Goal: Task Accomplishment & Management: Complete application form

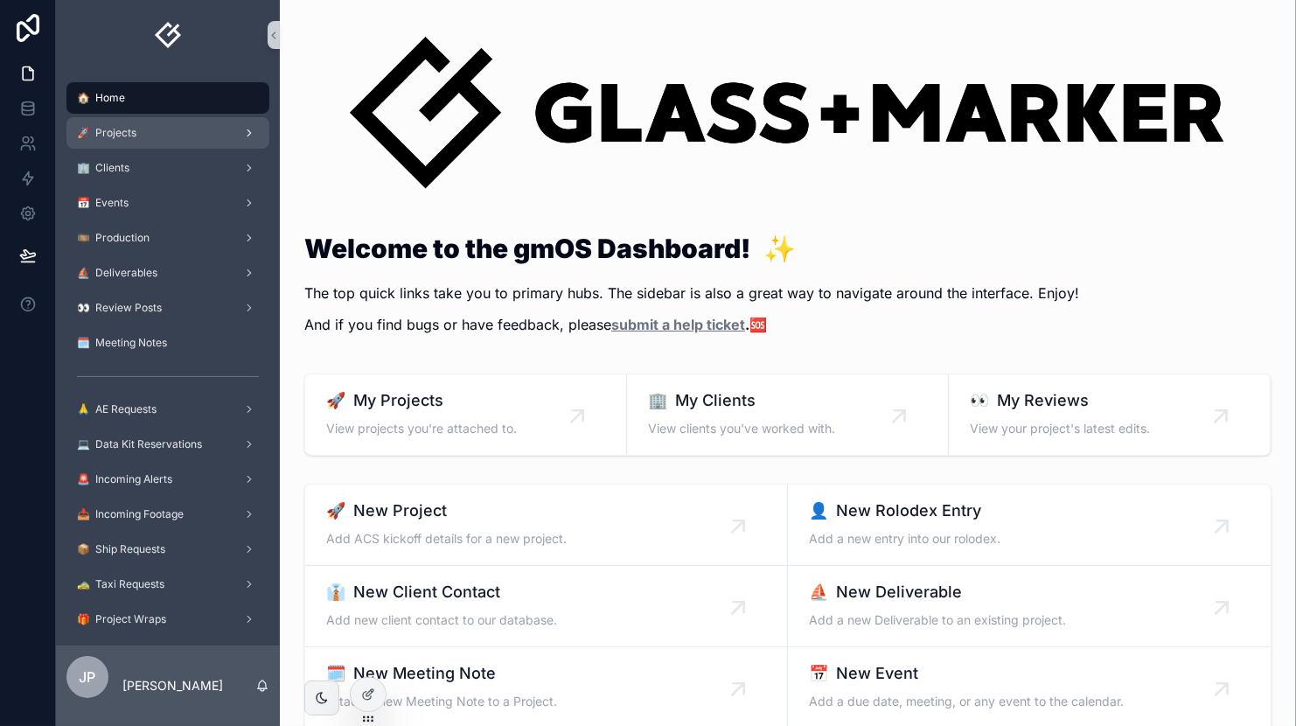
click at [152, 131] on div "🚀 Projects" at bounding box center [168, 133] width 182 height 28
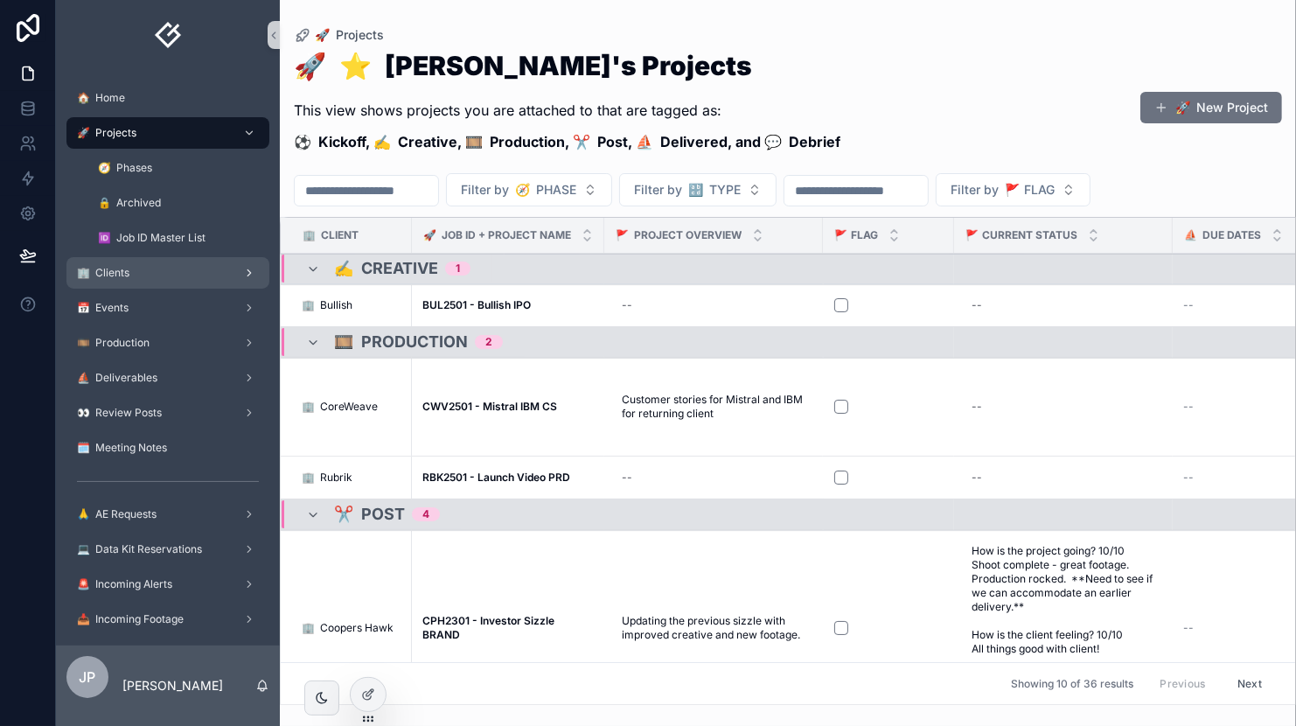
click at [136, 271] on div "🏢 Clients" at bounding box center [168, 273] width 182 height 28
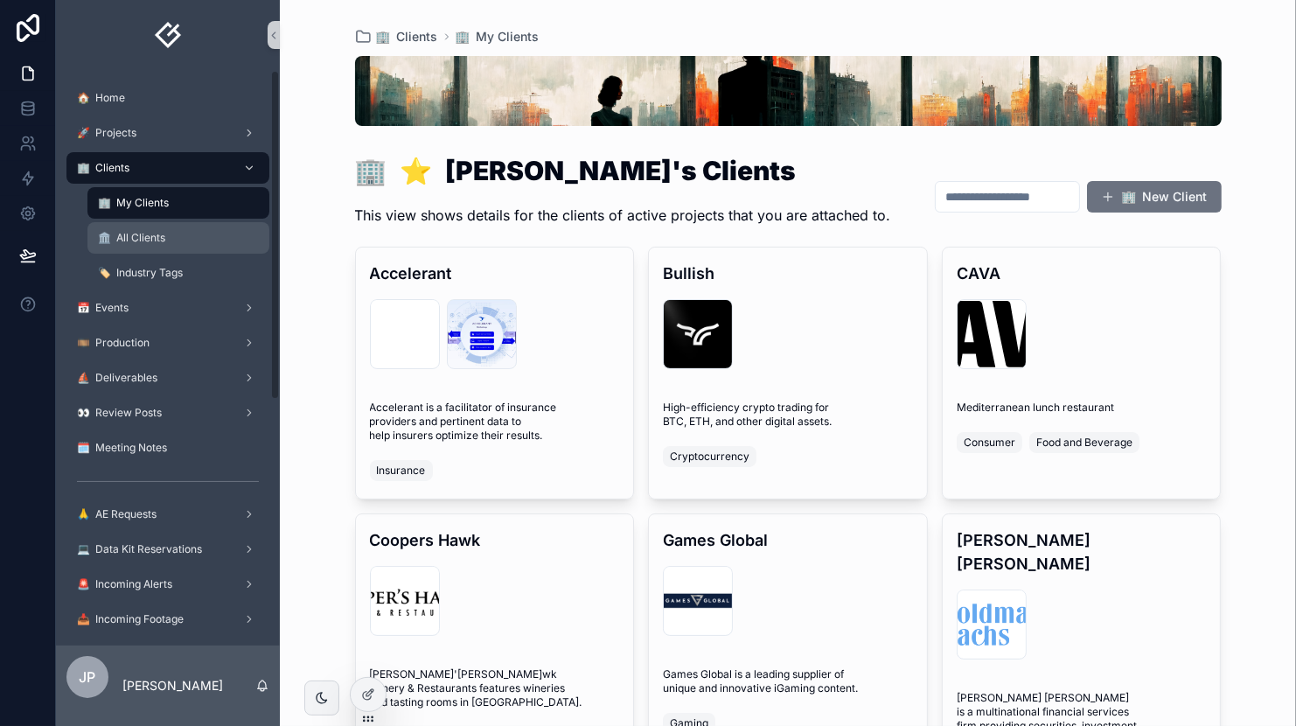
click at [118, 247] on div "🏛️ All Clients" at bounding box center [178, 238] width 161 height 28
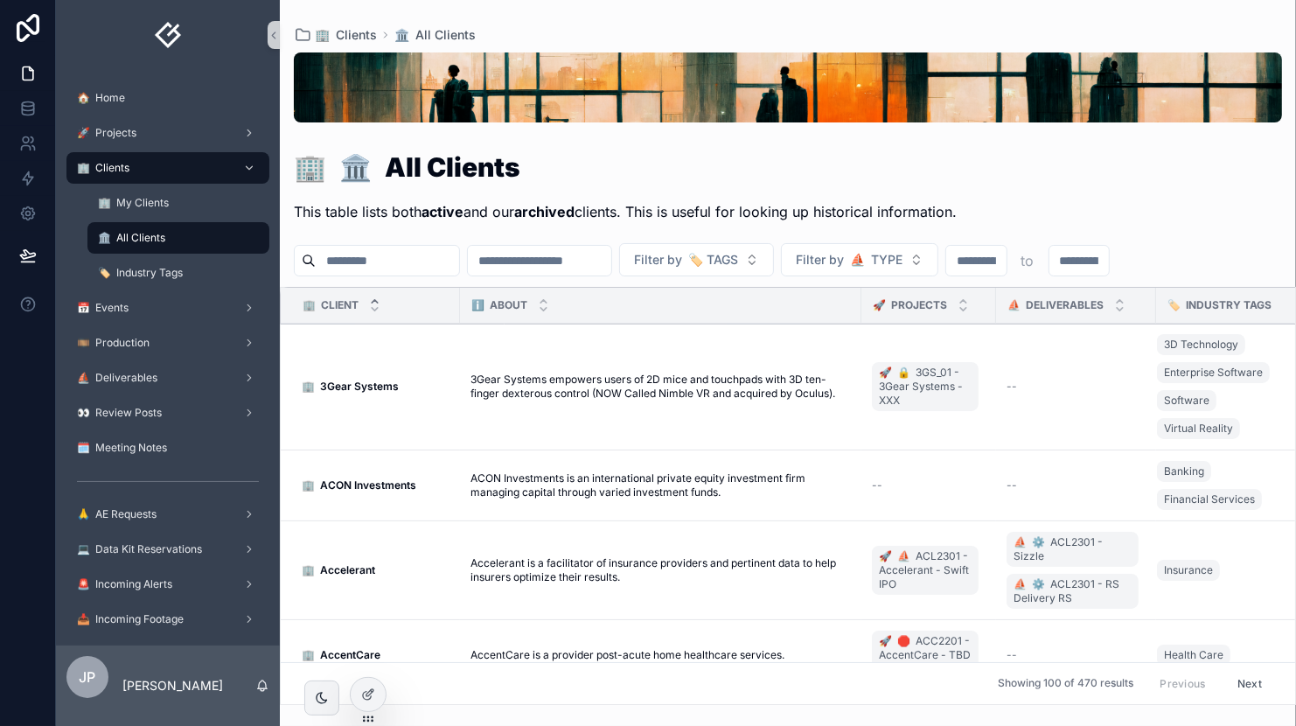
click at [424, 261] on input "scrollable content" at bounding box center [387, 260] width 143 height 24
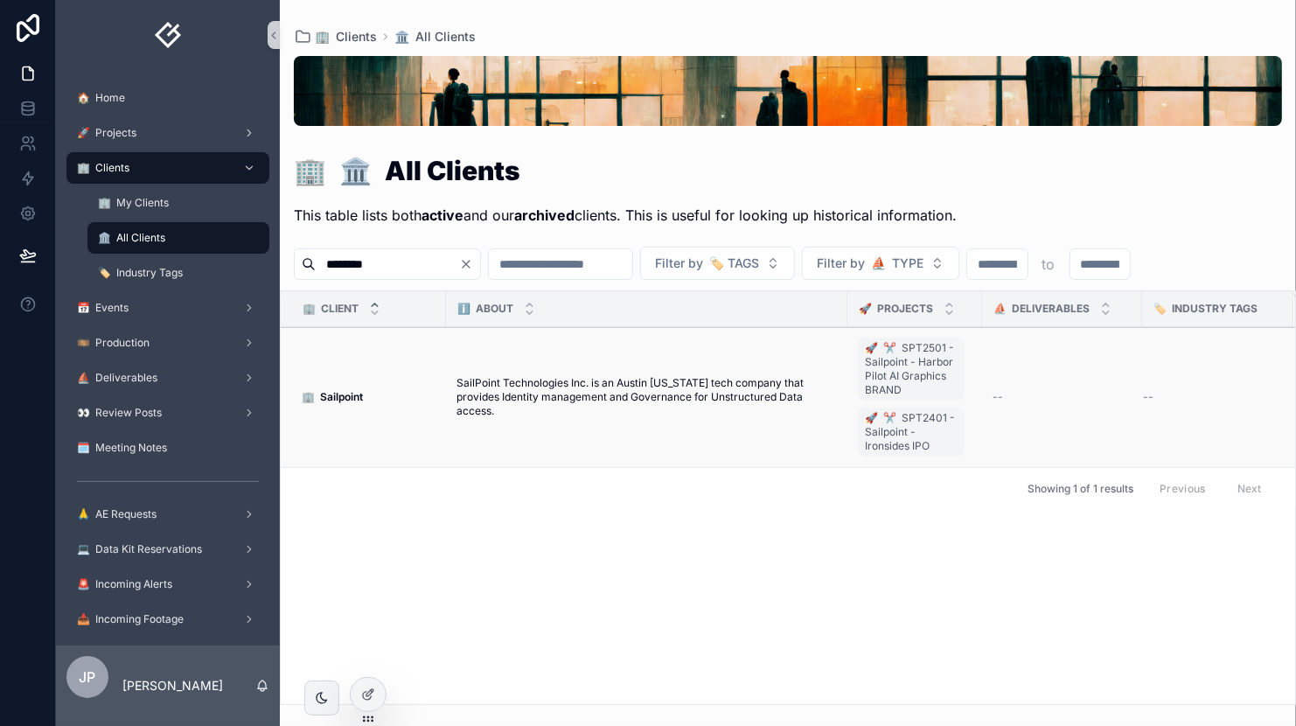
type input "********"
click at [569, 396] on span "SailPoint Technologies Inc. is an Austin [US_STATE] tech company that provides …" at bounding box center [647, 397] width 381 height 42
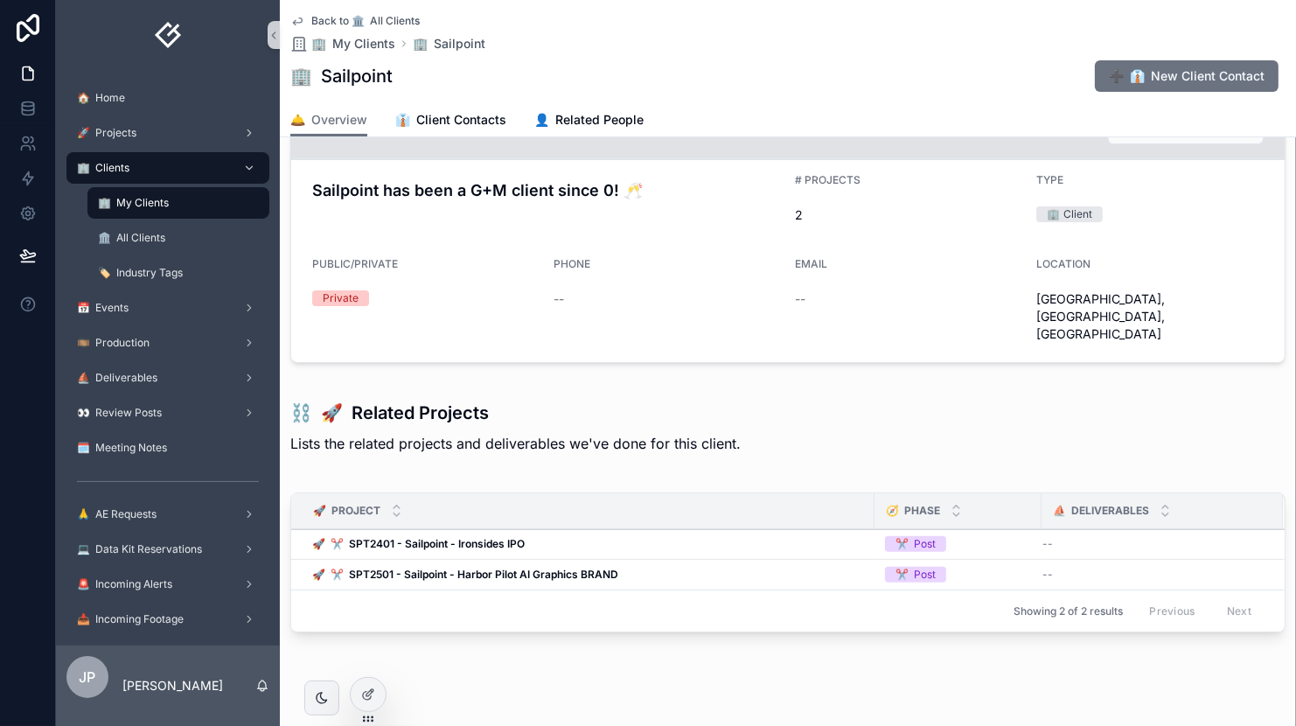
scroll to position [305, 0]
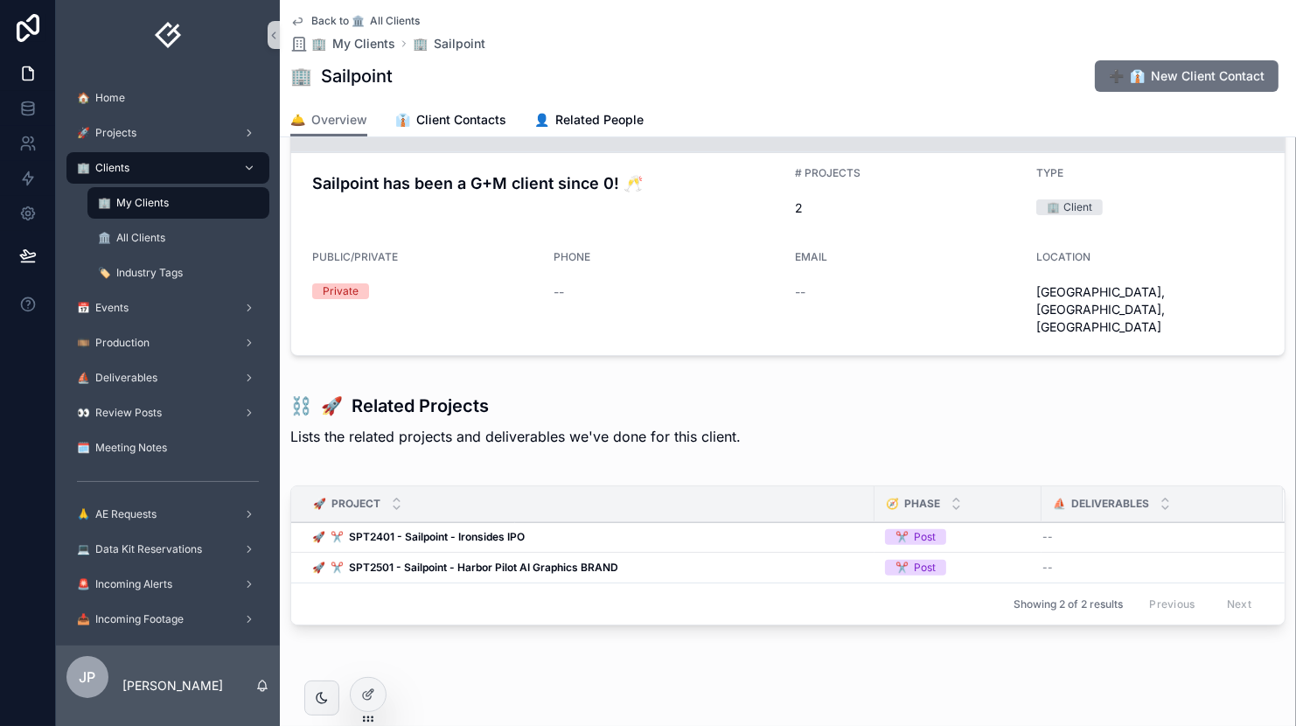
click at [785, 487] on div "🚀 PROJECT" at bounding box center [583, 503] width 582 height 33
click at [364, 393] on h3 "⛓️ 🚀 Related Projects" at bounding box center [788, 406] width 996 height 26
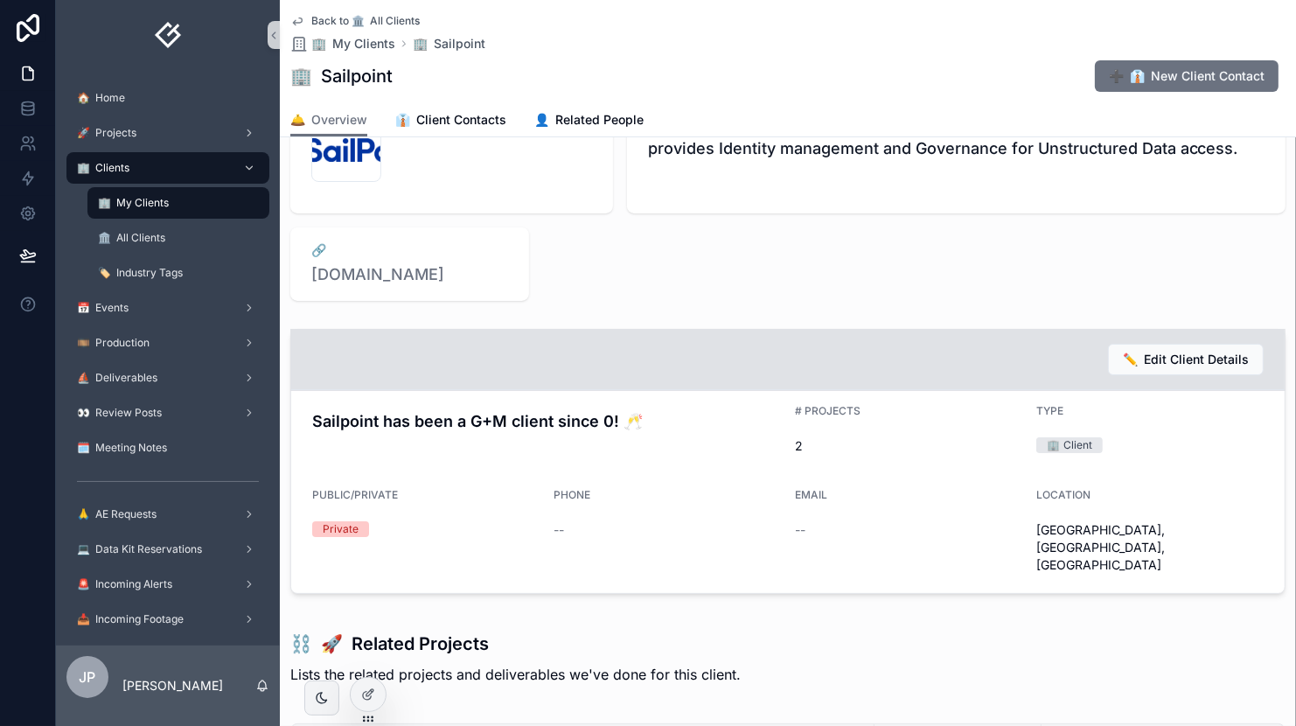
scroll to position [0, 0]
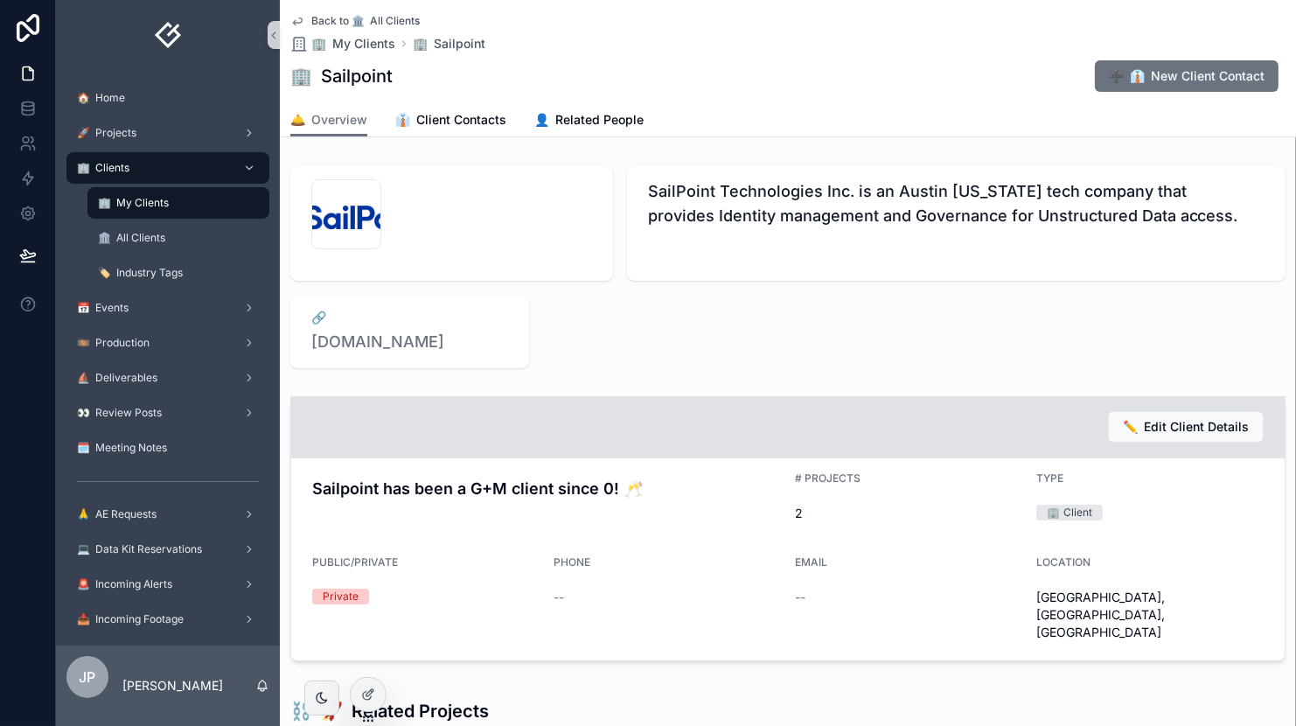
click at [342, 73] on h1 "🏢 Sailpoint" at bounding box center [341, 76] width 102 height 24
click at [450, 43] on span "🏢 Sailpoint" at bounding box center [449, 43] width 73 height 17
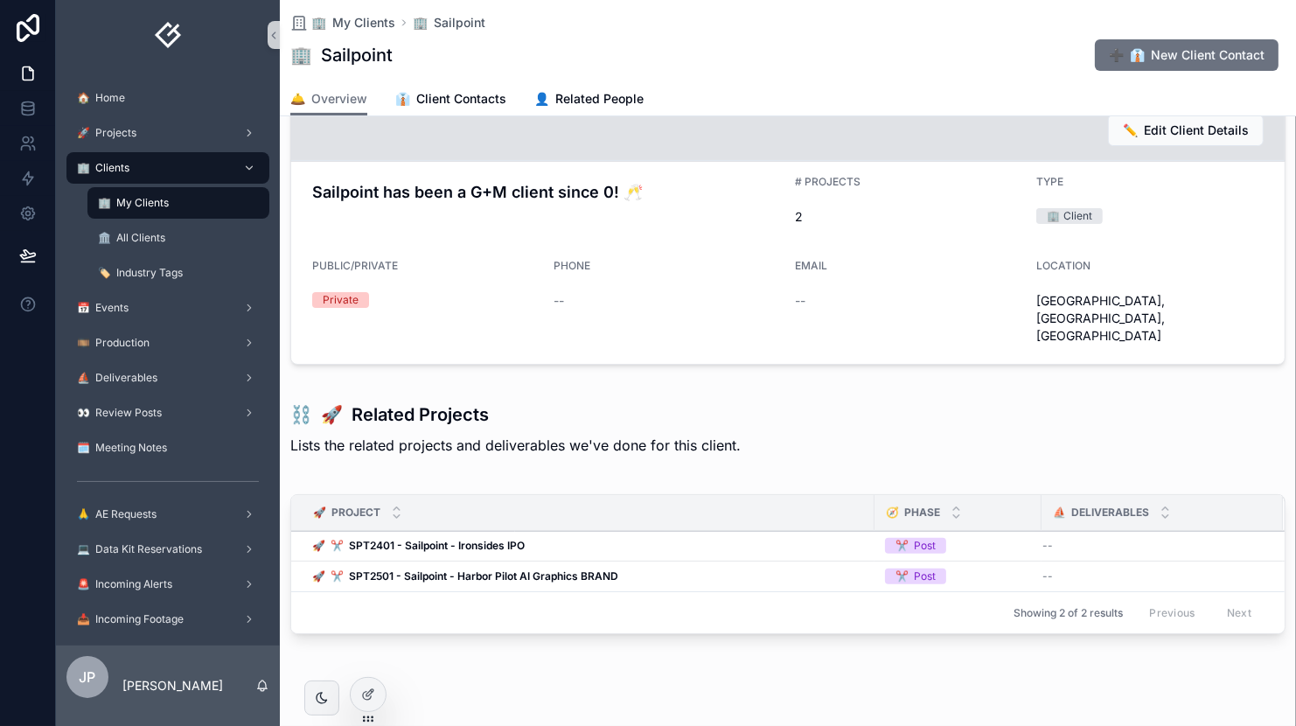
scroll to position [284, 0]
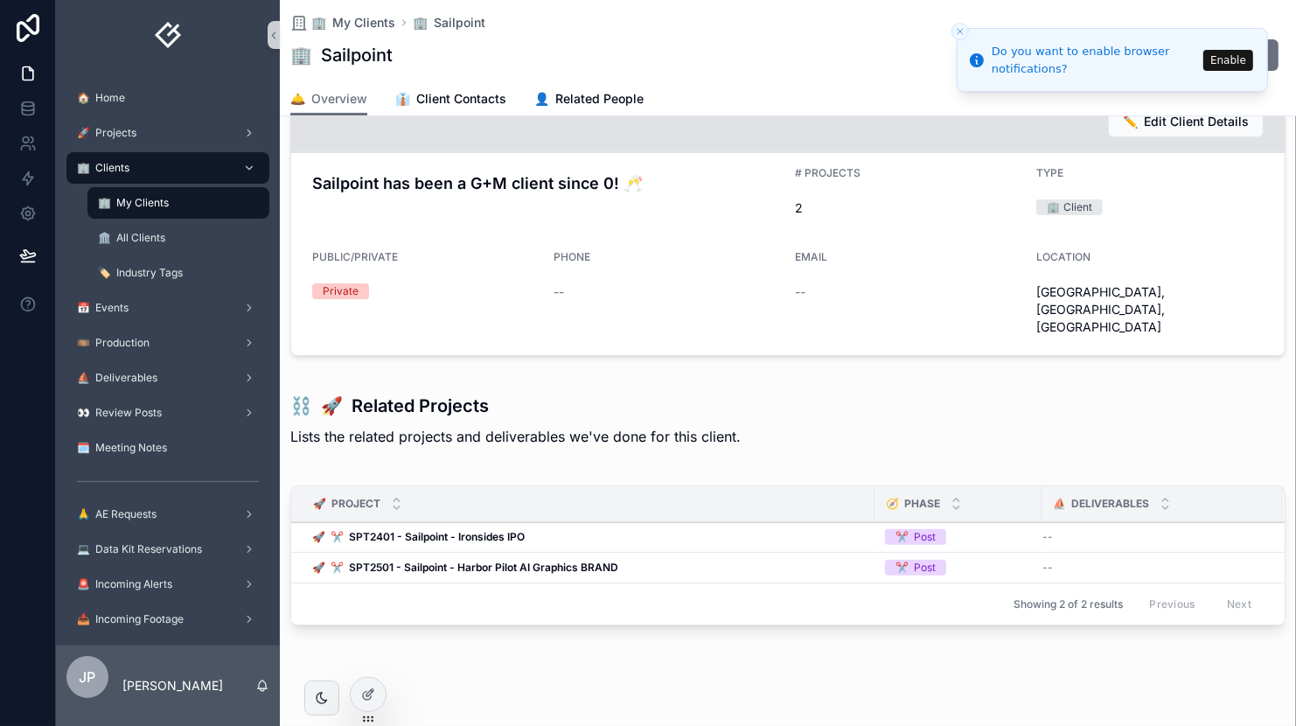
click at [1093, 497] on span "⛵️ DELIVERABLES" at bounding box center [1101, 504] width 96 height 14
click at [1060, 522] on td "--" at bounding box center [1162, 537] width 241 height 31
click at [1060, 530] on div "--" at bounding box center [1153, 537] width 220 height 14
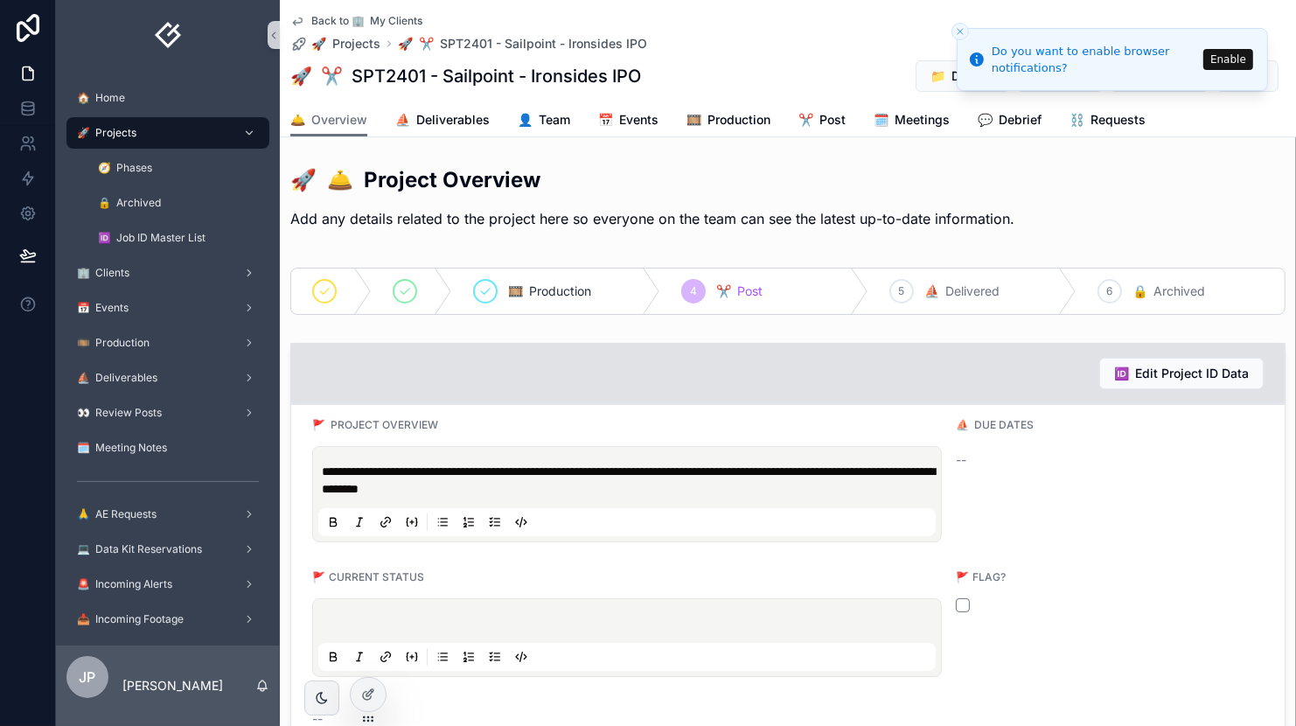
click at [958, 27] on icon "Close toast" at bounding box center [960, 31] width 10 height 10
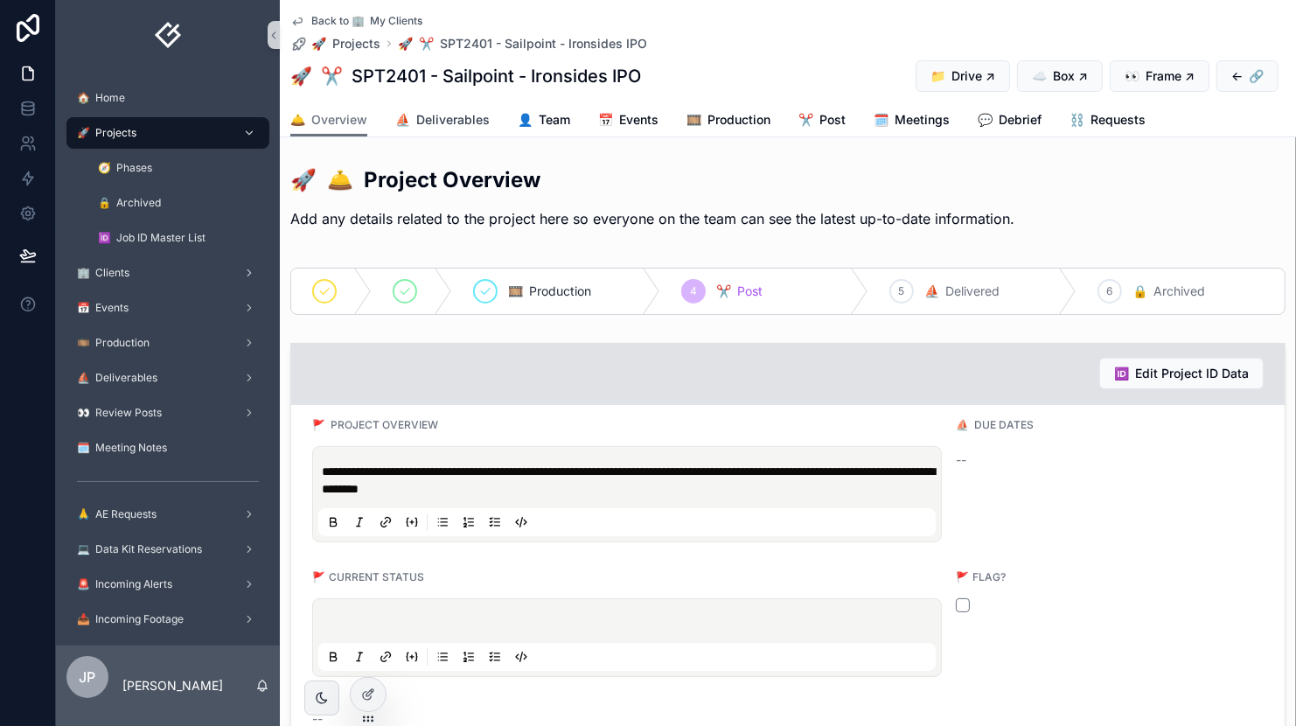
click at [438, 122] on span "⛵ Deliverables" at bounding box center [442, 119] width 94 height 17
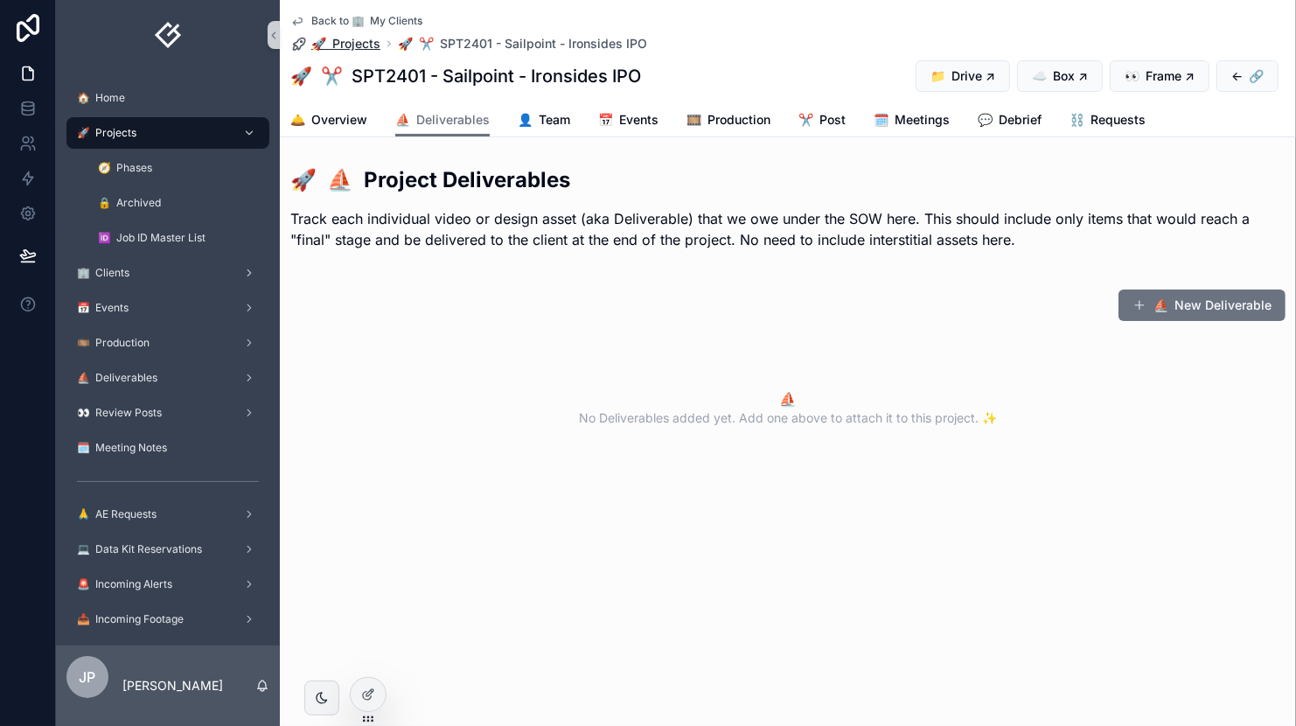
click at [348, 39] on span "🚀 Projects" at bounding box center [345, 43] width 69 height 17
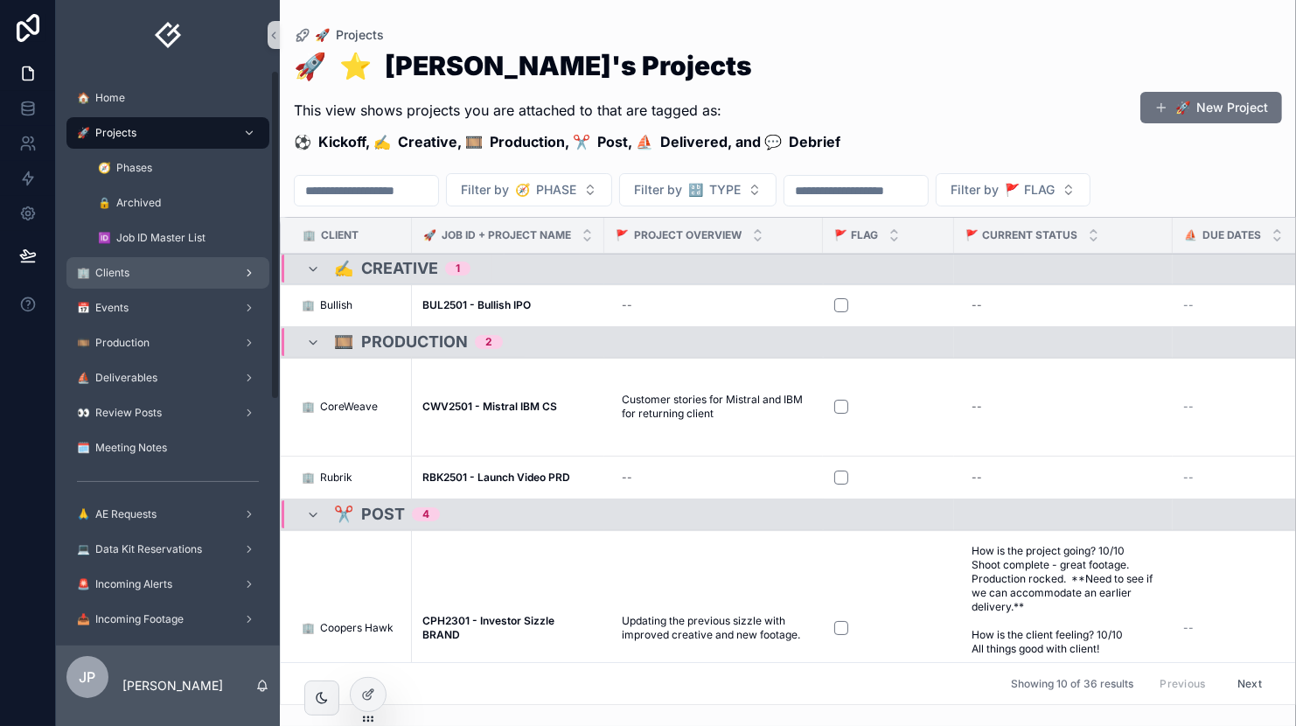
click at [209, 260] on div "🏢 Clients" at bounding box center [168, 273] width 182 height 28
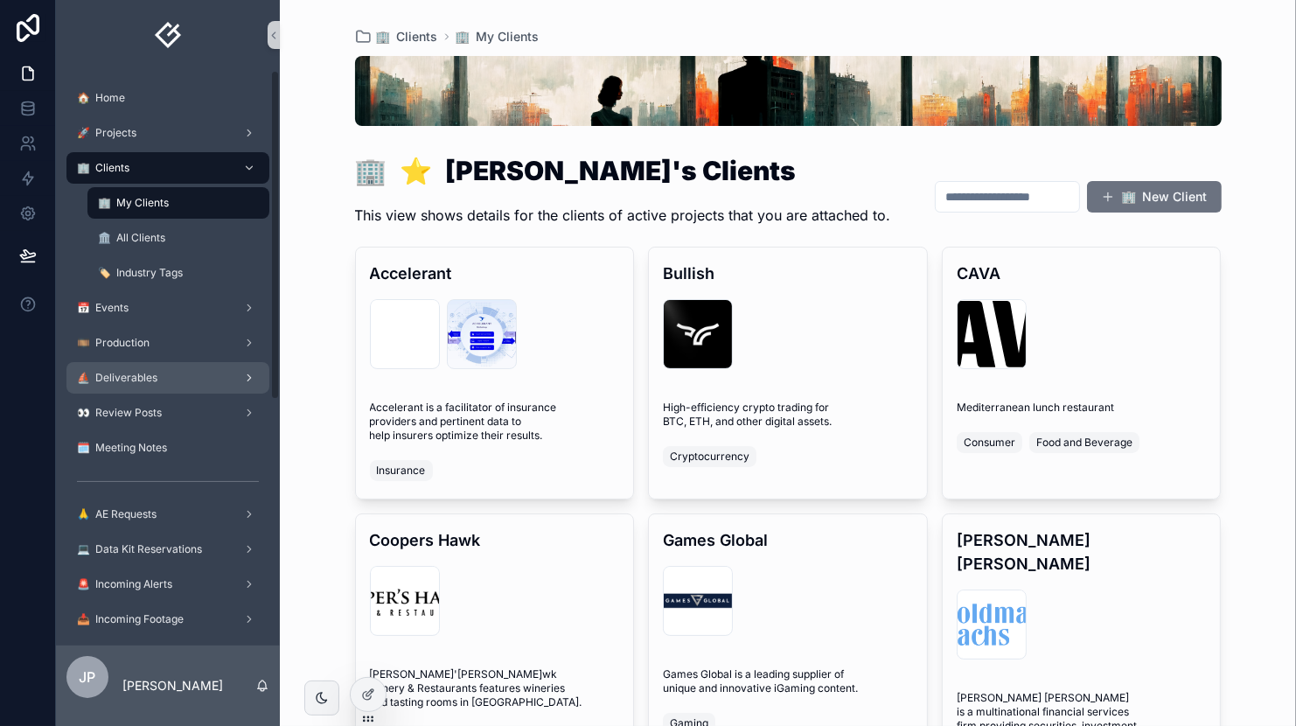
click at [176, 376] on div "⛵️ Deliverables" at bounding box center [168, 378] width 182 height 28
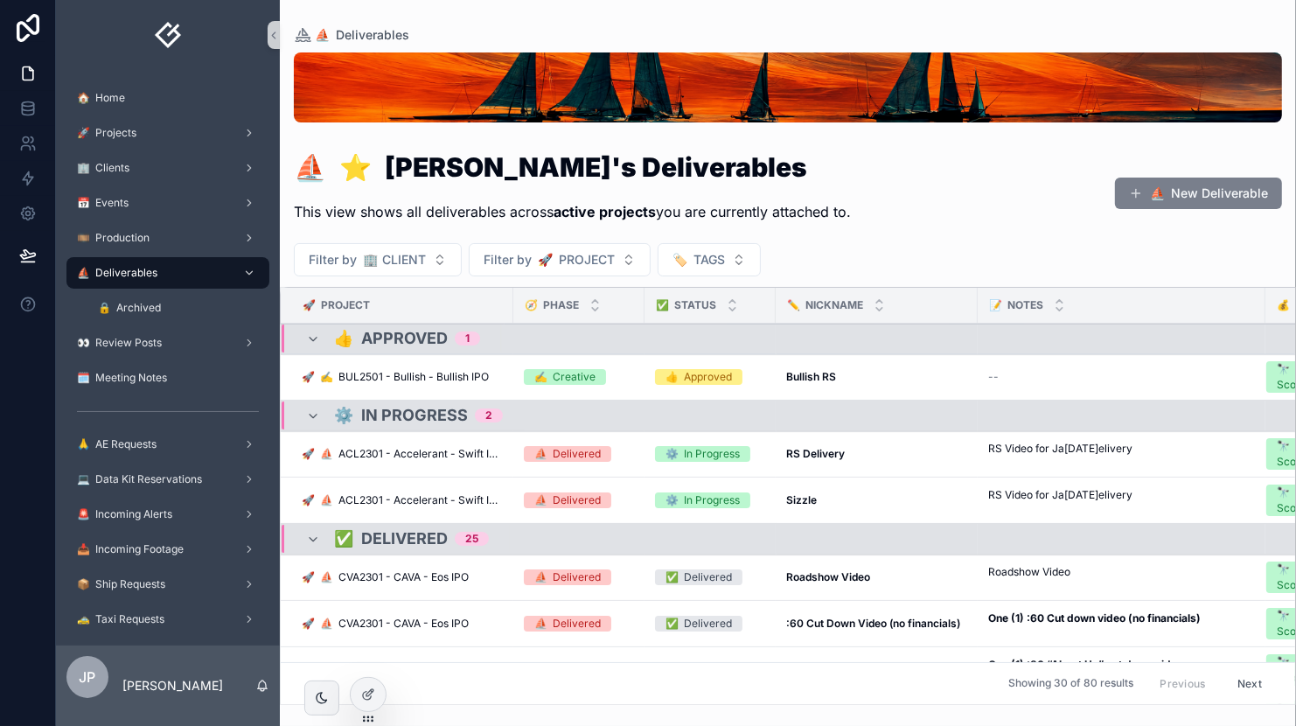
click at [1194, 202] on button "⛵️ New Deliverable" at bounding box center [1198, 193] width 167 height 31
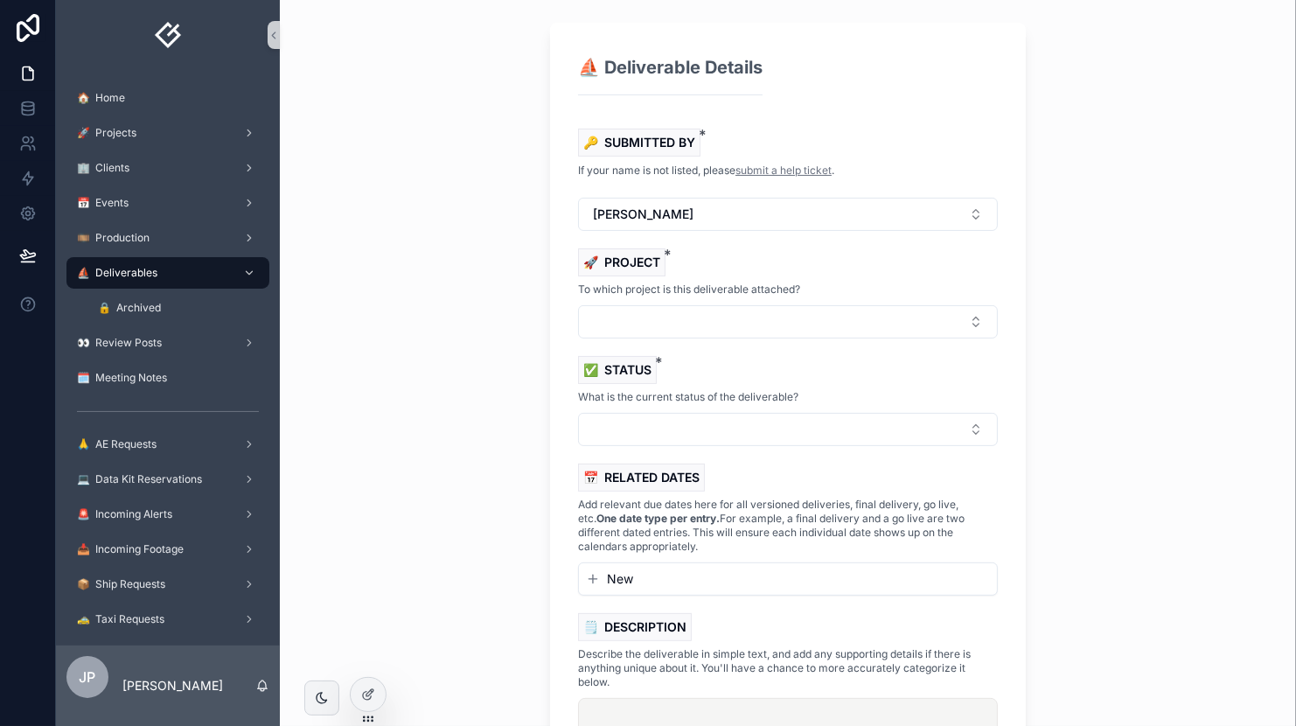
scroll to position [217, 0]
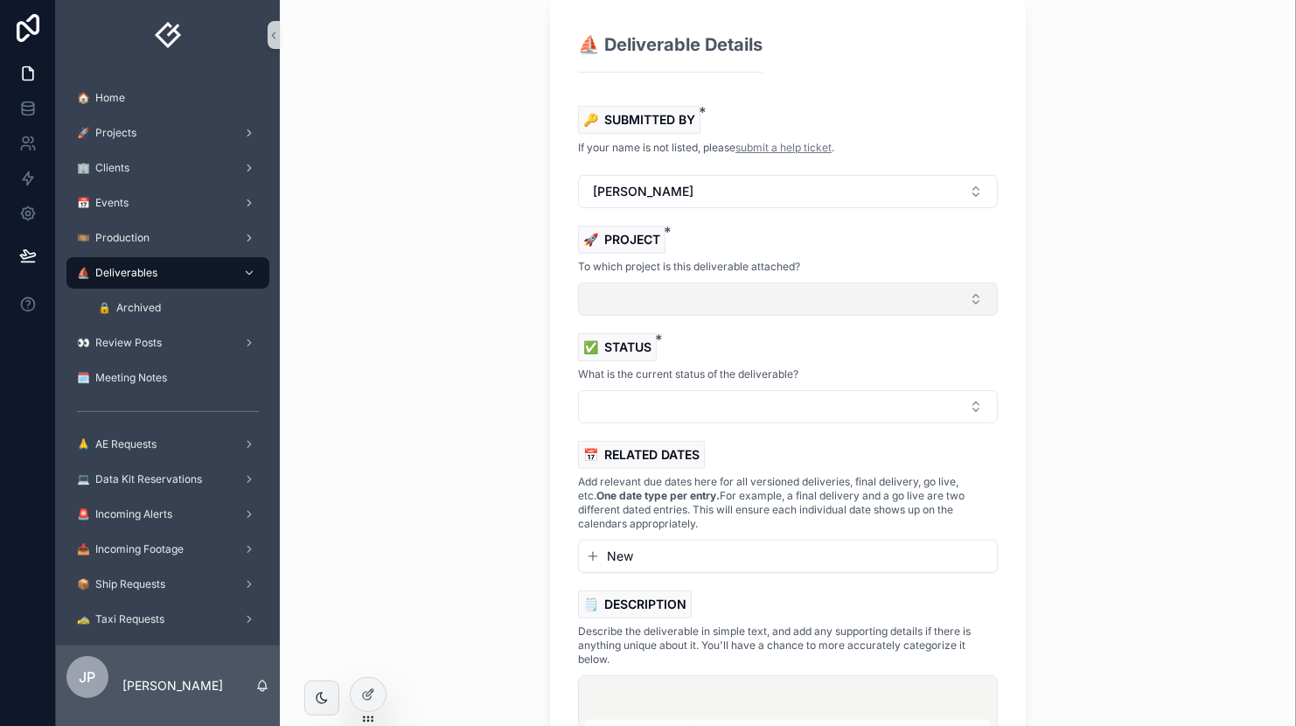
click at [656, 286] on button "Select Button" at bounding box center [788, 299] width 420 height 33
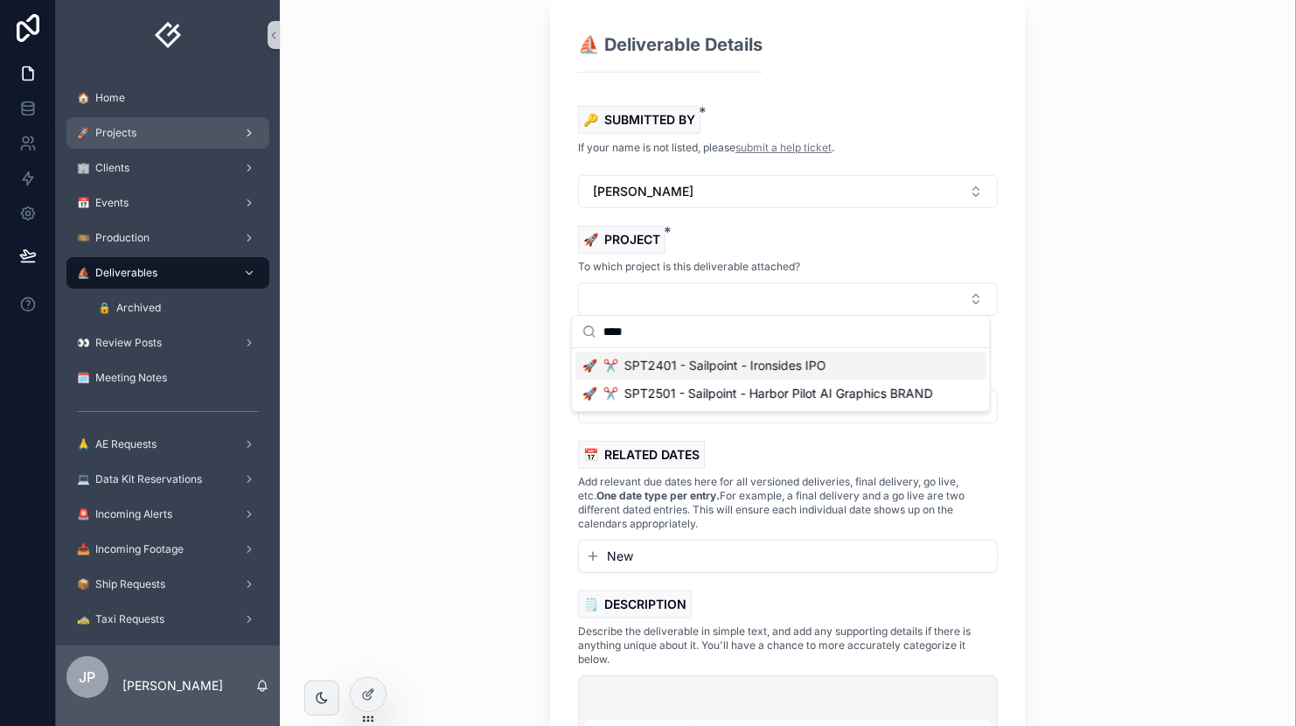
type input "****"
click at [139, 138] on div "🚀 Projects" at bounding box center [168, 133] width 182 height 28
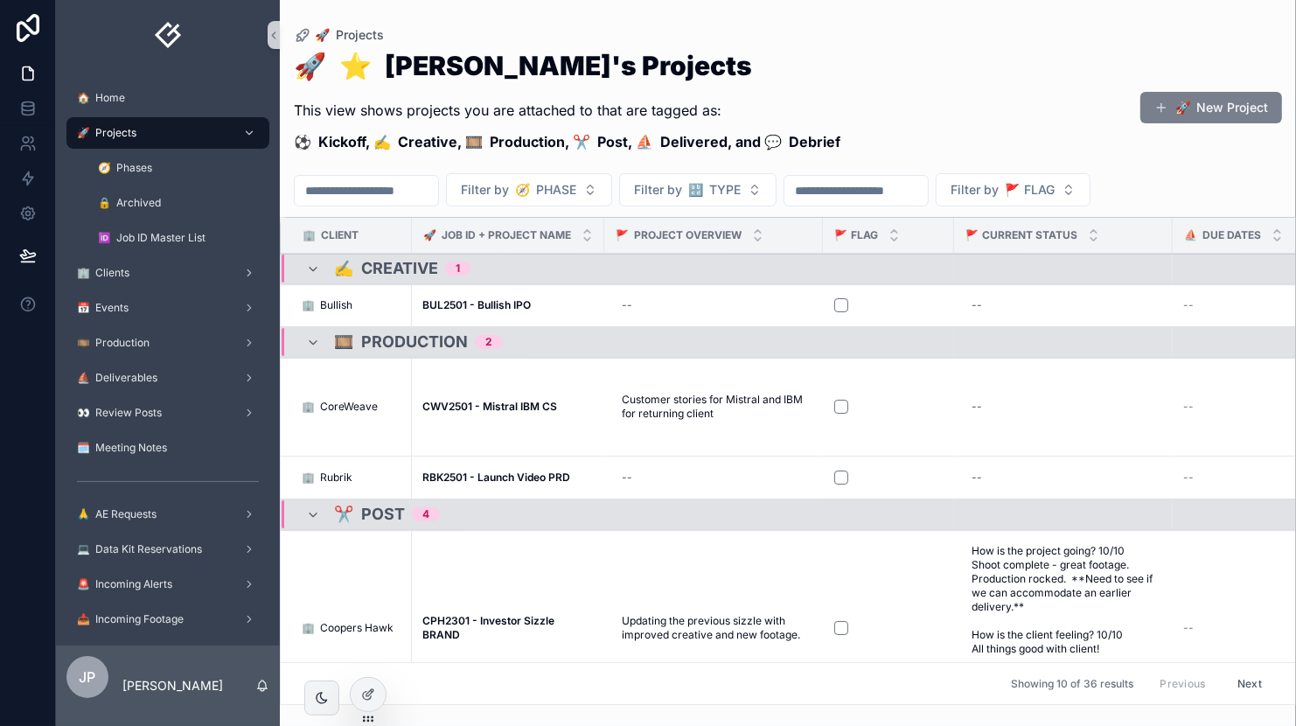
click at [1225, 108] on button "🚀 New Project" at bounding box center [1212, 107] width 142 height 31
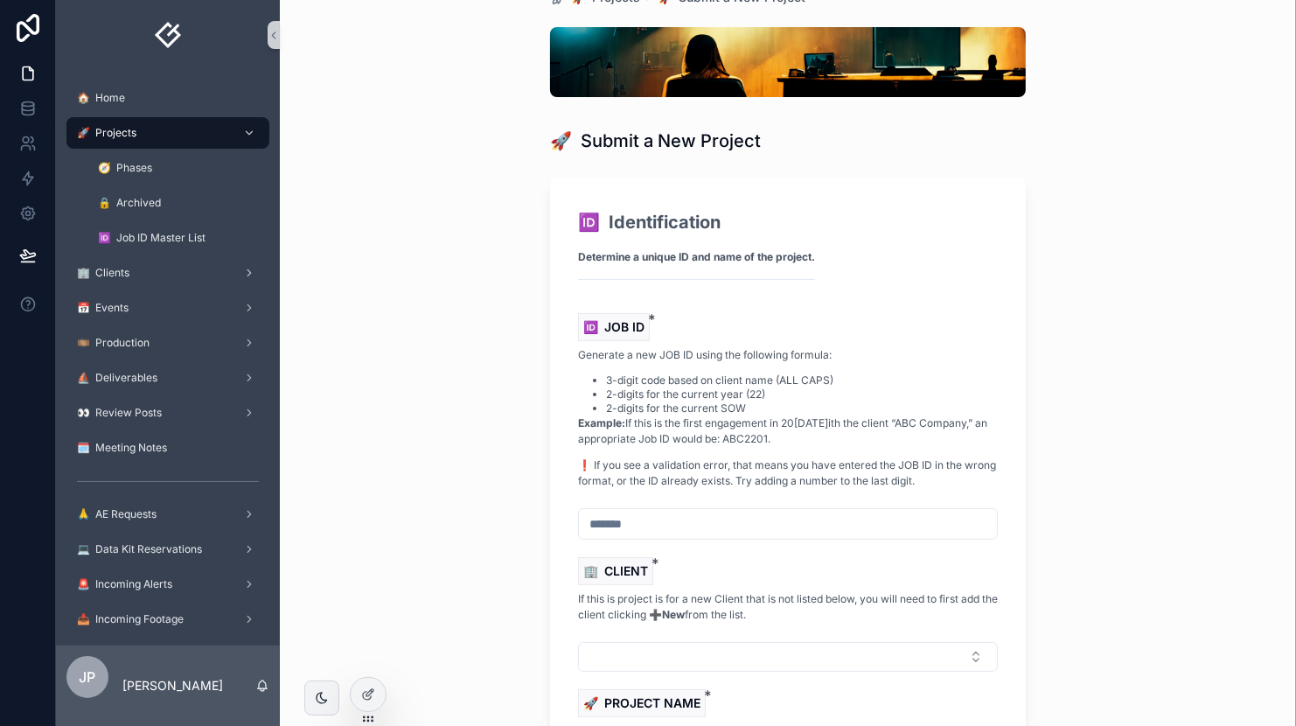
scroll to position [132, 0]
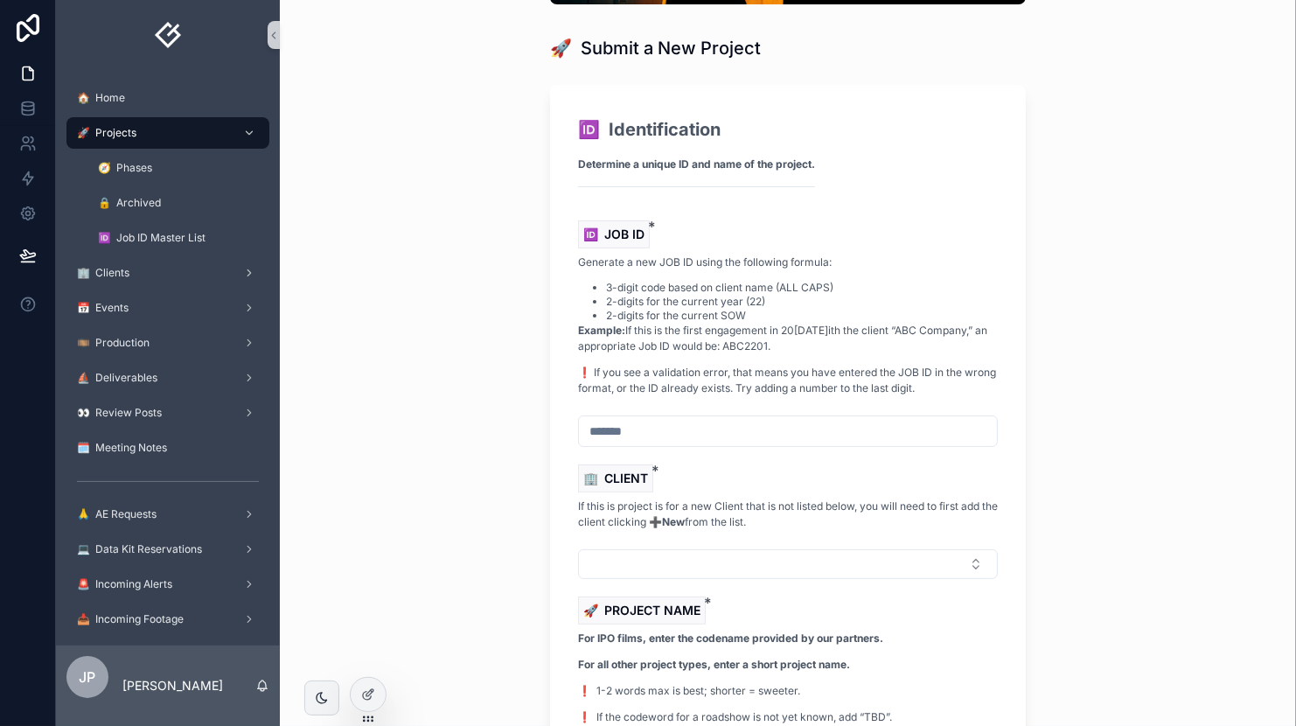
click at [646, 433] on input "scrollable content" at bounding box center [788, 431] width 418 height 24
type input "*******"
click at [638, 573] on button "Select Button" at bounding box center [788, 564] width 420 height 30
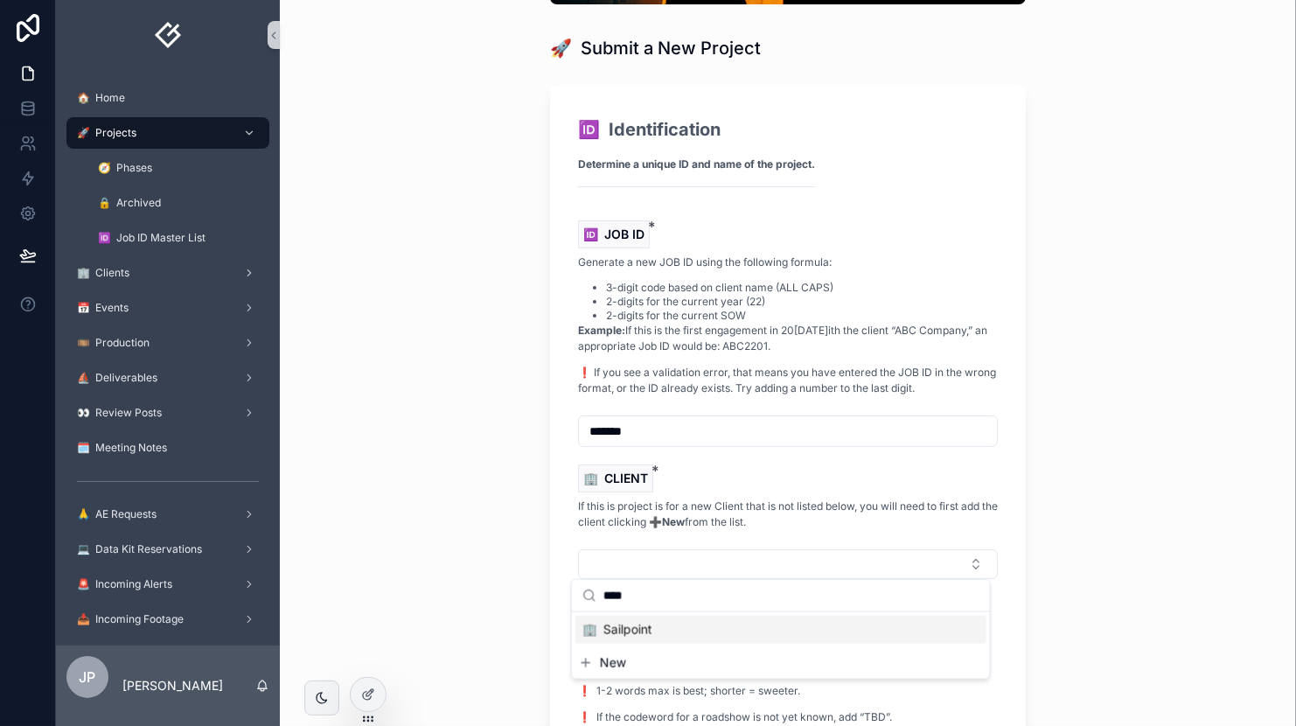
type input "****"
click at [643, 624] on span "🏢 Sailpoint" at bounding box center [618, 629] width 70 height 17
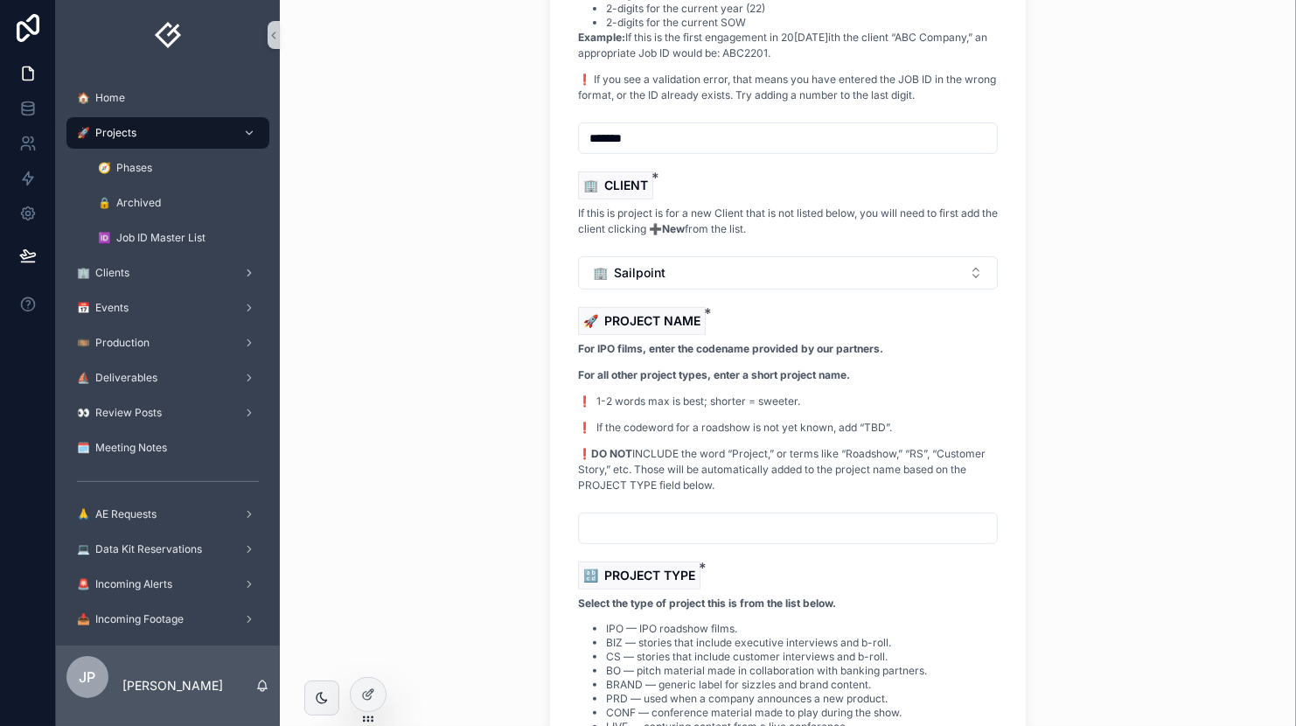
scroll to position [449, 0]
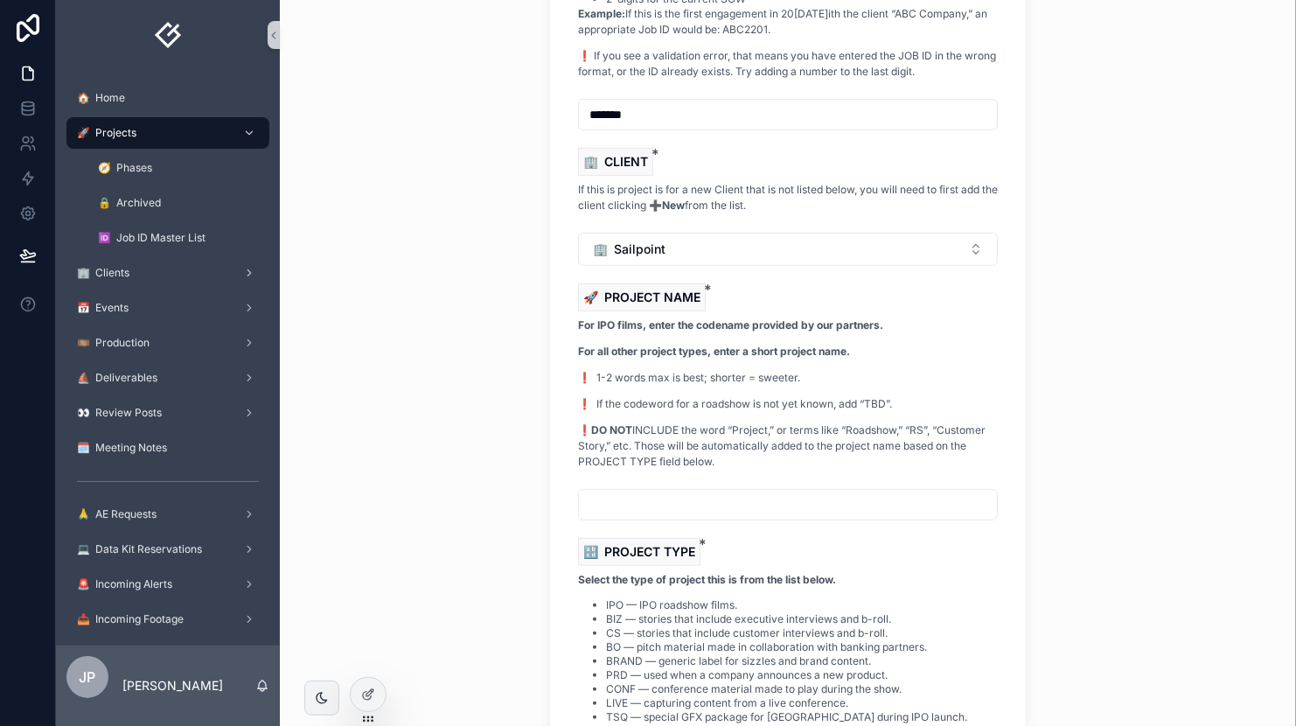
click at [667, 474] on div "For IPO films, enter the codename provided by our partners. For all other proje…" at bounding box center [788, 399] width 420 height 163
drag, startPoint x: 674, startPoint y: 491, endPoint x: 682, endPoint y: 493, distance: 8.9
click at [674, 493] on input "scrollable content" at bounding box center [788, 505] width 418 height 24
paste input "**********"
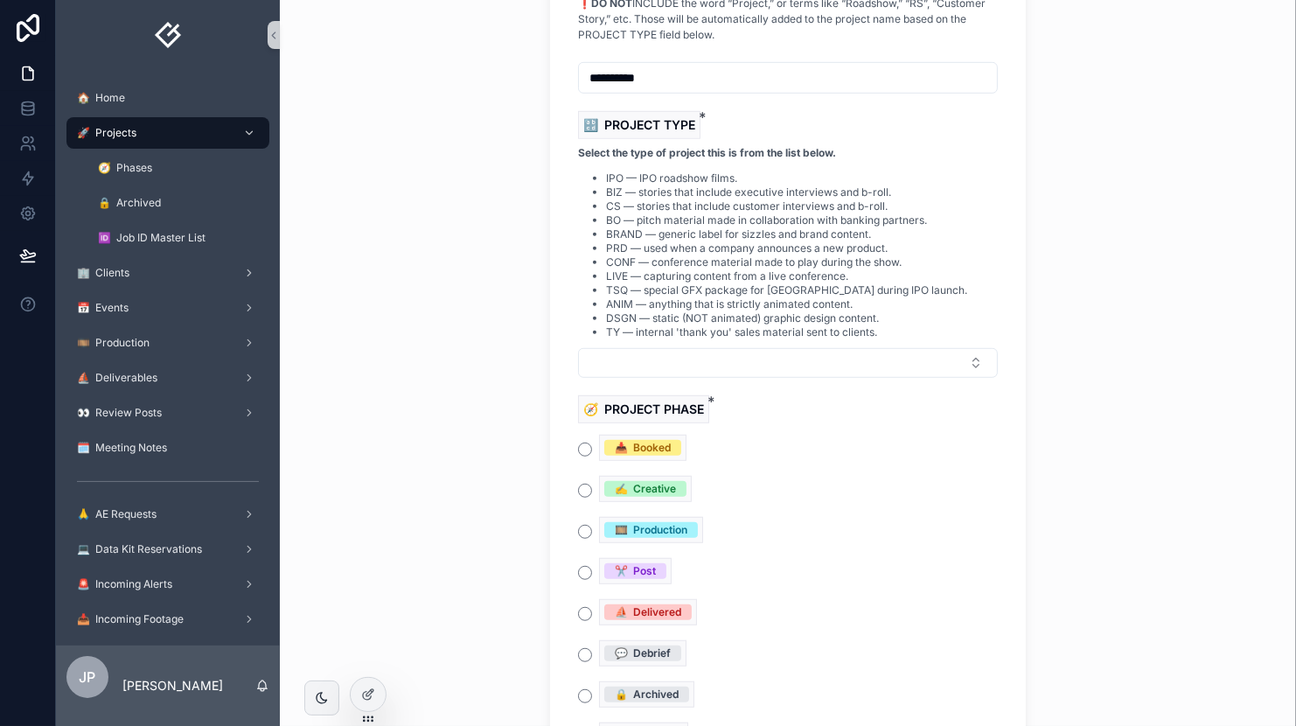
scroll to position [970, 0]
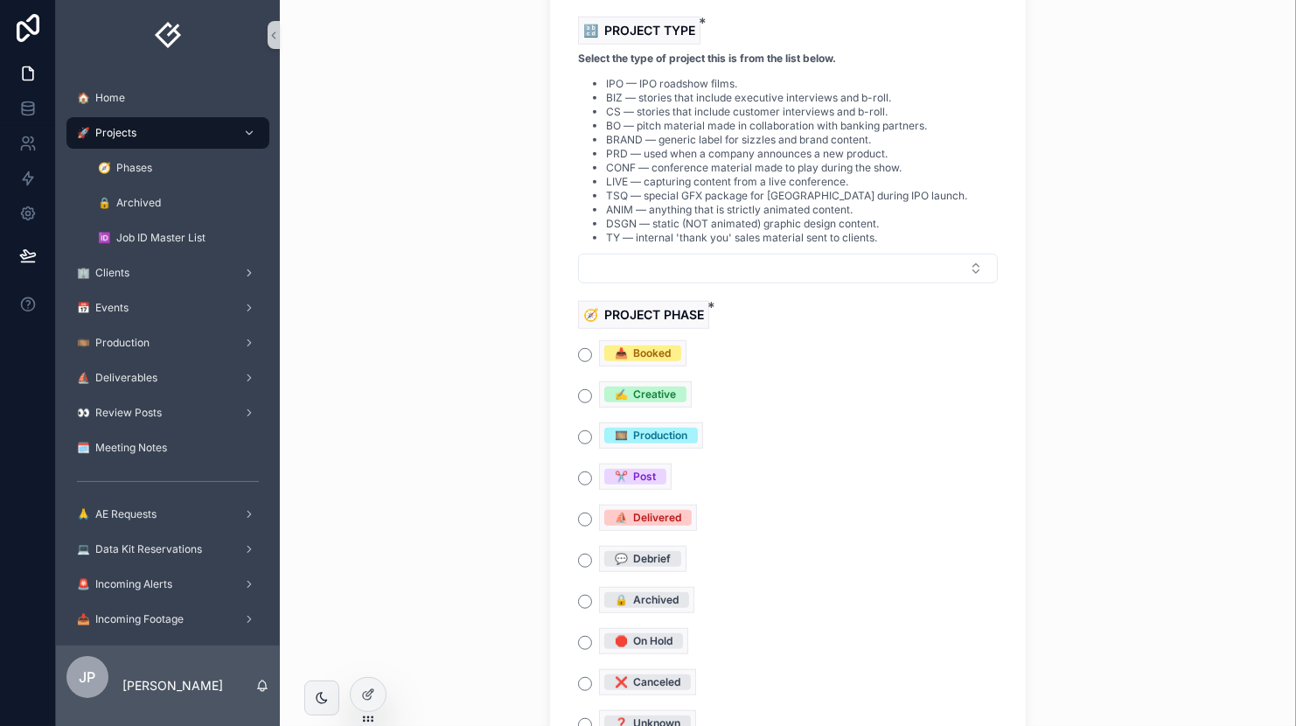
type input "**********"
click at [578, 440] on div "🎞️ Production" at bounding box center [788, 438] width 420 height 31
click at [579, 430] on button "🎞️ Production" at bounding box center [585, 437] width 14 height 14
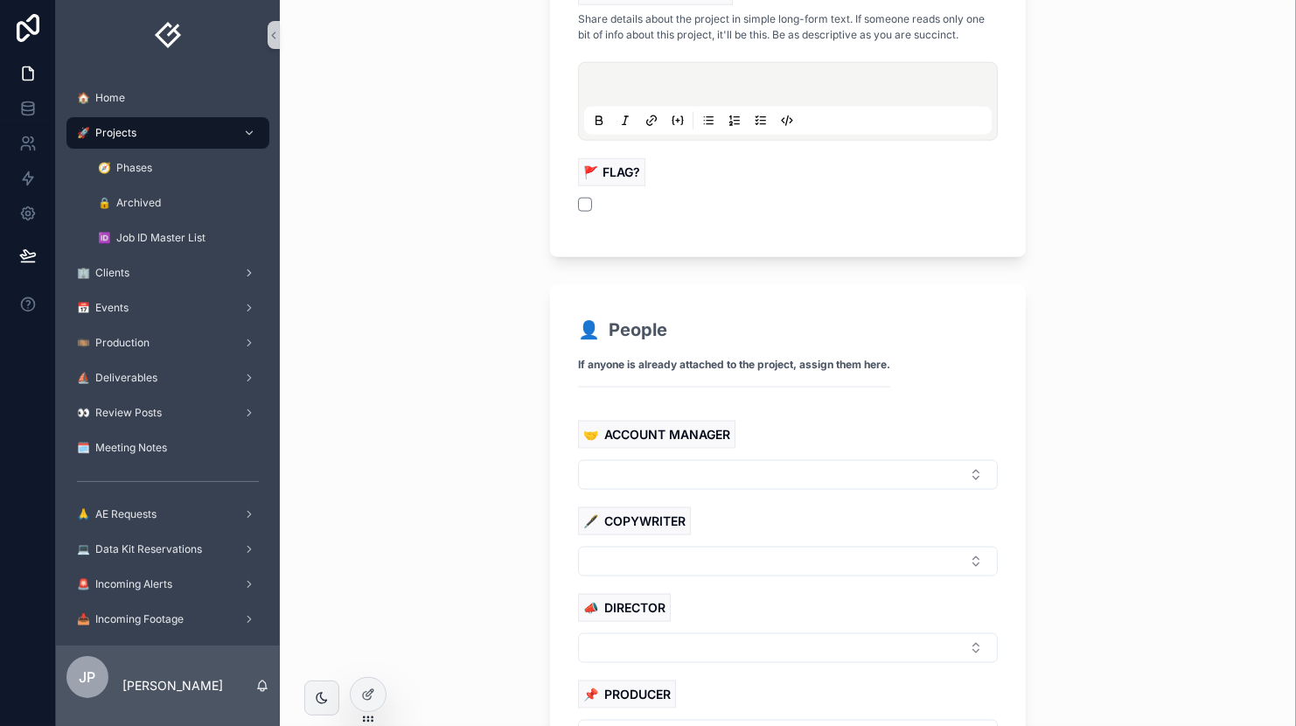
scroll to position [2006, 0]
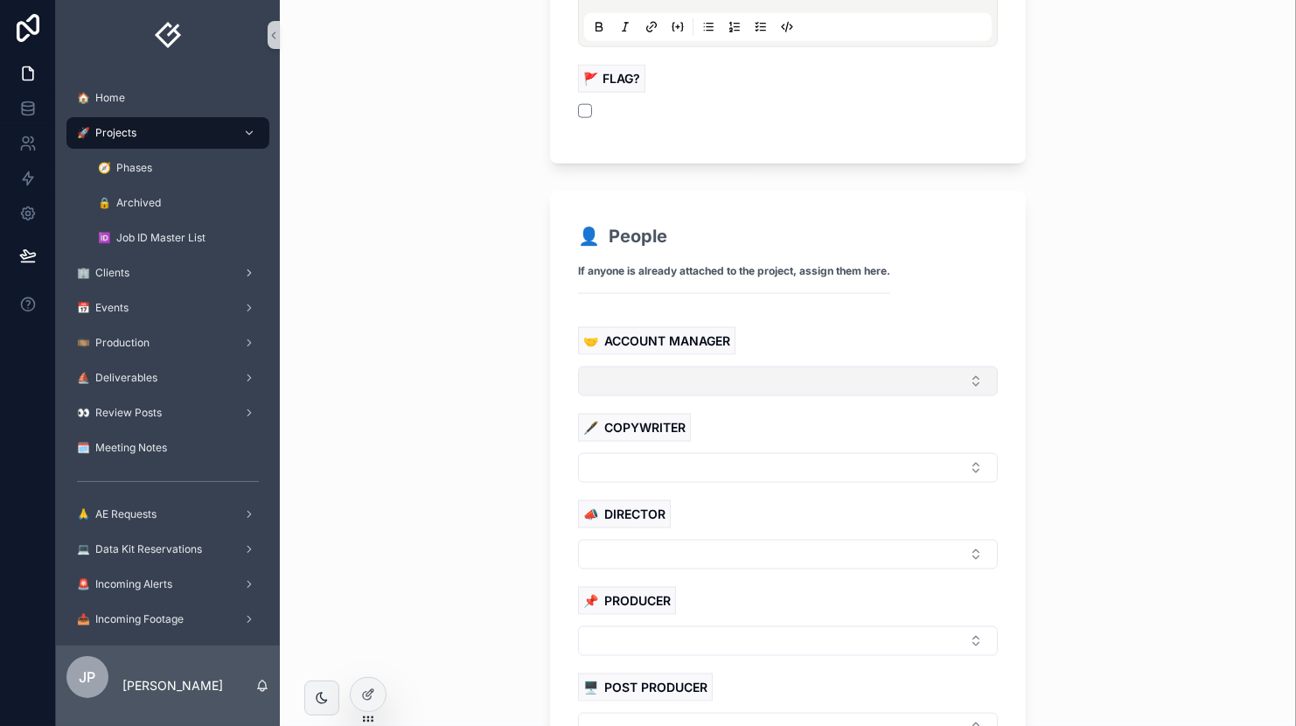
click at [644, 367] on button "Select Button" at bounding box center [788, 382] width 420 height 30
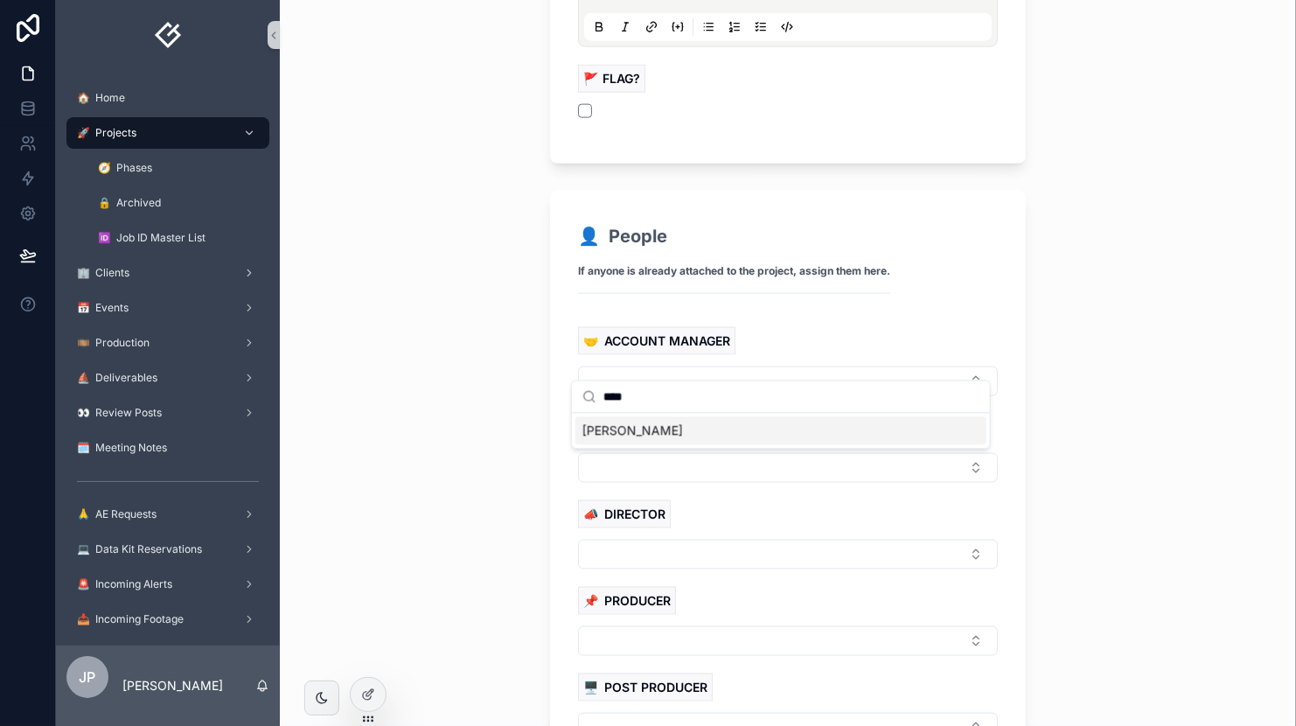
type input "****"
click at [632, 430] on span "[PERSON_NAME]" at bounding box center [633, 430] width 101 height 17
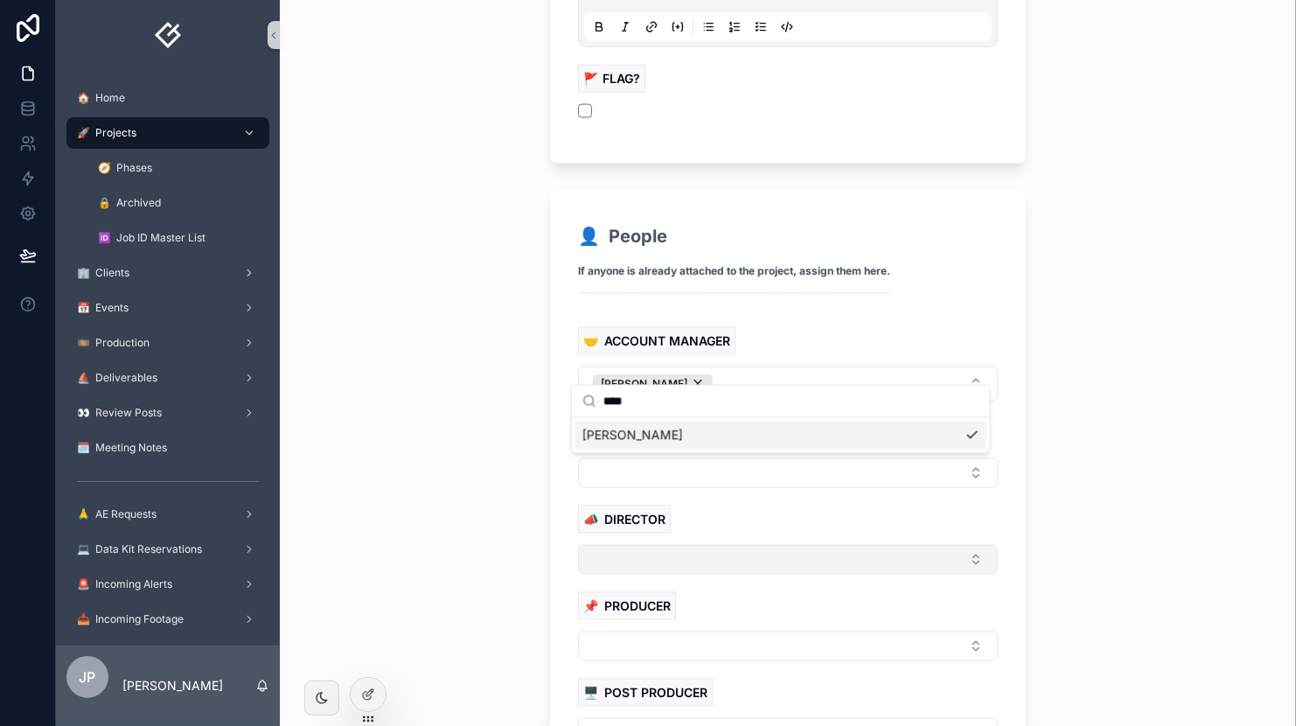
click at [599, 545] on button "Select Button" at bounding box center [788, 560] width 420 height 30
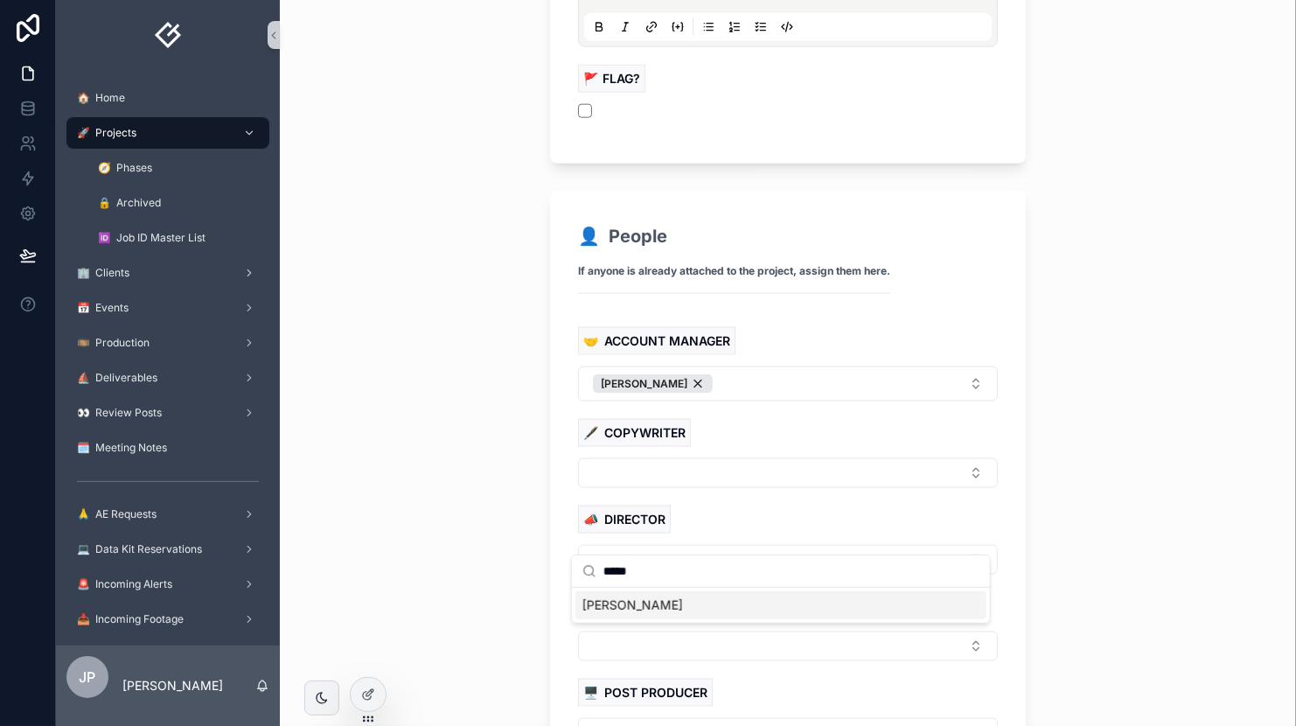
type input "*****"
click at [650, 614] on div "[PERSON_NAME]" at bounding box center [781, 605] width 411 height 28
click at [500, 583] on div "**********" at bounding box center [788, 363] width 1017 height 726
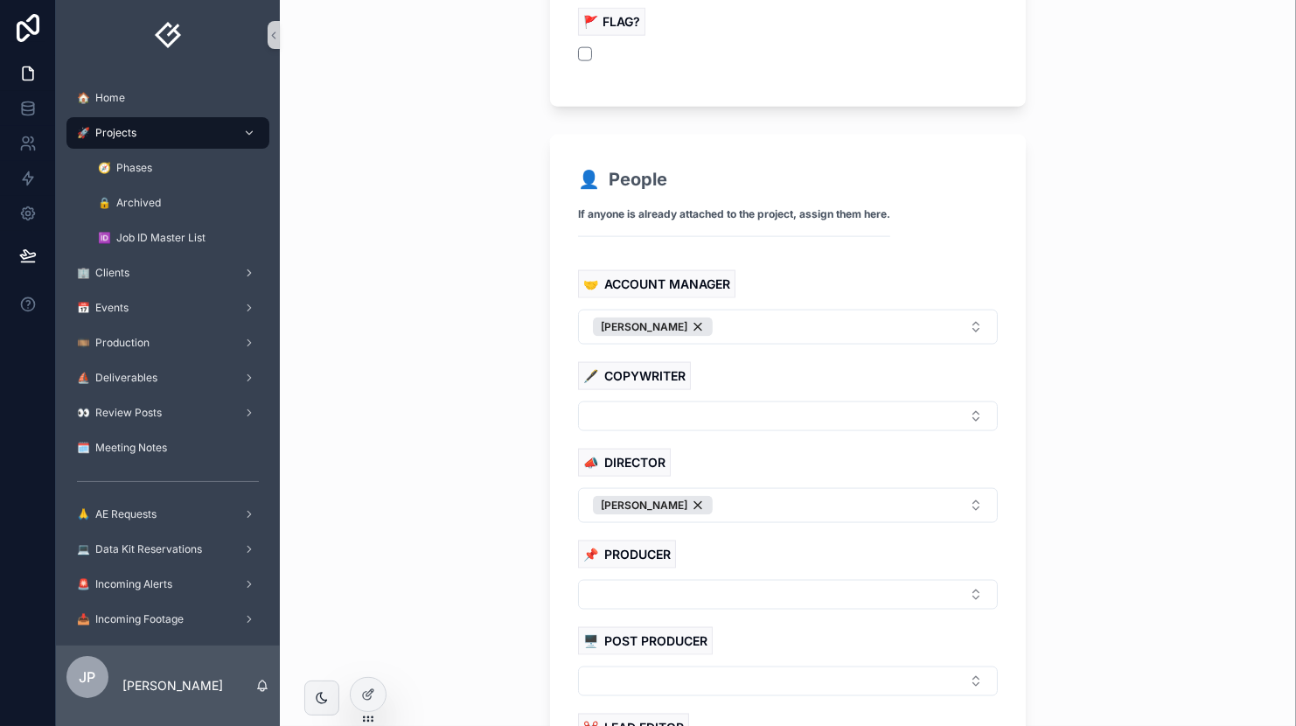
scroll to position [2079, 0]
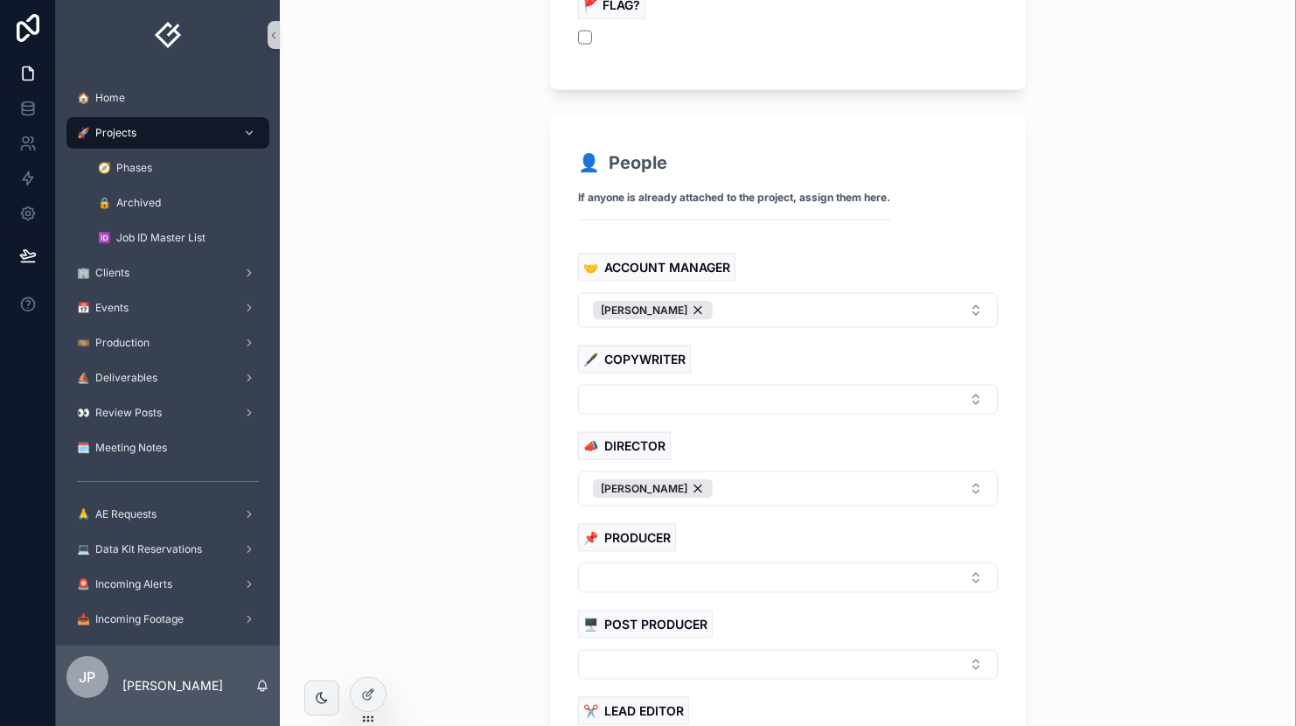
click at [608, 568] on div "🤝 ACCOUNT MANAGE[PERSON_NAME] 🖋 COPYWRITER 📣 DIRECTO[PERSON_NAME] 📌 PRODUCER 🖥 …" at bounding box center [788, 649] width 420 height 790
click at [614, 563] on button "Select Button" at bounding box center [788, 578] width 420 height 30
type input "******"
click at [650, 620] on span "[PERSON_NAME]" at bounding box center [633, 621] width 101 height 17
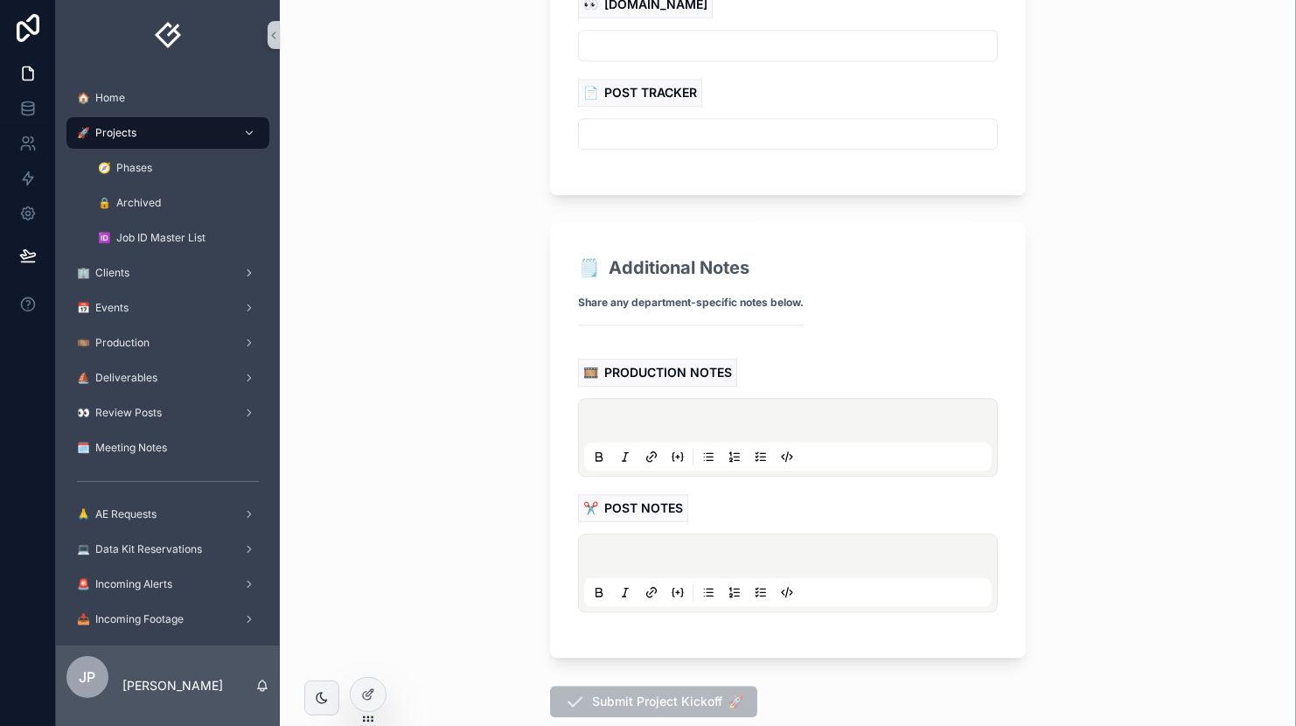
scroll to position [3511, 0]
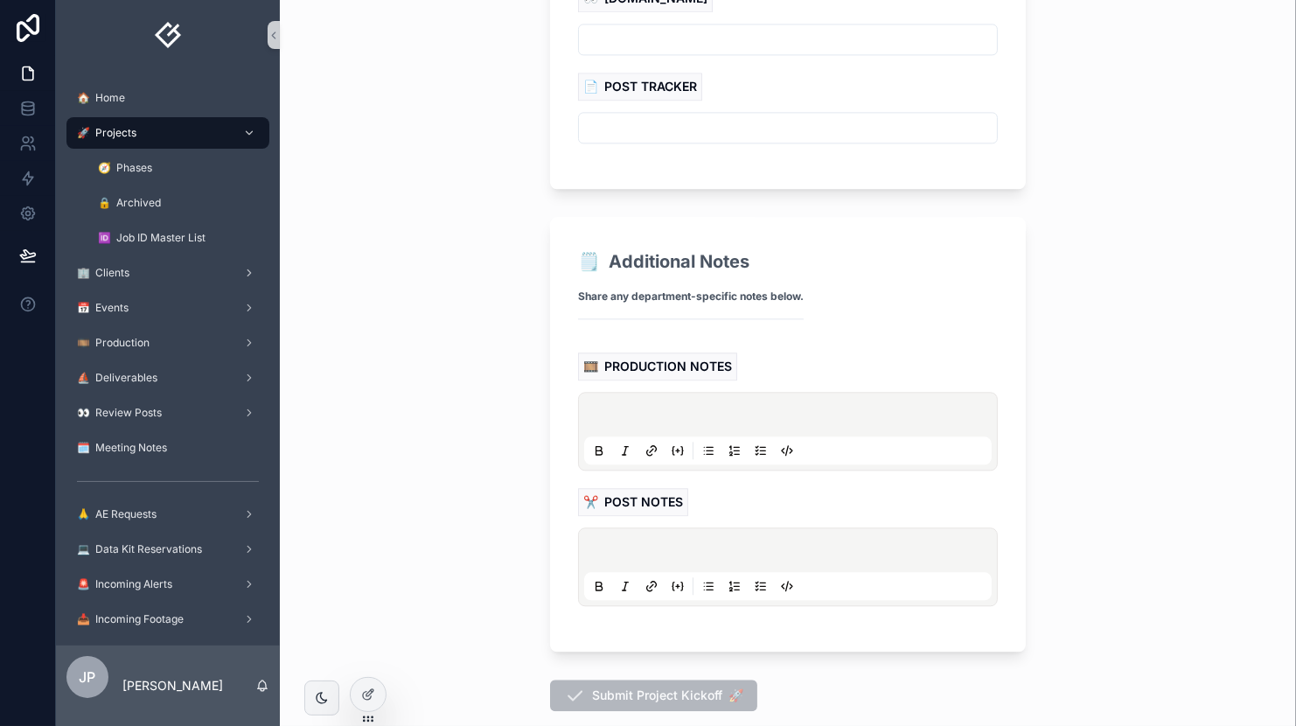
click at [510, 563] on div "**********" at bounding box center [788, 363] width 1017 height 726
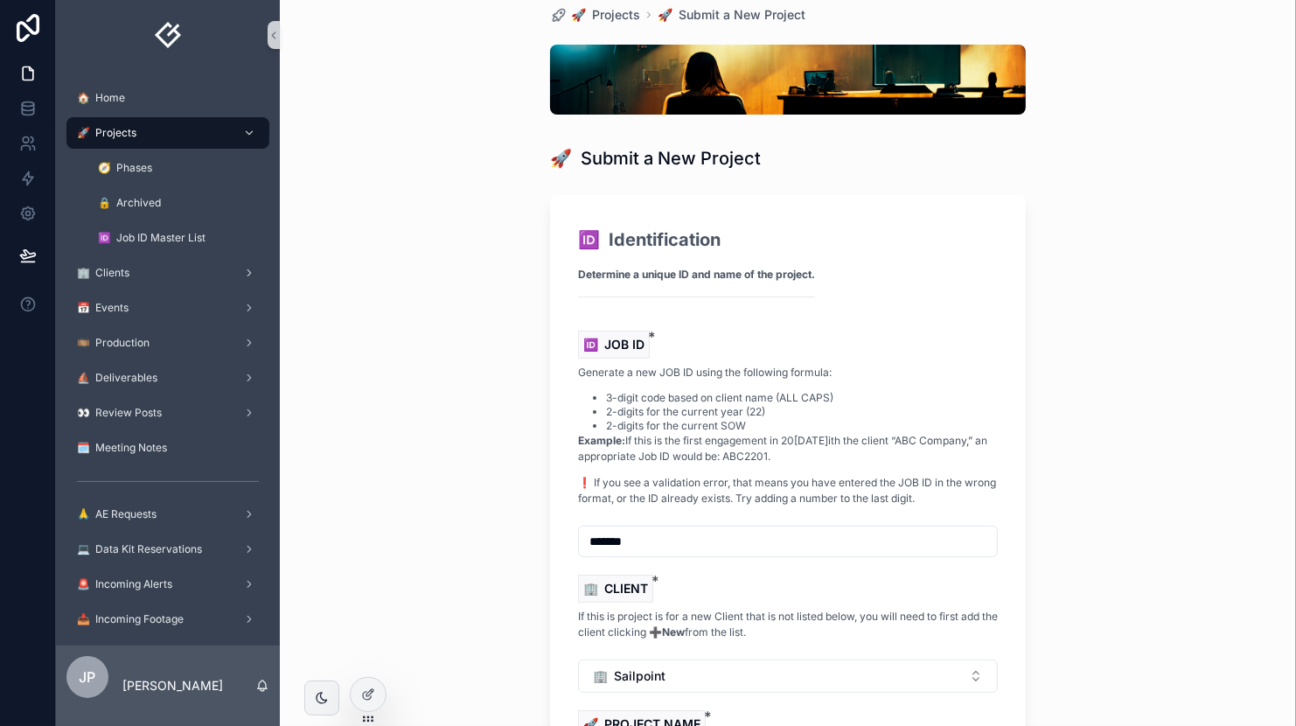
scroll to position [0, 0]
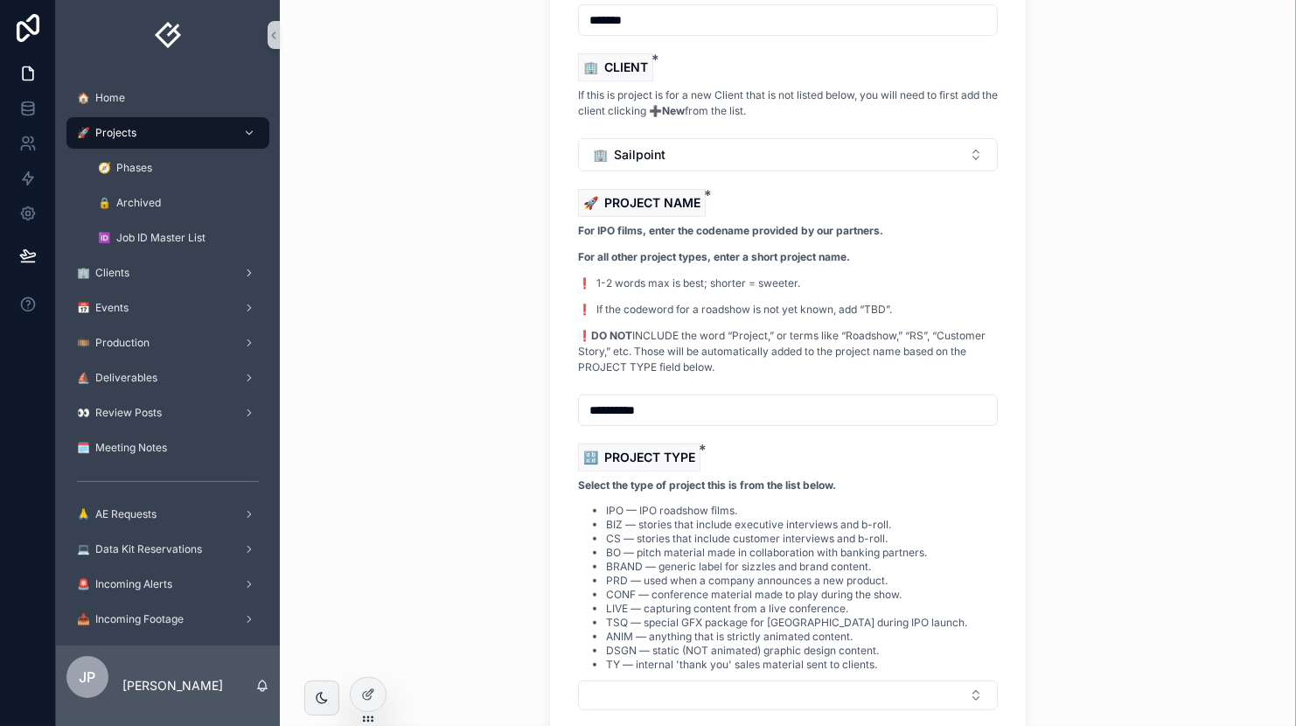
scroll to position [840, 0]
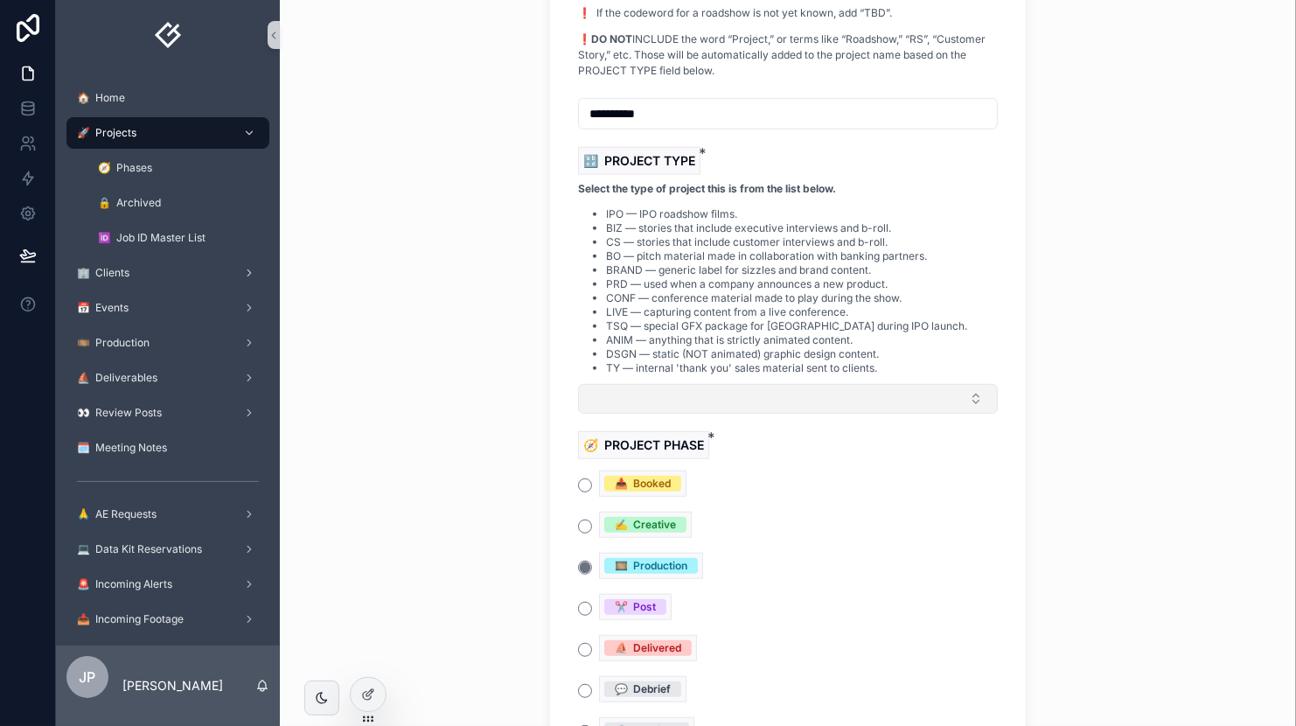
click at [681, 397] on button "Select Button" at bounding box center [788, 399] width 420 height 30
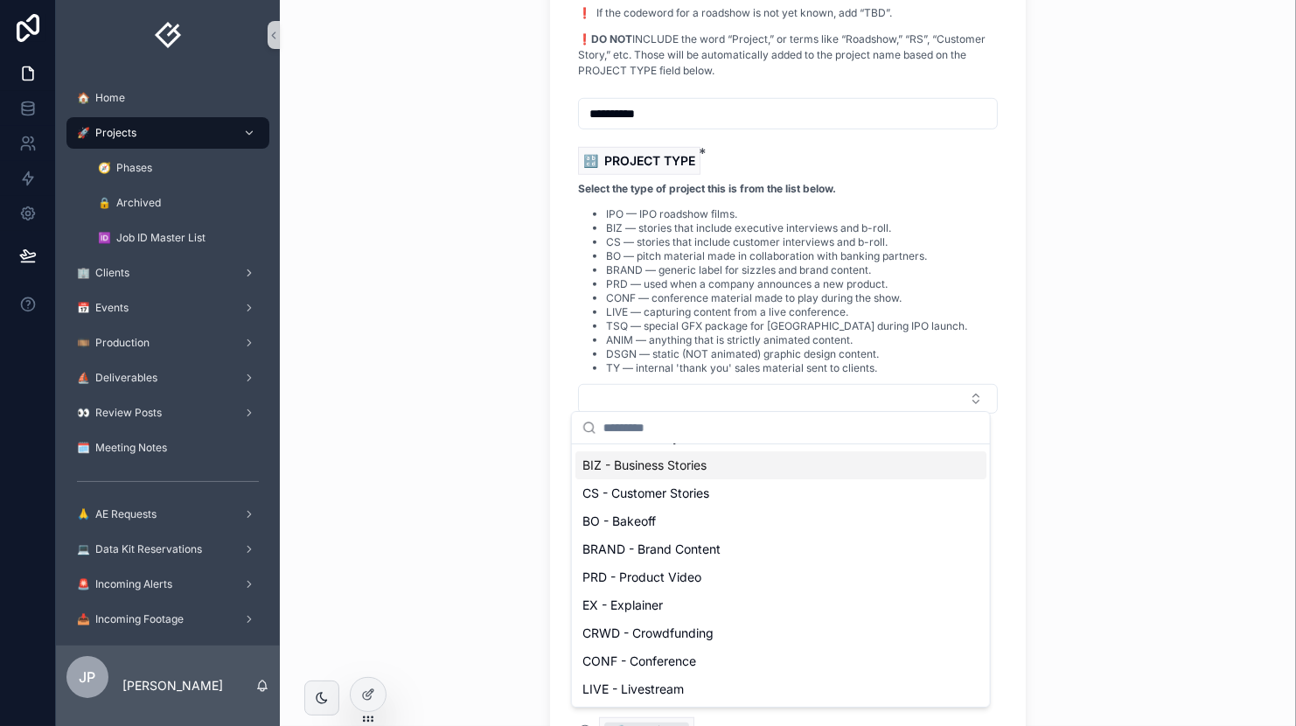
scroll to position [0, 0]
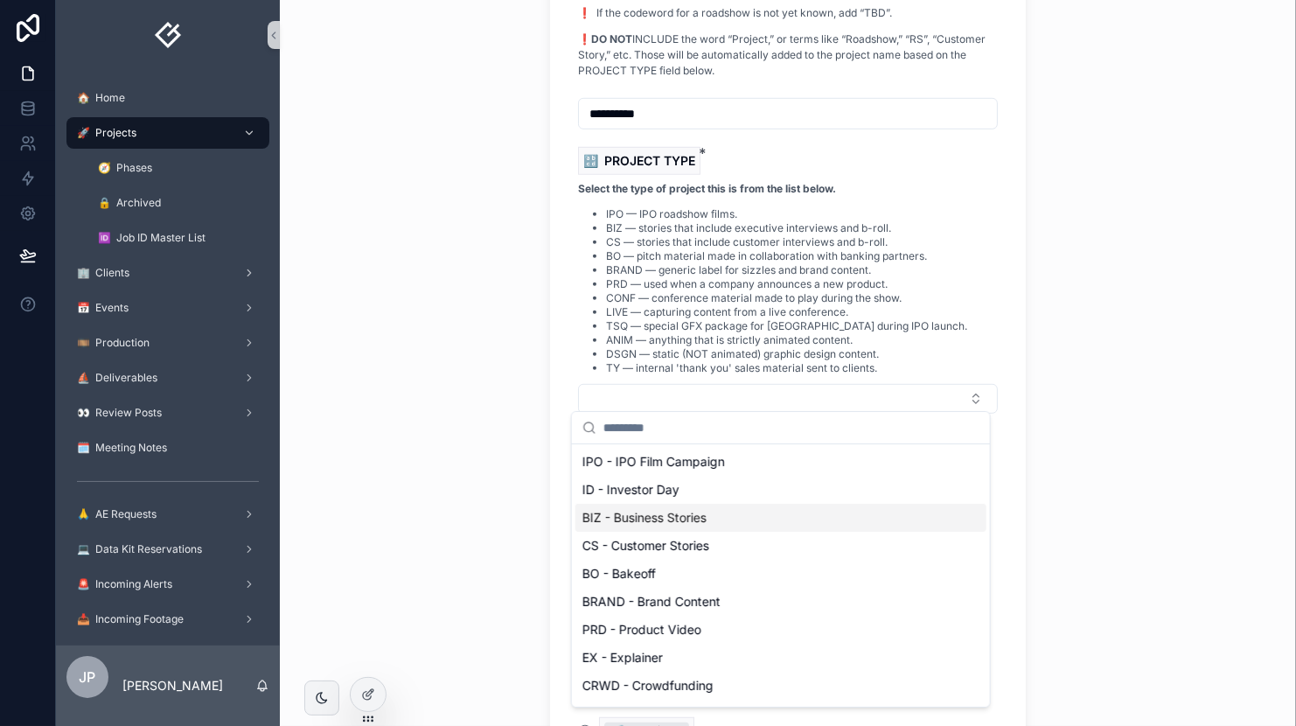
click at [702, 523] on span "BIZ - Business Stories" at bounding box center [645, 517] width 124 height 17
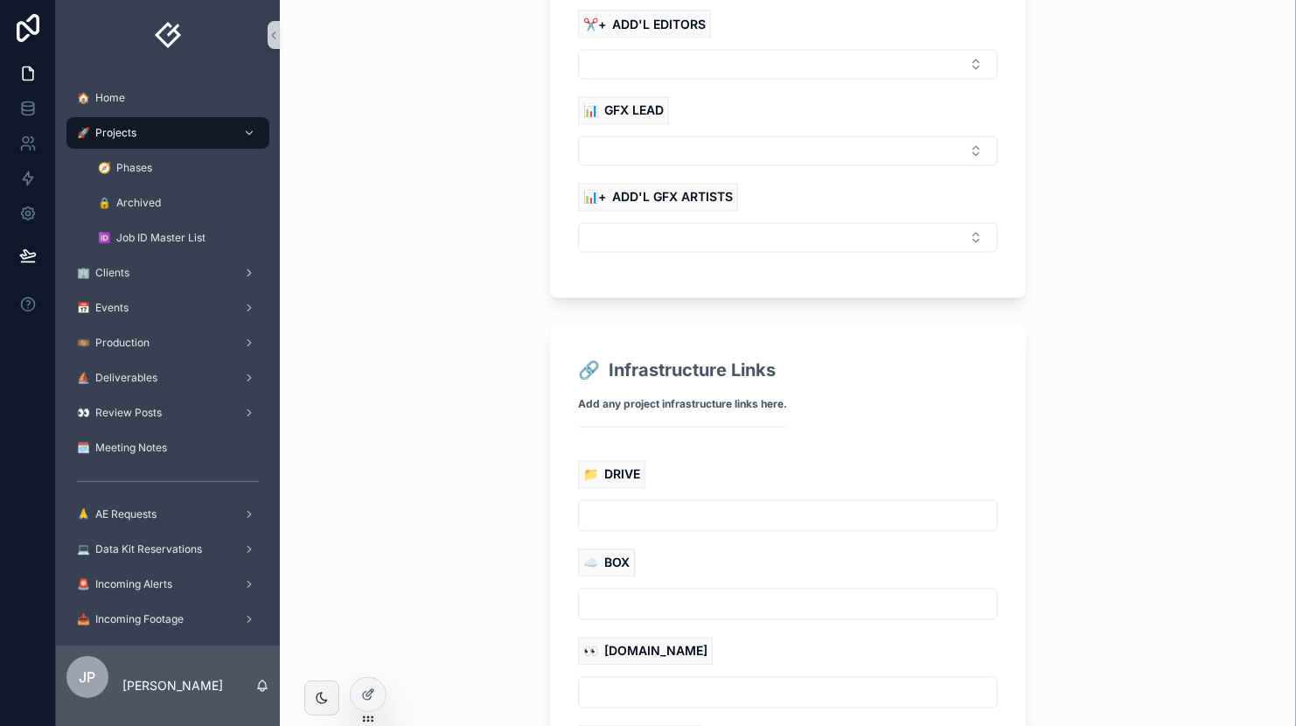
scroll to position [3571, 0]
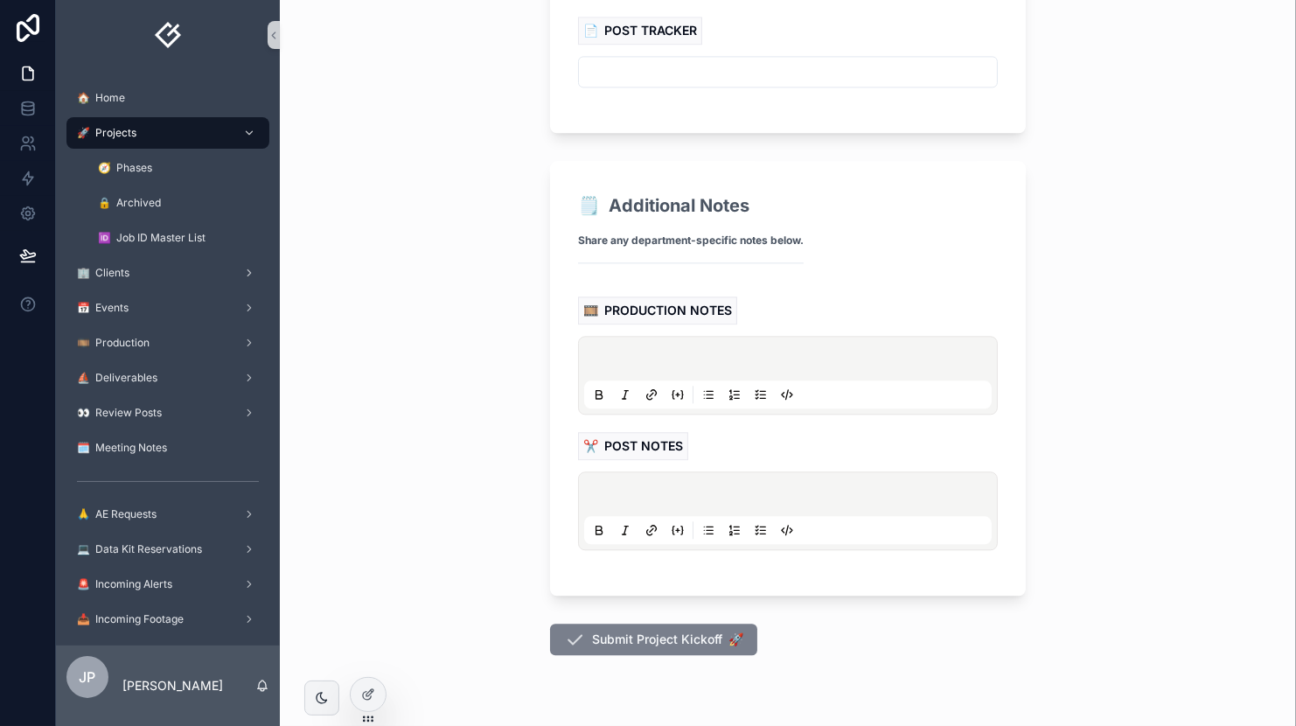
click at [664, 624] on button "Submit Project Kickoff 🚀" at bounding box center [653, 639] width 207 height 31
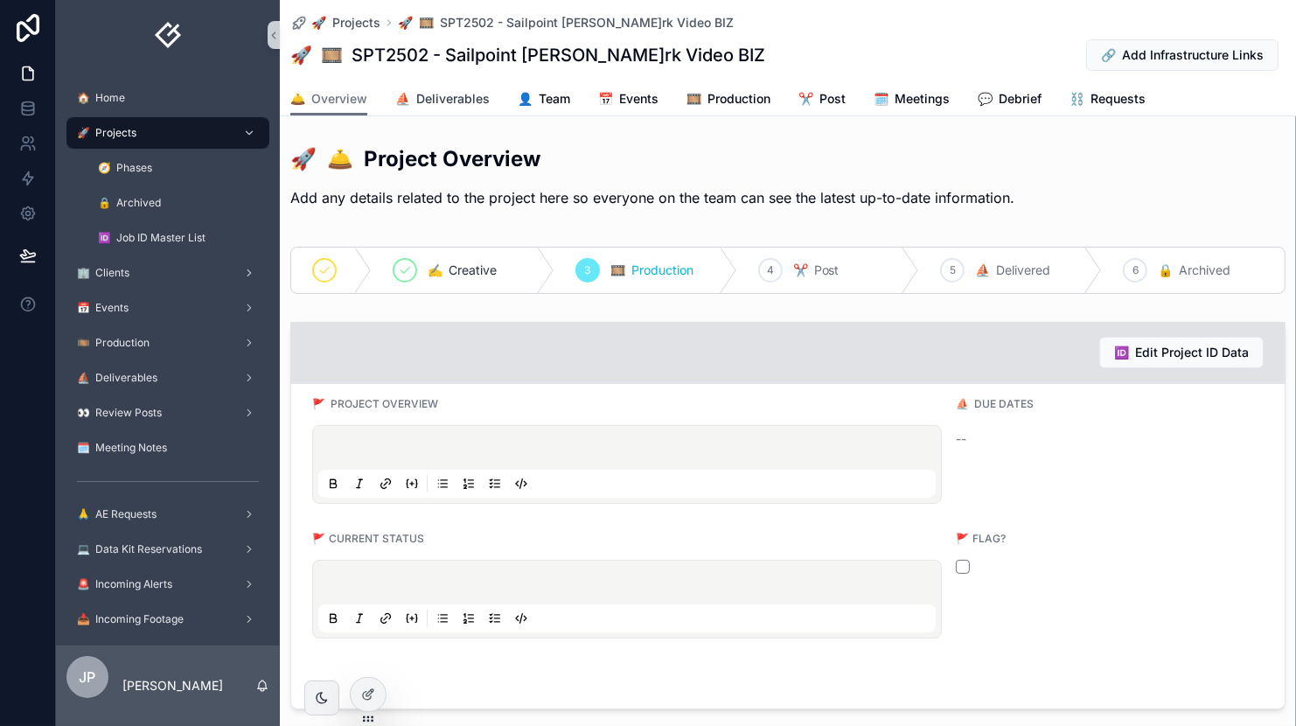
click at [426, 101] on span "⛵ Deliverables" at bounding box center [442, 98] width 94 height 17
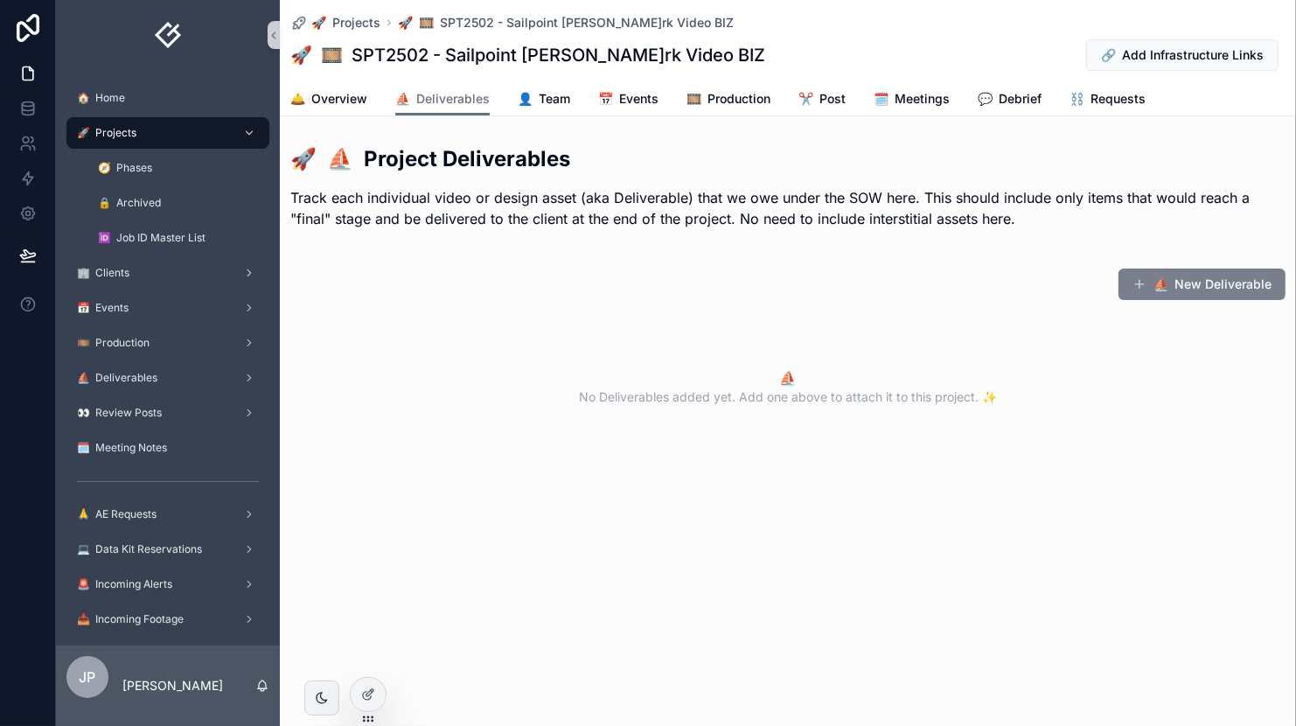
click at [1197, 286] on button "⛵️ New Deliverable" at bounding box center [1202, 284] width 167 height 31
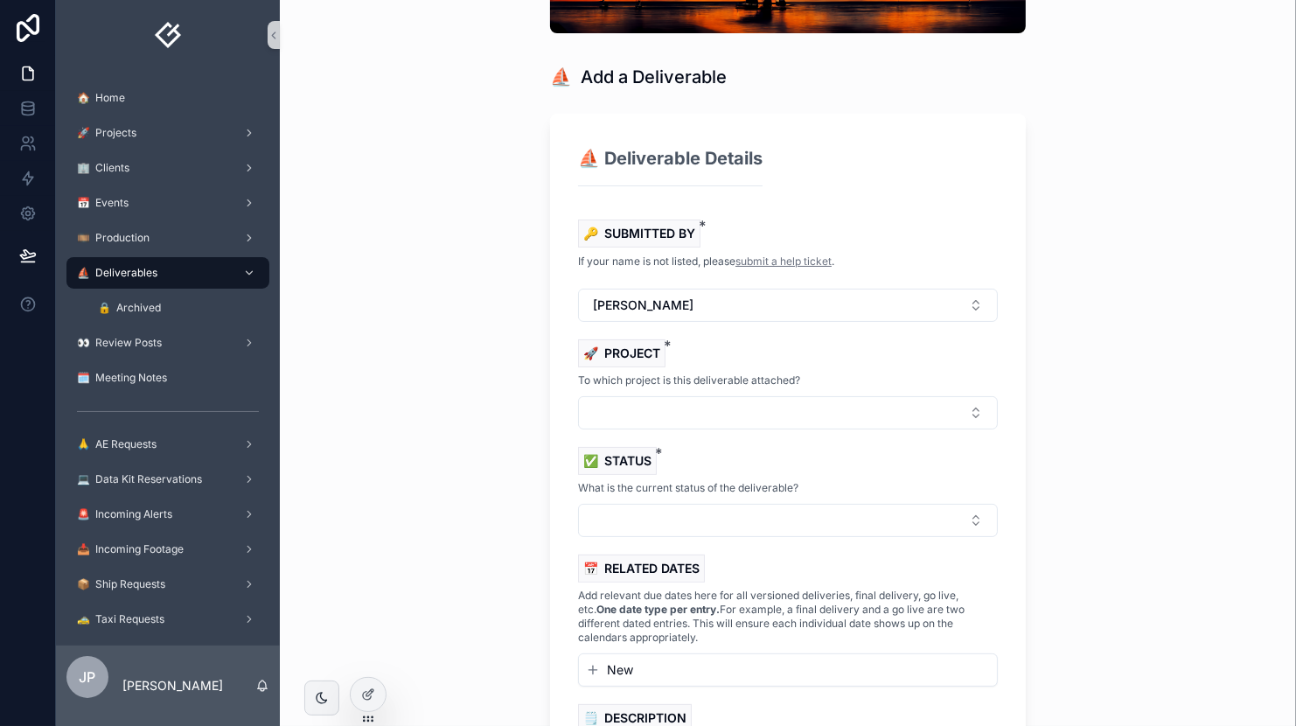
scroll to position [171, 0]
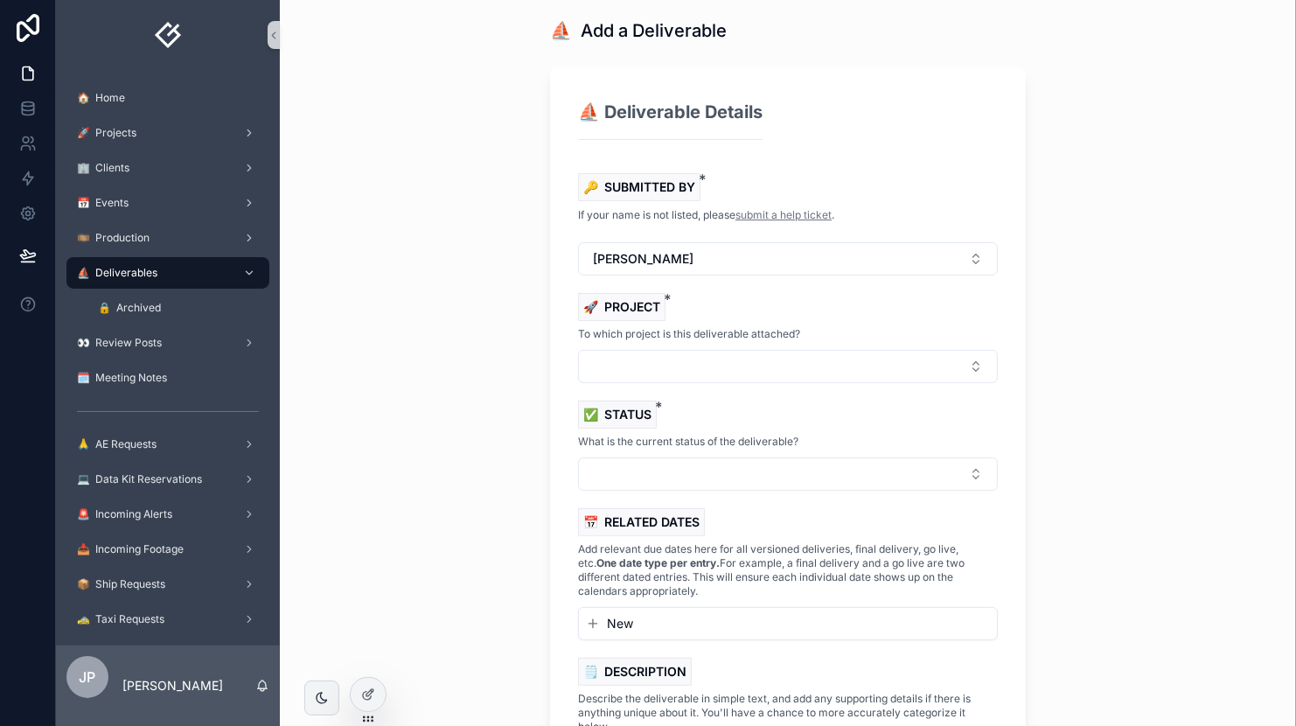
click at [730, 354] on div "🔑 SUBMITTED BY * If your name is not listed, please submit a help ticket [PERSO…" at bounding box center [788, 506] width 420 height 666
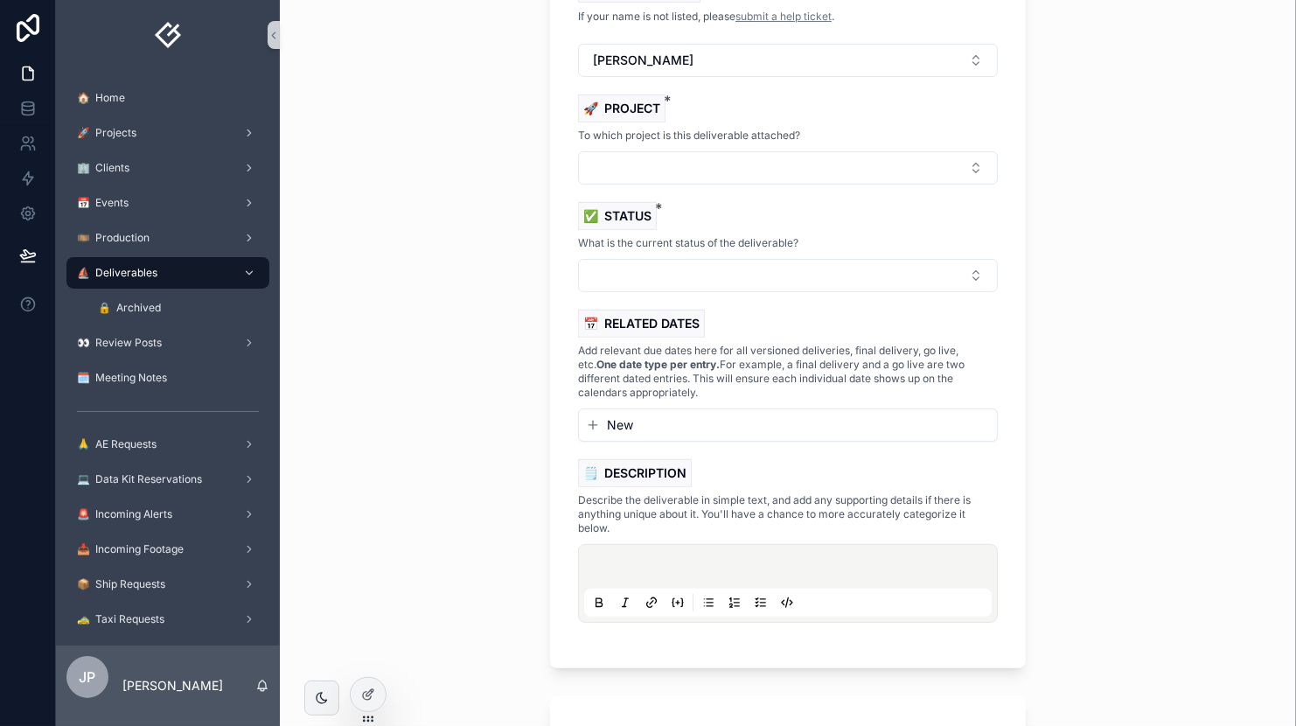
scroll to position [377, 0]
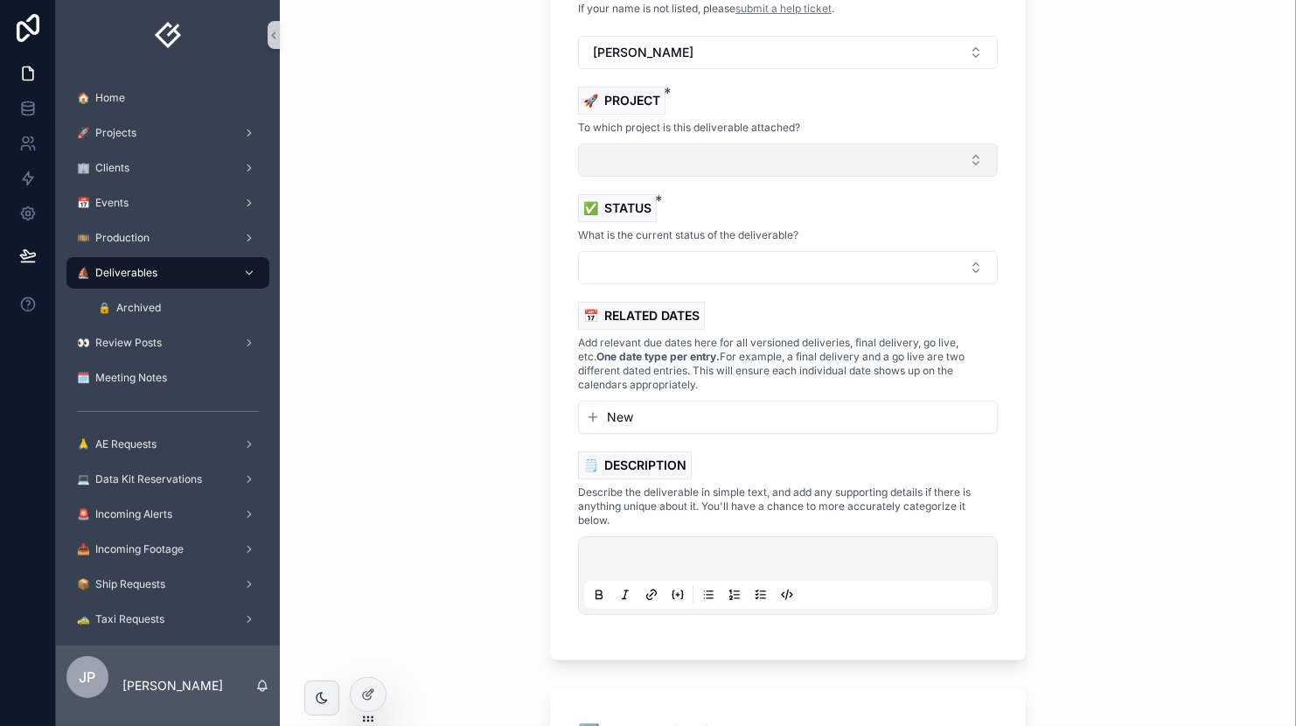
click at [632, 160] on button "Select Button" at bounding box center [788, 159] width 420 height 33
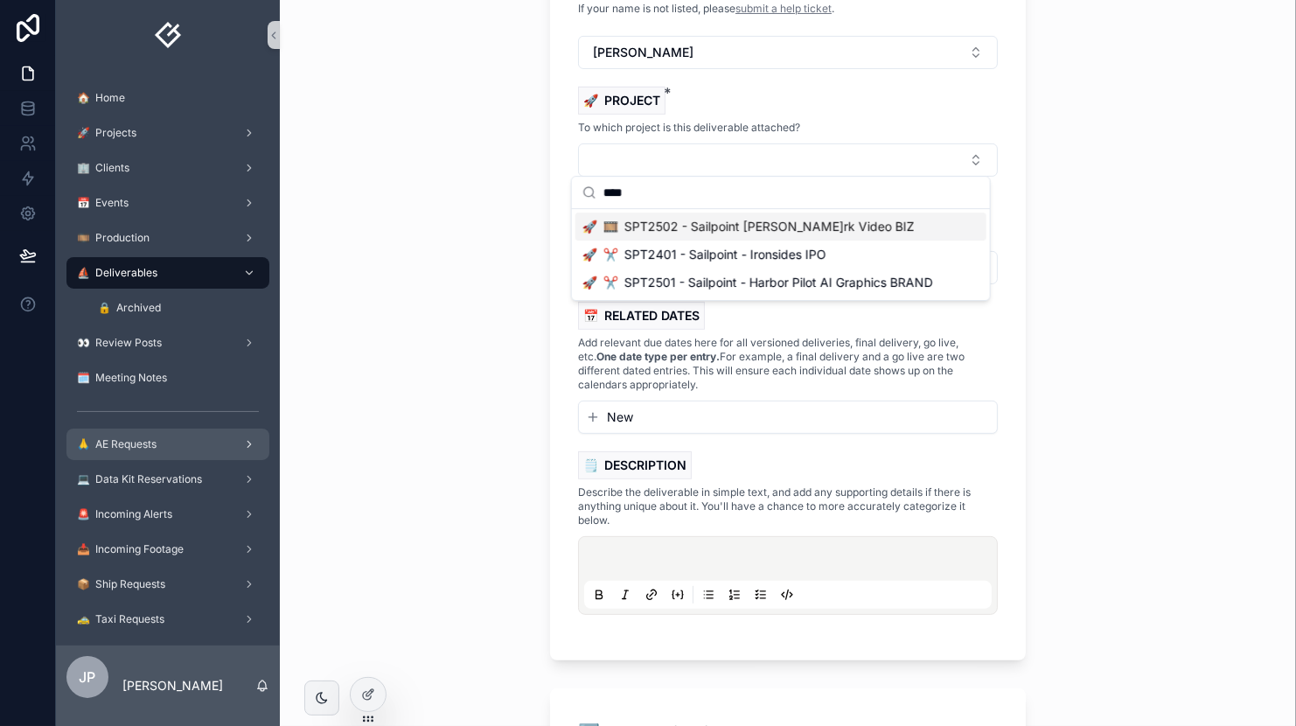
type input "****"
click at [150, 444] on span "🙏 AE Requests" at bounding box center [117, 444] width 80 height 14
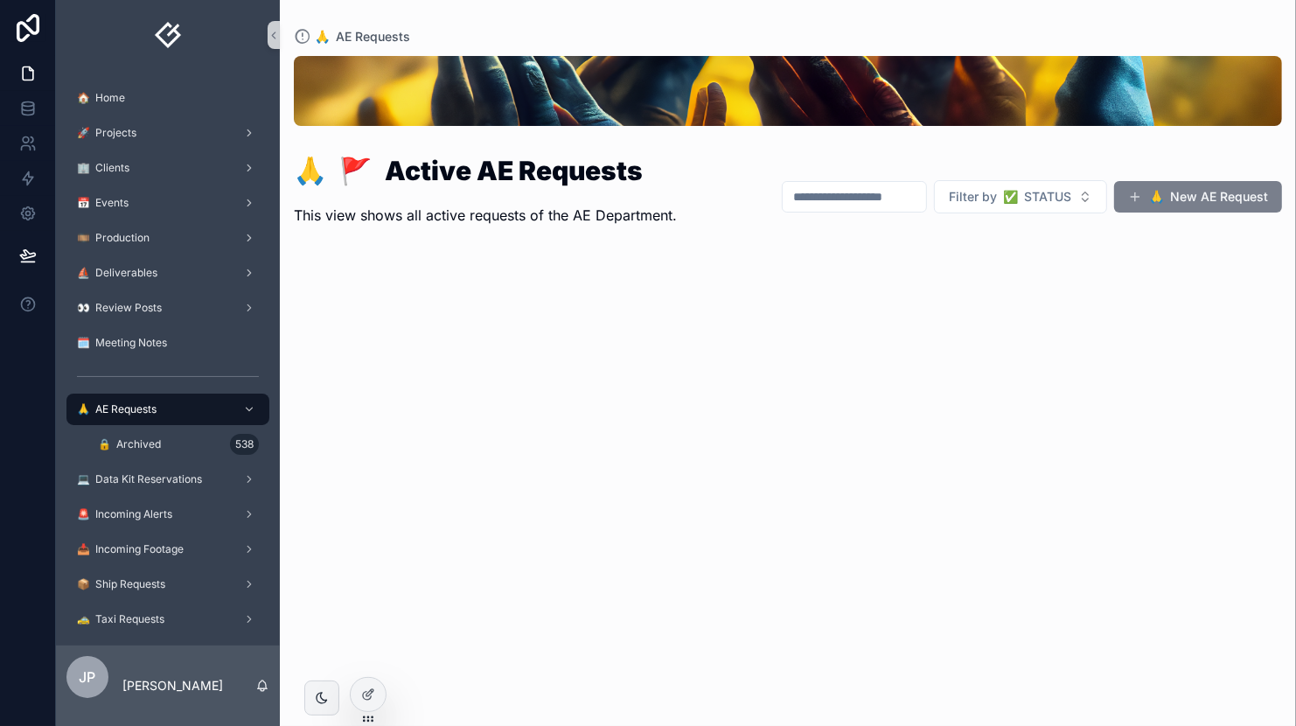
click at [1184, 206] on button "🙏 New AE Request" at bounding box center [1198, 196] width 168 height 31
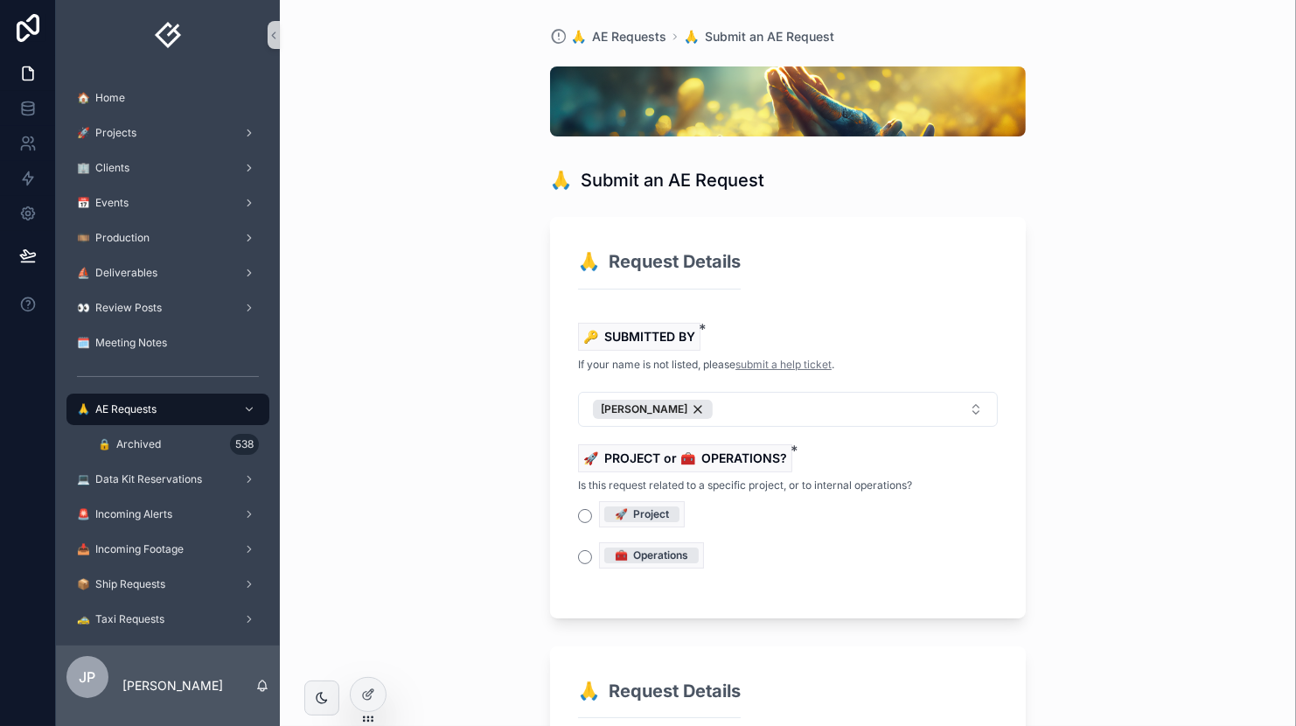
click at [599, 506] on label "🚀 Project" at bounding box center [642, 514] width 86 height 26
click at [592, 509] on button "🚀 Project" at bounding box center [585, 516] width 14 height 14
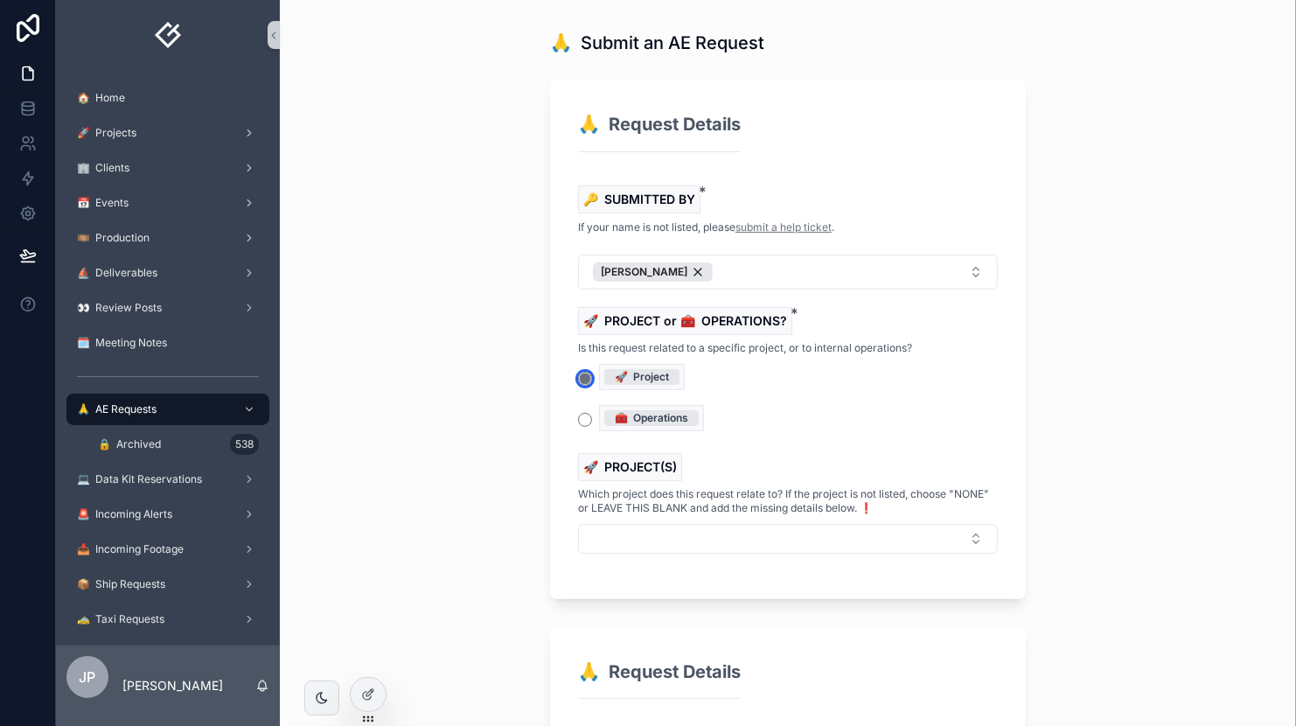
scroll to position [138, 0]
click at [653, 523] on button "Select Button" at bounding box center [788, 538] width 420 height 30
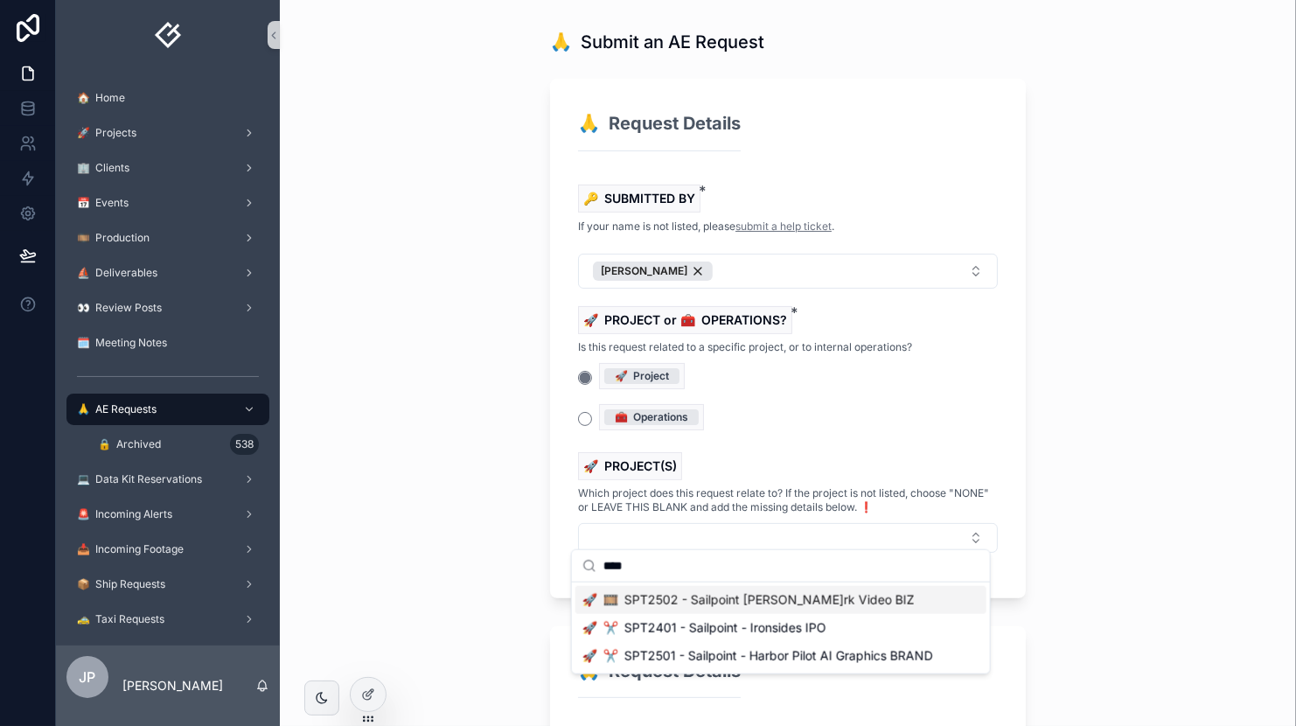
type input "****"
click at [703, 599] on span "🚀 🎞 SPT2502 - Sailpoint [PERSON_NAME]rk Video BIZ" at bounding box center [749, 599] width 332 height 17
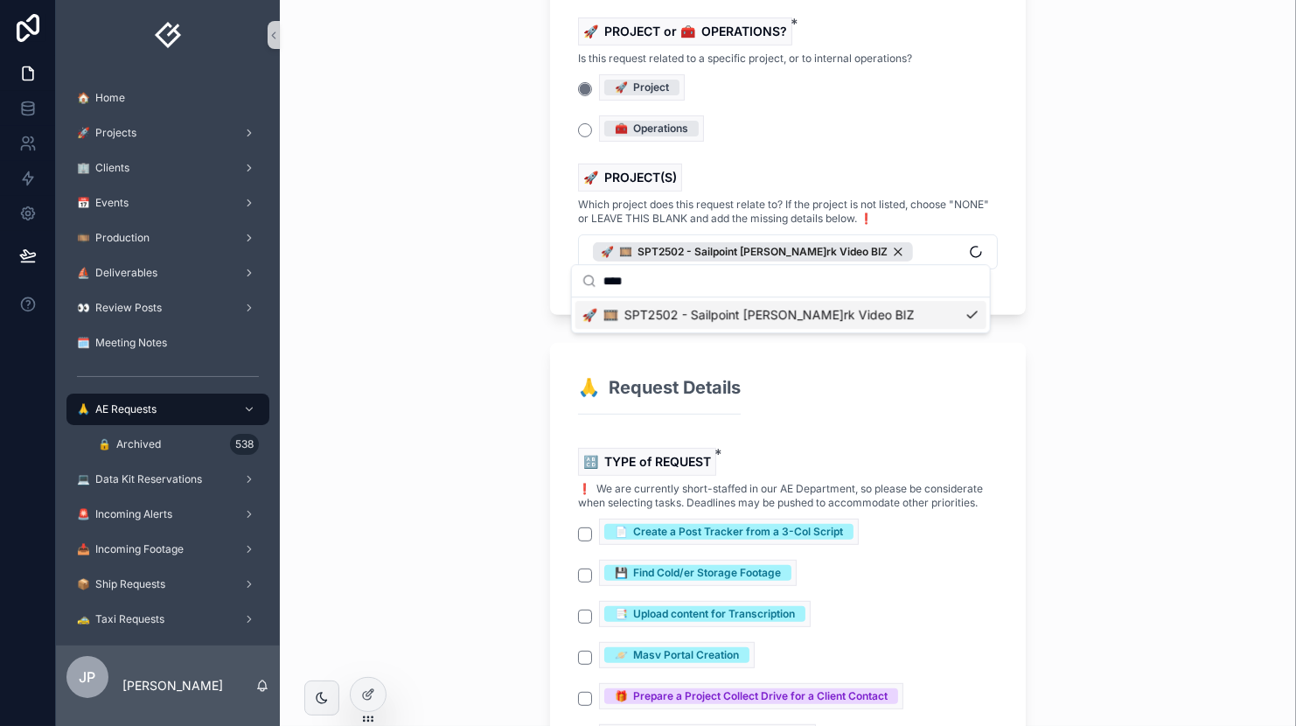
click at [451, 500] on div "🙏 AE Requests 🙏 Submit an AE Request 🙏 Submit an AE Request 🙏 Request Details 🔑…" at bounding box center [788, 363] width 1017 height 726
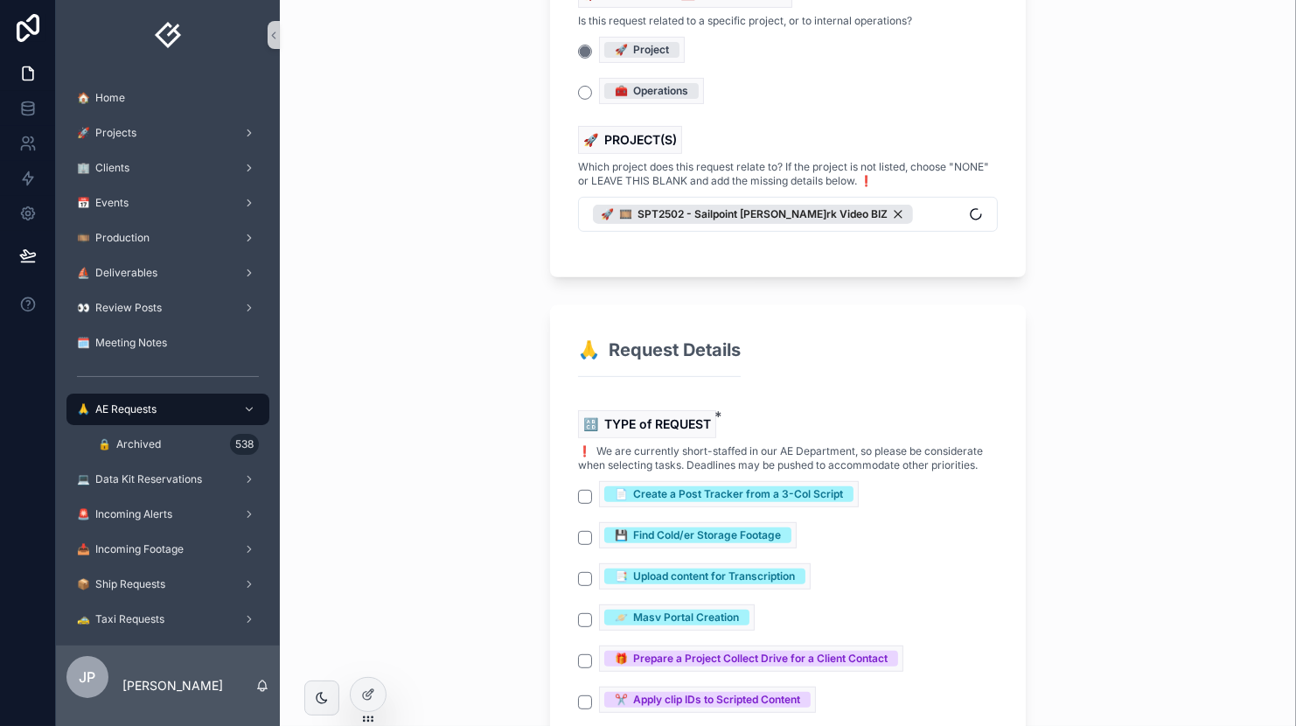
scroll to position [562, 0]
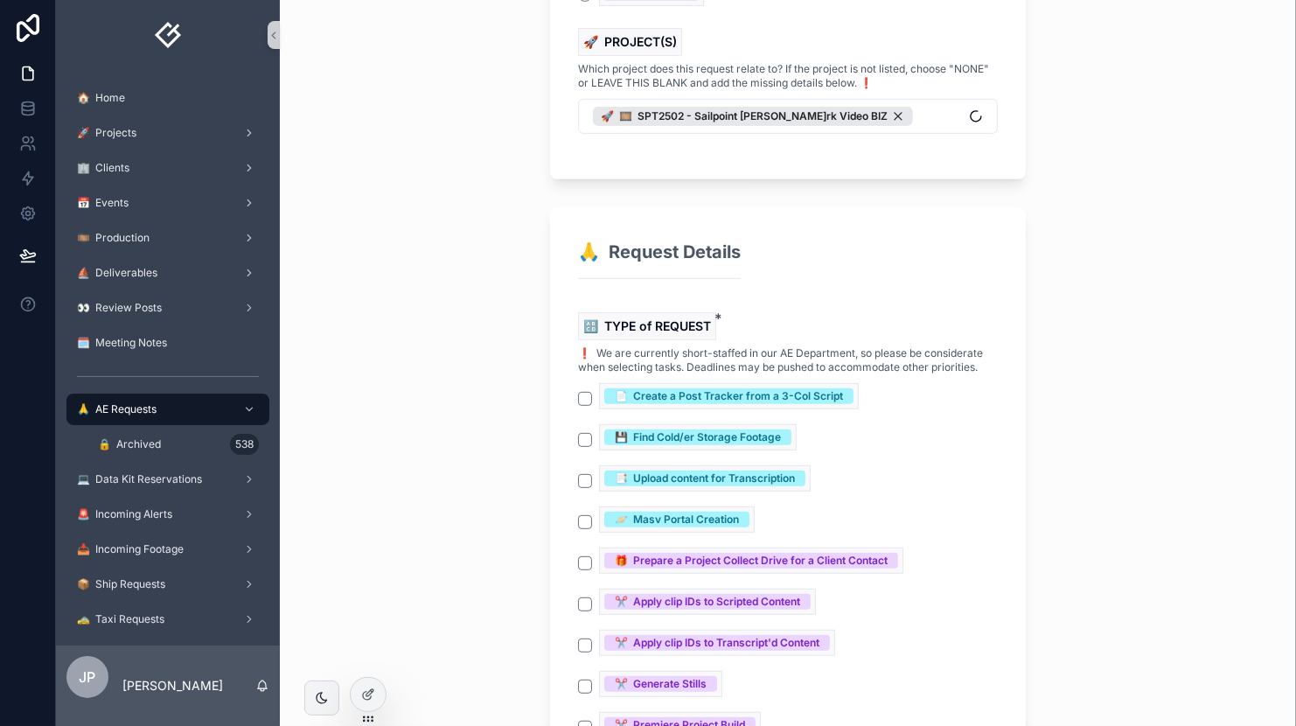
click at [578, 507] on div "🪐 Masv Portal Creation" at bounding box center [788, 522] width 420 height 31
click at [578, 515] on button "🪐 Masv Portal Creation" at bounding box center [585, 522] width 14 height 14
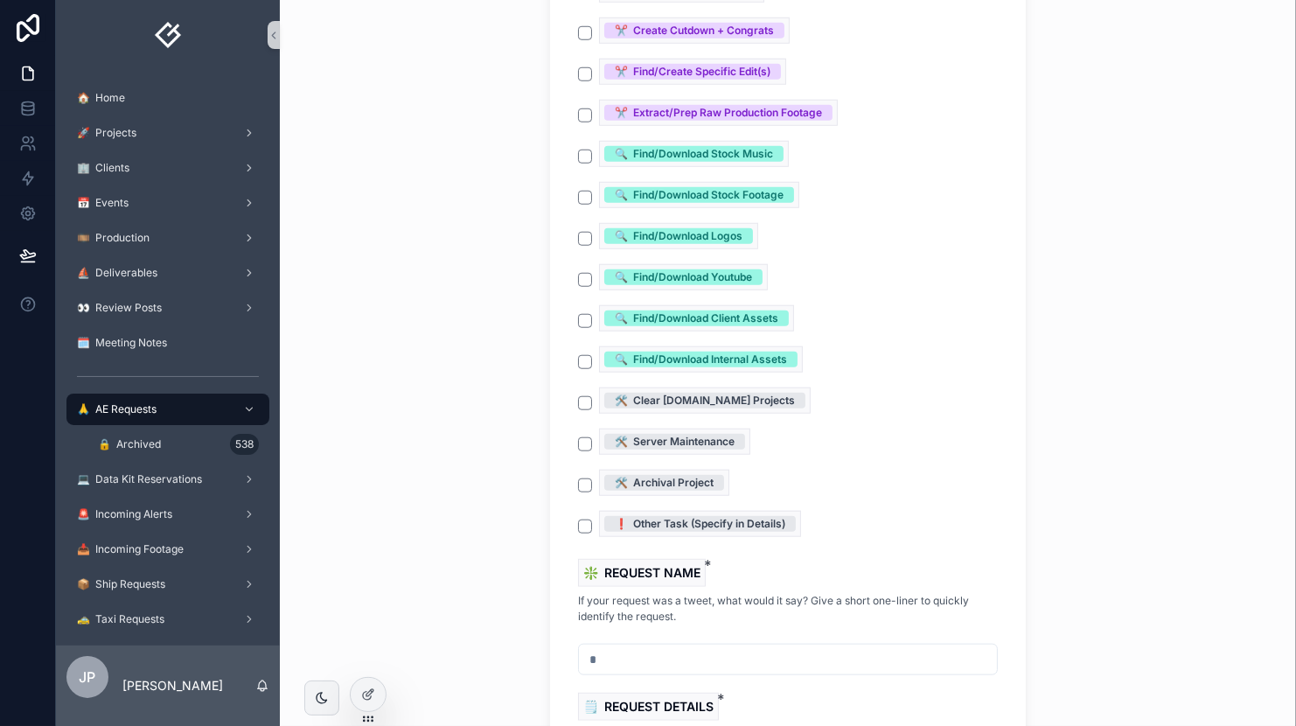
scroll to position [1492, 0]
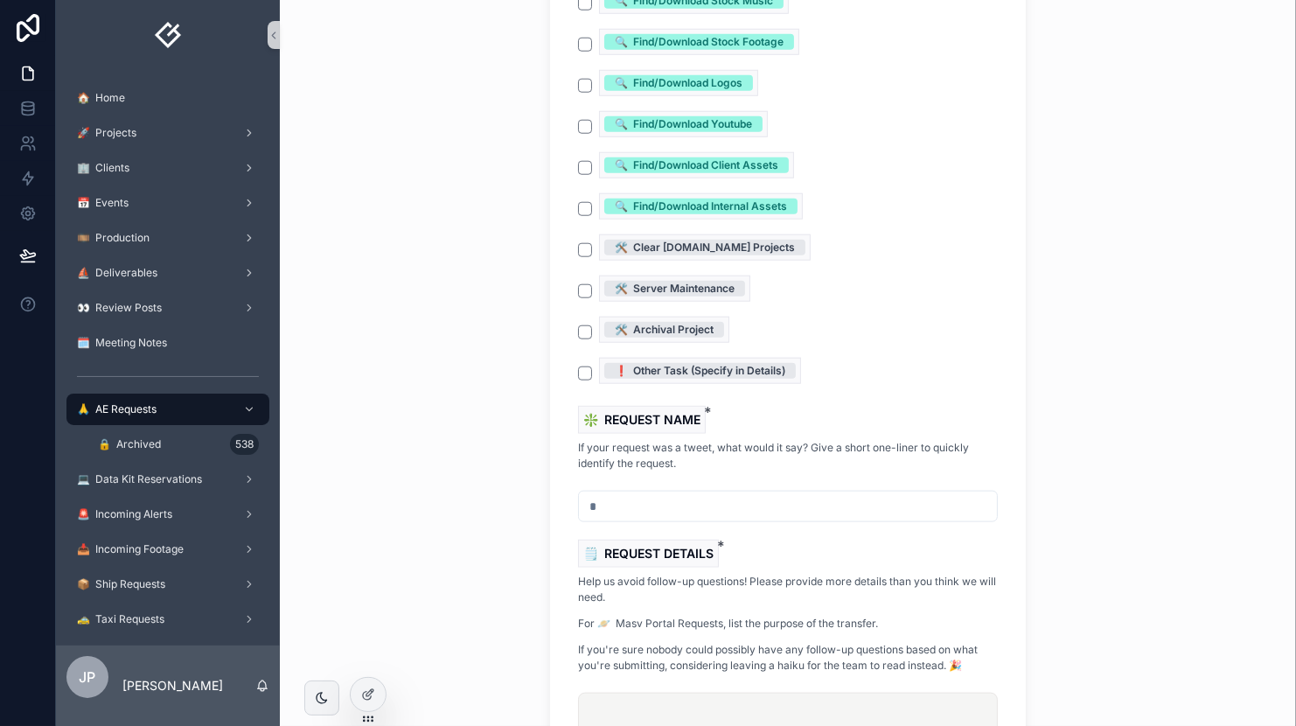
click at [618, 494] on input "scrollable content" at bounding box center [788, 506] width 418 height 24
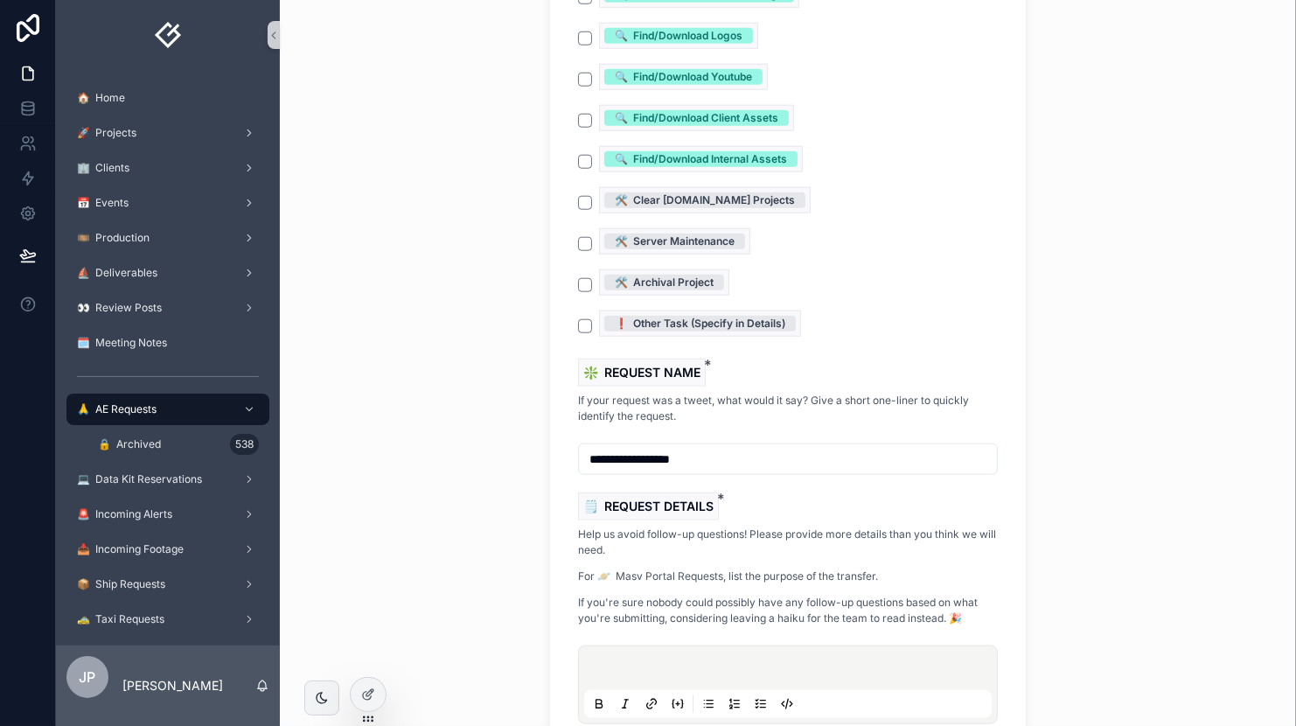
scroll to position [1652, 0]
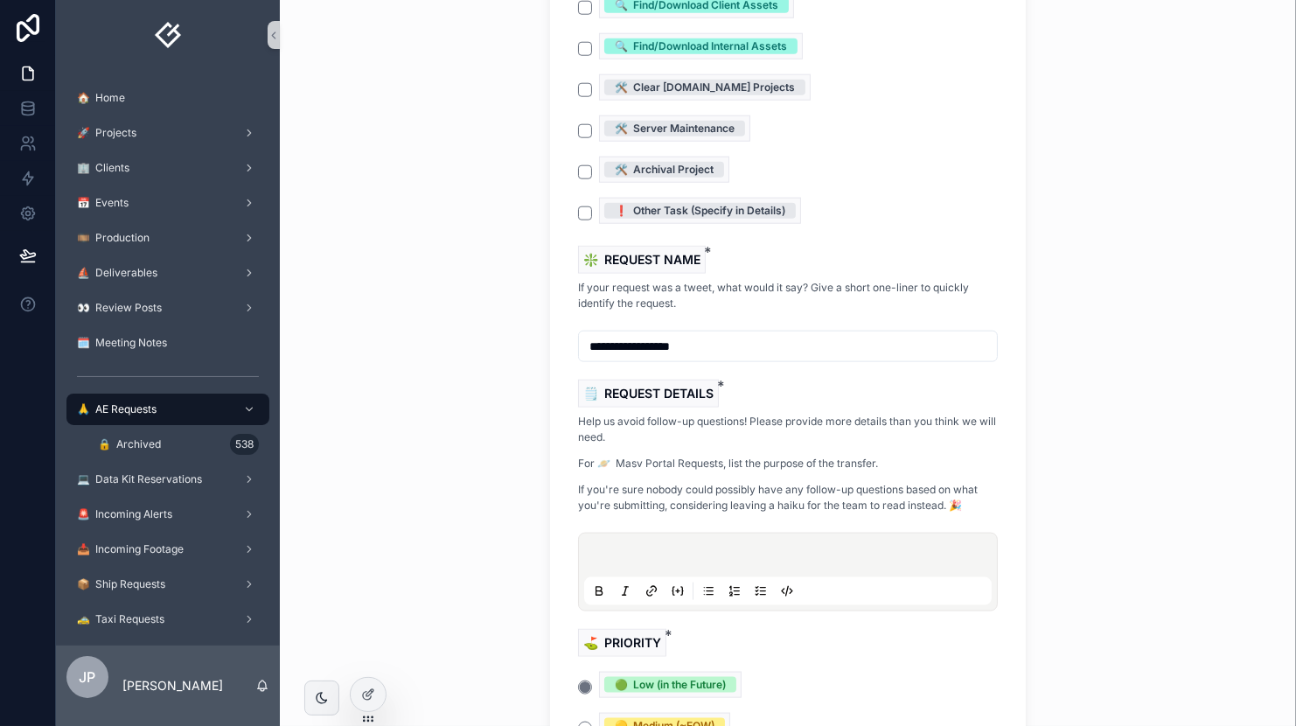
click at [613, 334] on input "**********" at bounding box center [788, 346] width 418 height 24
drag, startPoint x: 618, startPoint y: 318, endPoint x: 535, endPoint y: 314, distance: 82.3
click at [536, 314] on div "🙏 AE Requests 🙏 Submit an AE Request 🙏 Submit an AE Request 🙏 Request Details 🔑…" at bounding box center [788, 197] width 504 height 3699
paste input "******"
drag, startPoint x: 786, startPoint y: 315, endPoint x: 492, endPoint y: 316, distance: 294.8
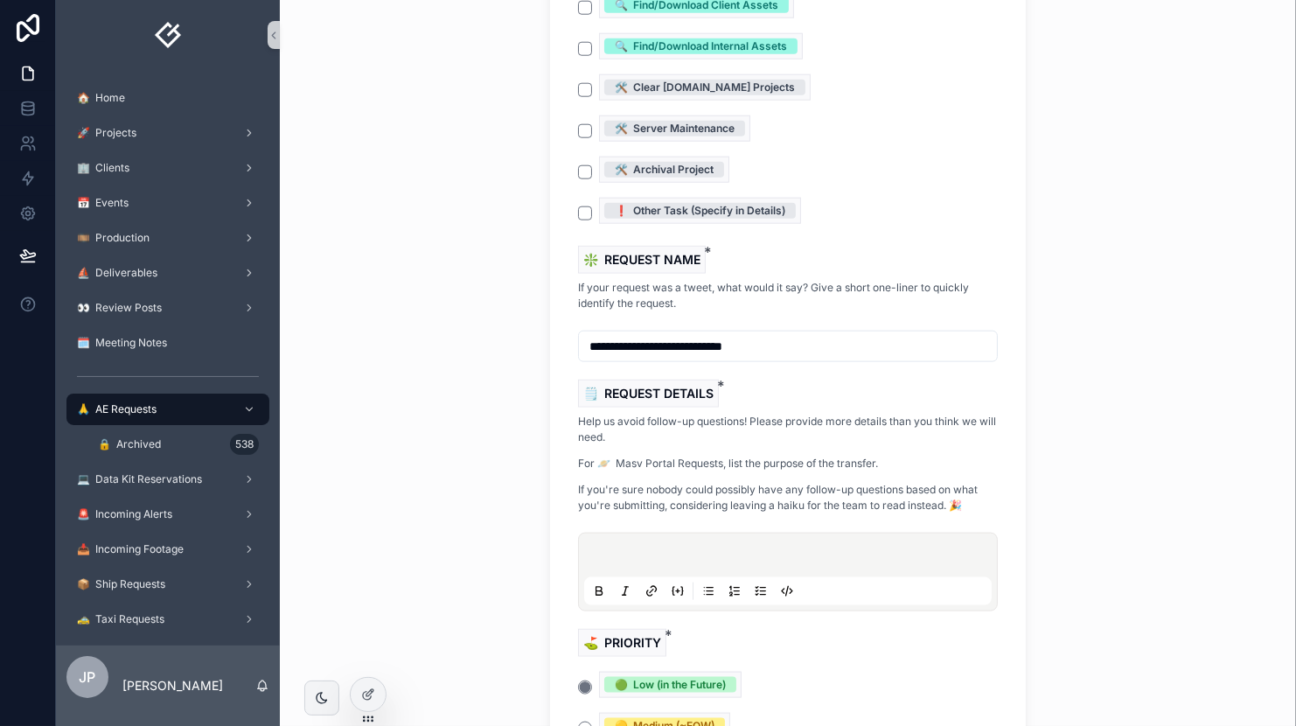
click at [492, 316] on div "🙏 AE Requests 🙏 Submit an AE Request 🙏 Submit an AE Request 🙏 Request Details 🔑…" at bounding box center [788, 363] width 1017 height 726
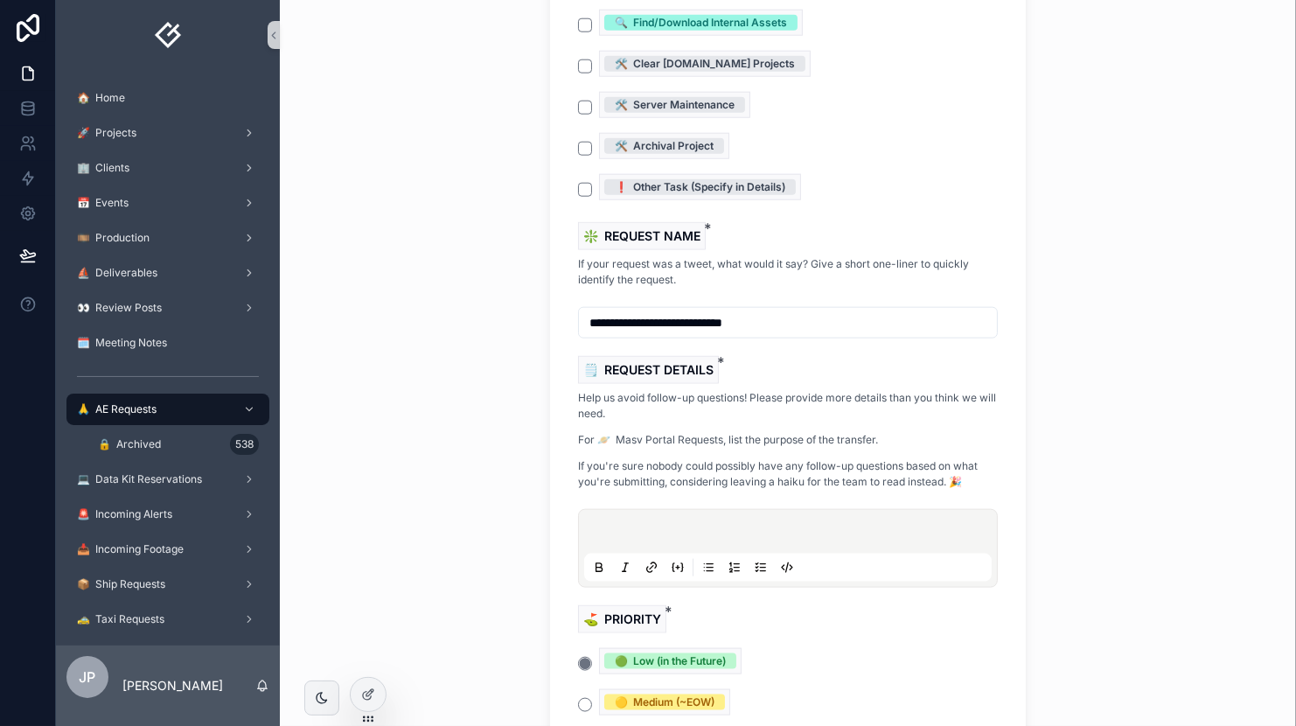
scroll to position [1678, 0]
type input "**********"
click at [666, 507] on div "scrollable content" at bounding box center [788, 546] width 420 height 79
click at [669, 513] on div "scrollable content" at bounding box center [788, 546] width 408 height 66
click at [686, 524] on p "scrollable content" at bounding box center [792, 532] width 408 height 17
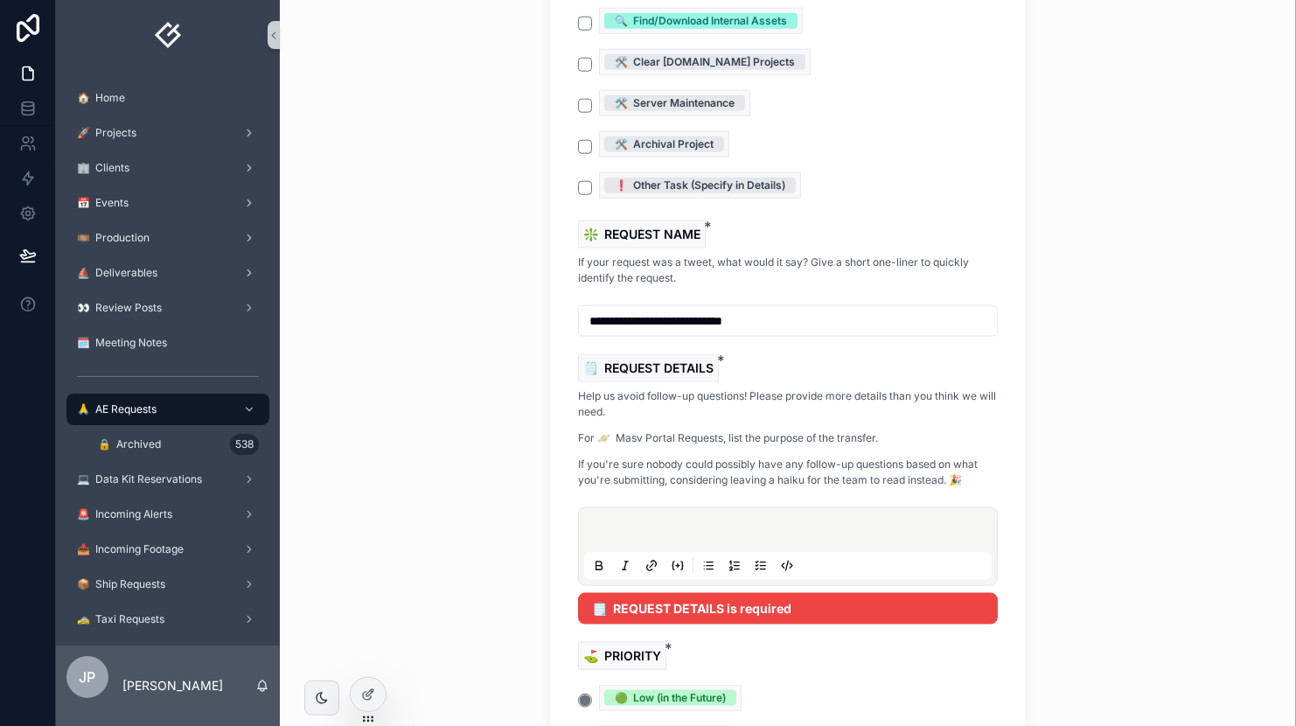
paste div "scrollable content"
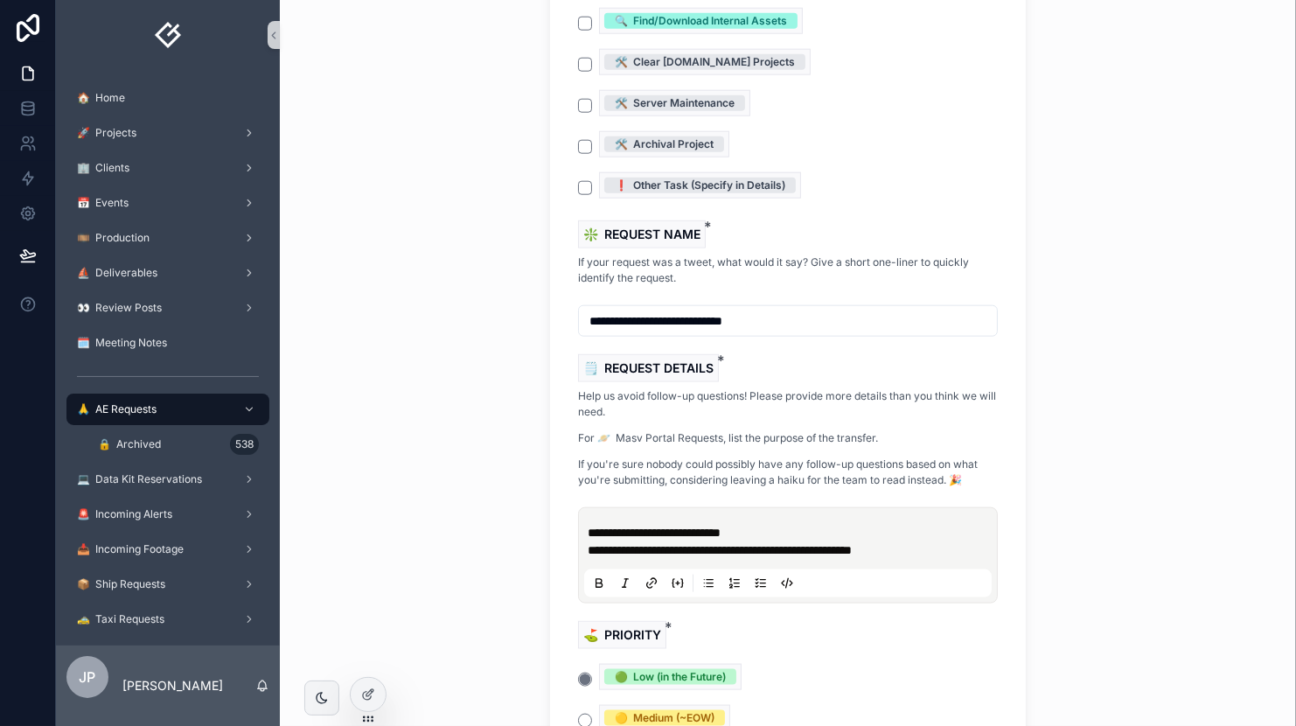
click at [647, 544] on span "**********" at bounding box center [720, 550] width 264 height 12
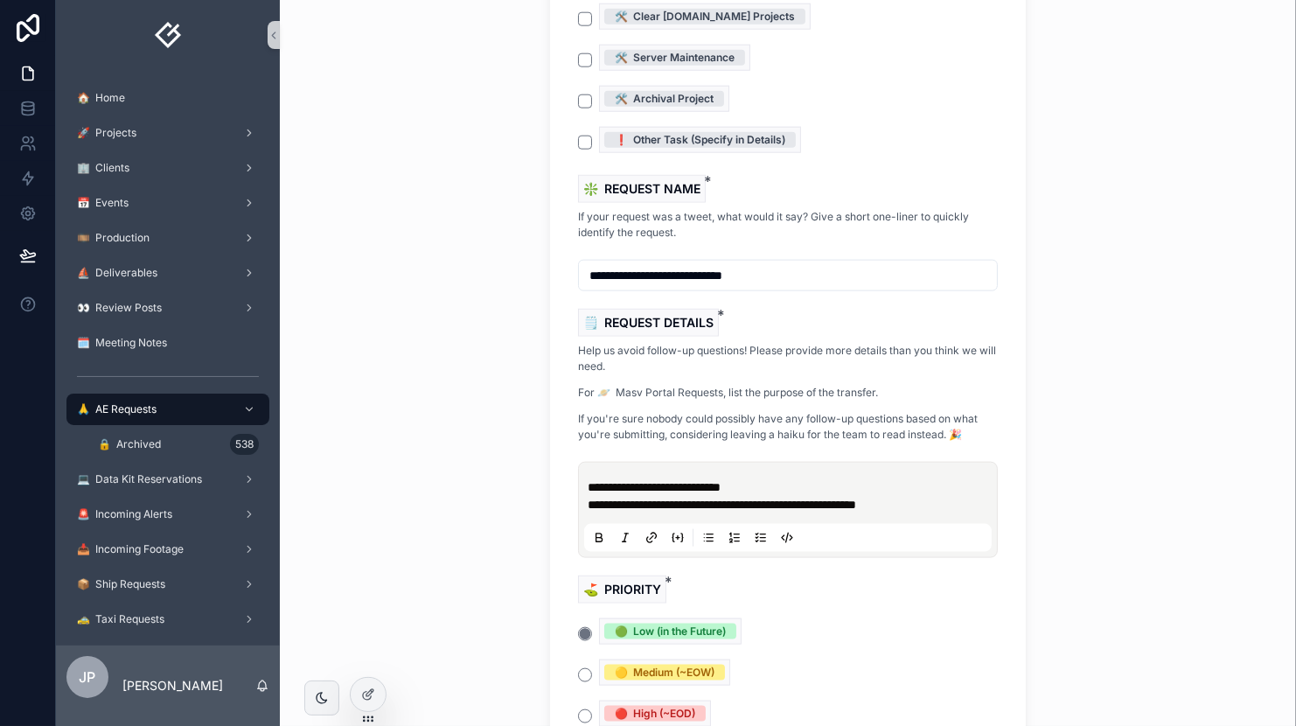
scroll to position [1828, 0]
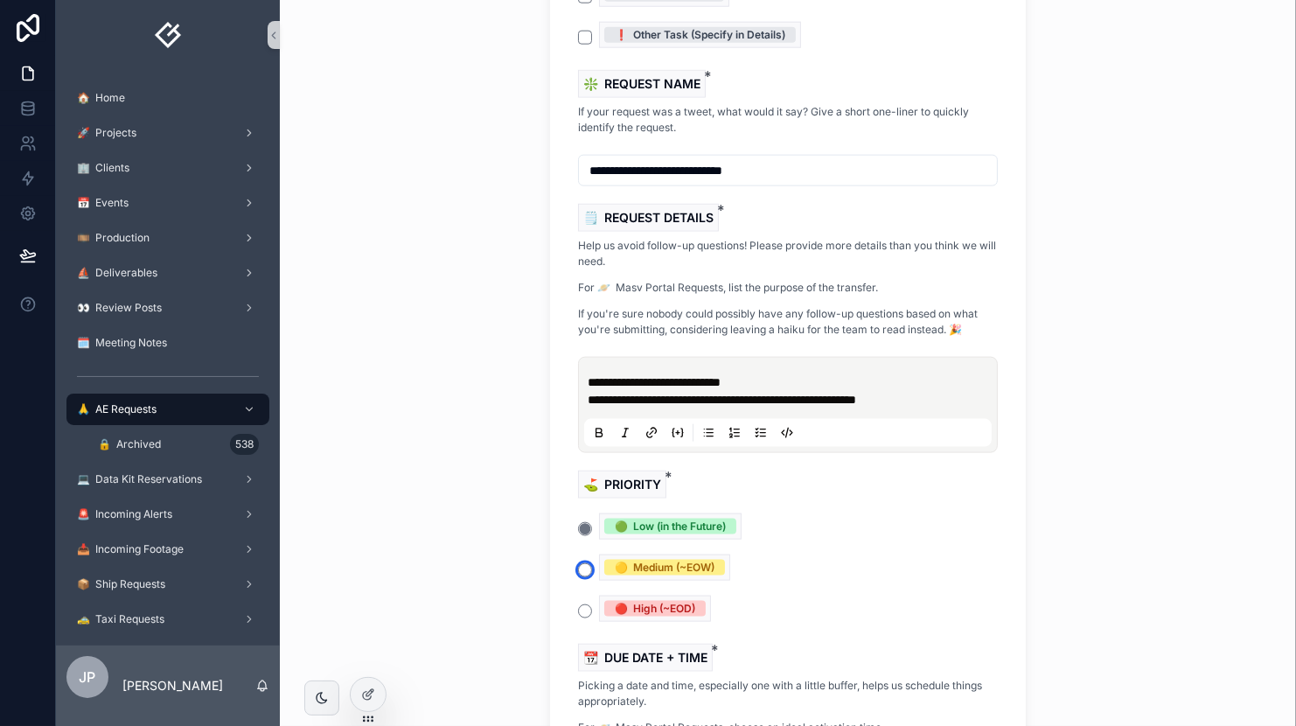
click at [581, 563] on button "🟡 Medium (~EOW)" at bounding box center [585, 570] width 14 height 14
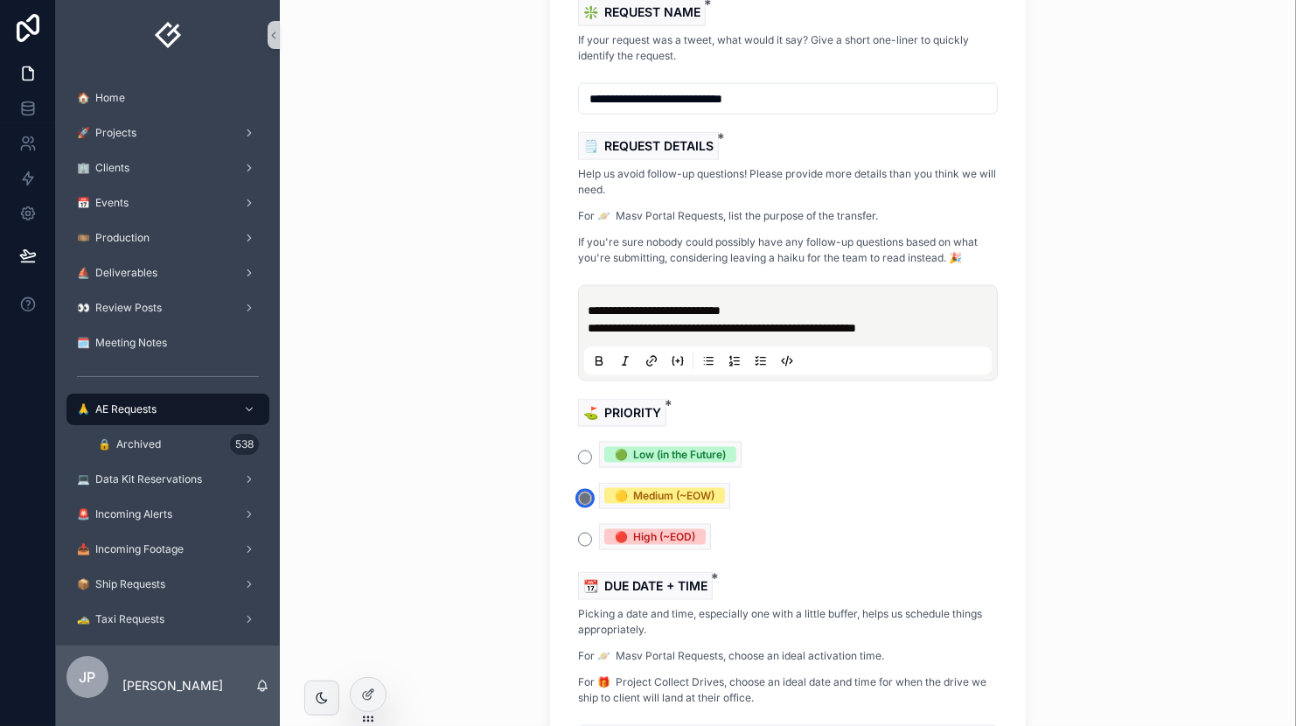
scroll to position [2190, 0]
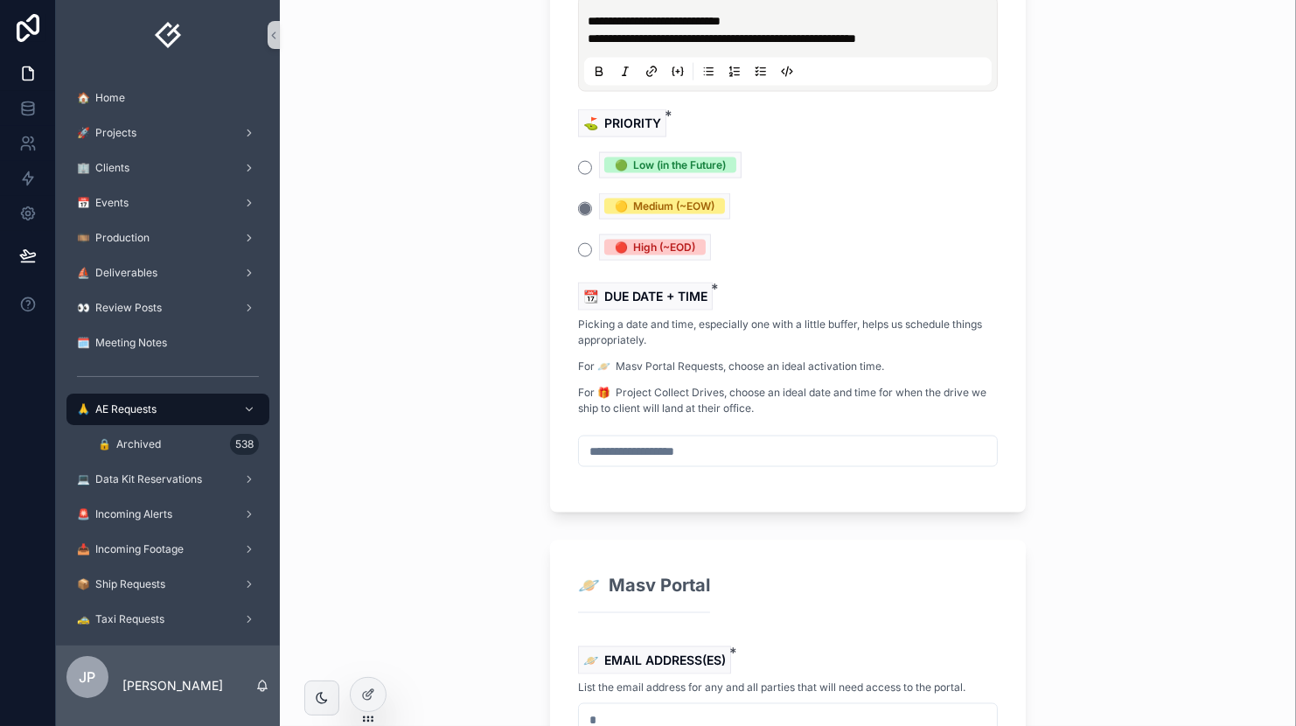
click at [648, 439] on input "scrollable content" at bounding box center [788, 451] width 418 height 24
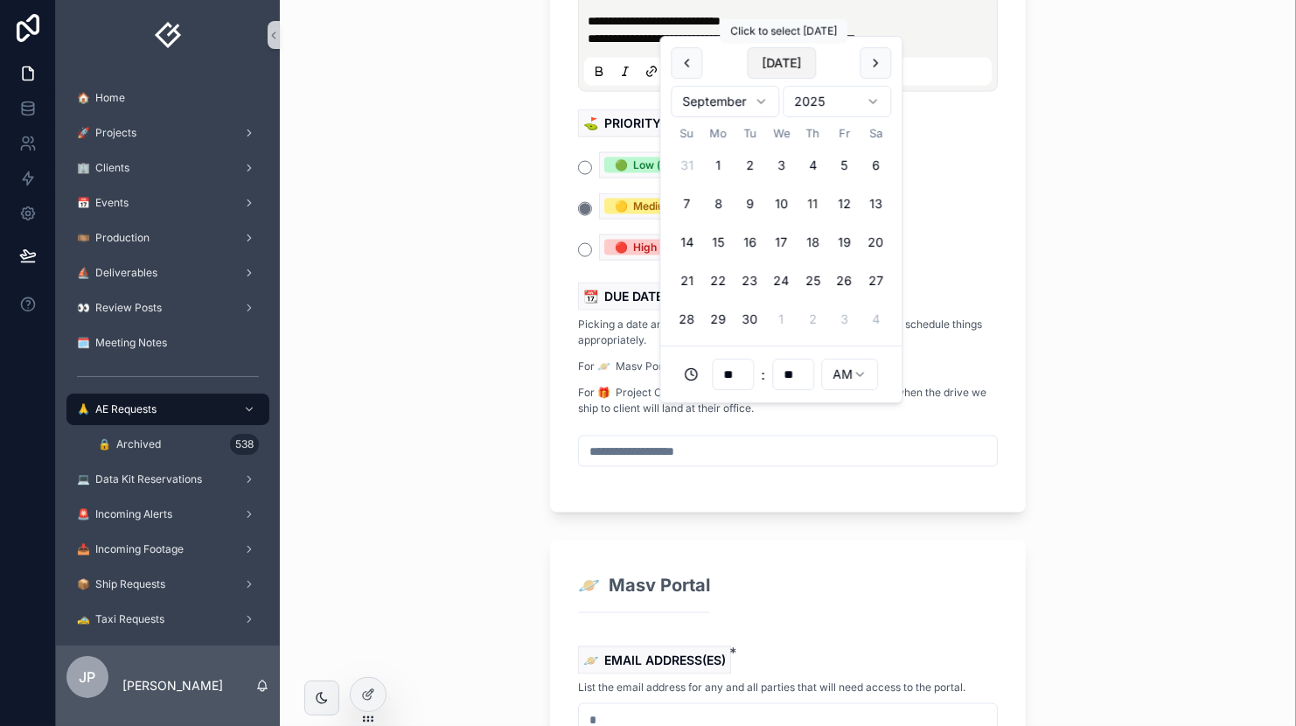
click at [757, 66] on button "[DATE]" at bounding box center [781, 62] width 69 height 31
click at [844, 208] on button "12" at bounding box center [843, 203] width 31 height 31
click at [743, 368] on input "**" at bounding box center [733, 374] width 40 height 24
click at [720, 518] on div "05" at bounding box center [733, 521] width 79 height 28
type input "**********"
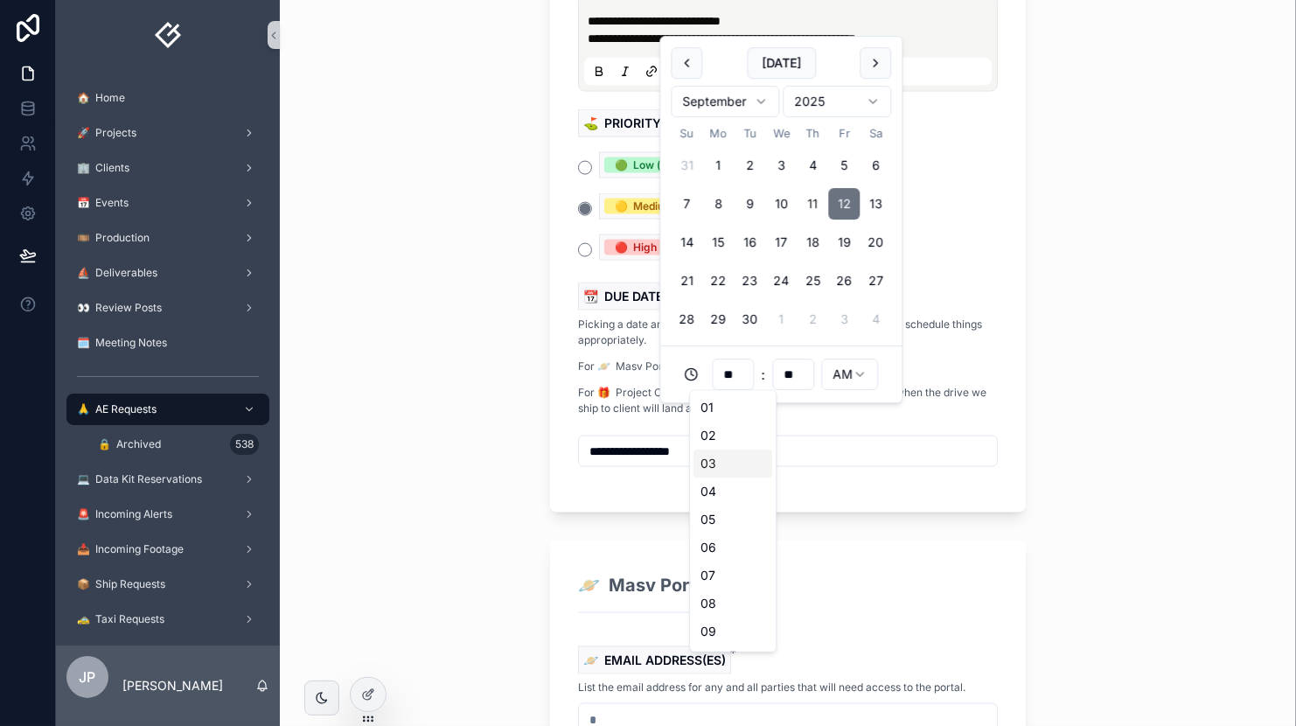
type input "**"
click at [863, 369] on html "🏠️ Home 🚀 Projects 🏢 Clients 📅 Events 🎞️ Production ⛵️ Deliverables 👀 Review Po…" at bounding box center [648, 363] width 1296 height 726
type input "**********"
click at [1099, 464] on div "🙏 AE Requests 🙏 Submit an AE Request 🙏 Submit an AE Request 🙏 Request Details 🔑…" at bounding box center [788, 363] width 1017 height 726
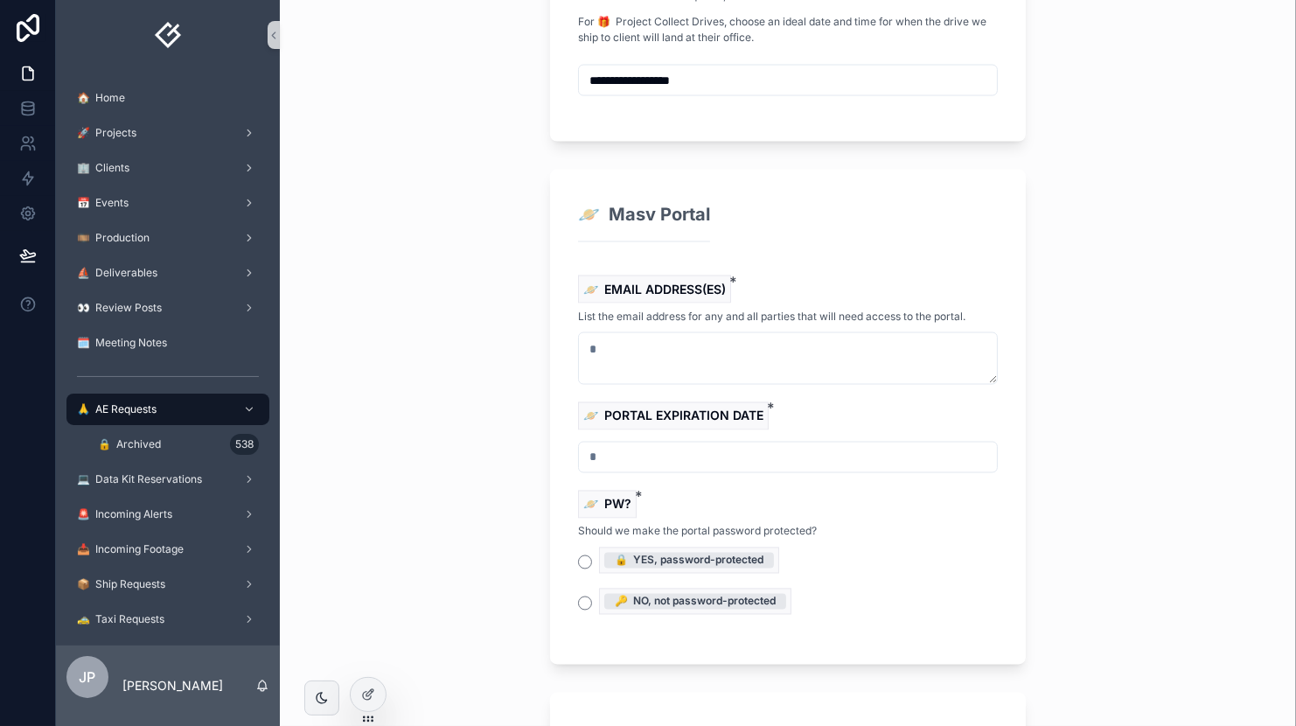
scroll to position [2650, 0]
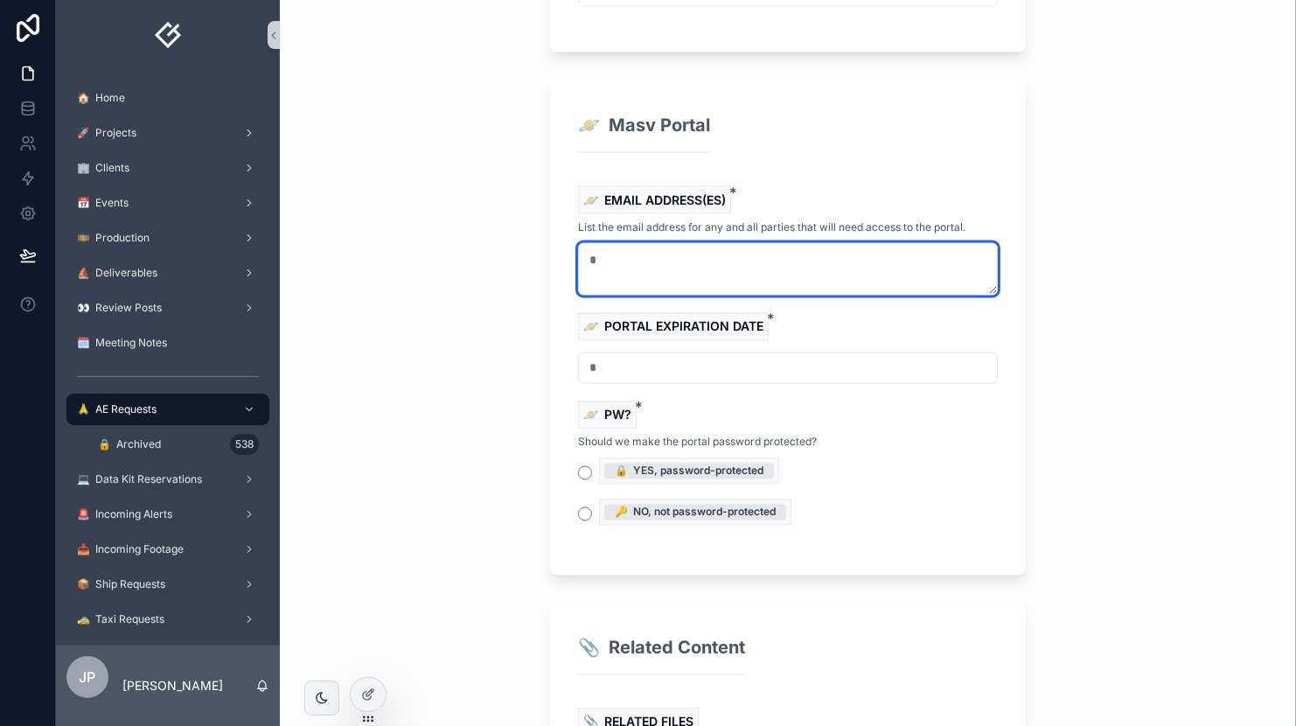
click at [695, 243] on textarea "scrollable content" at bounding box center [788, 269] width 420 height 52
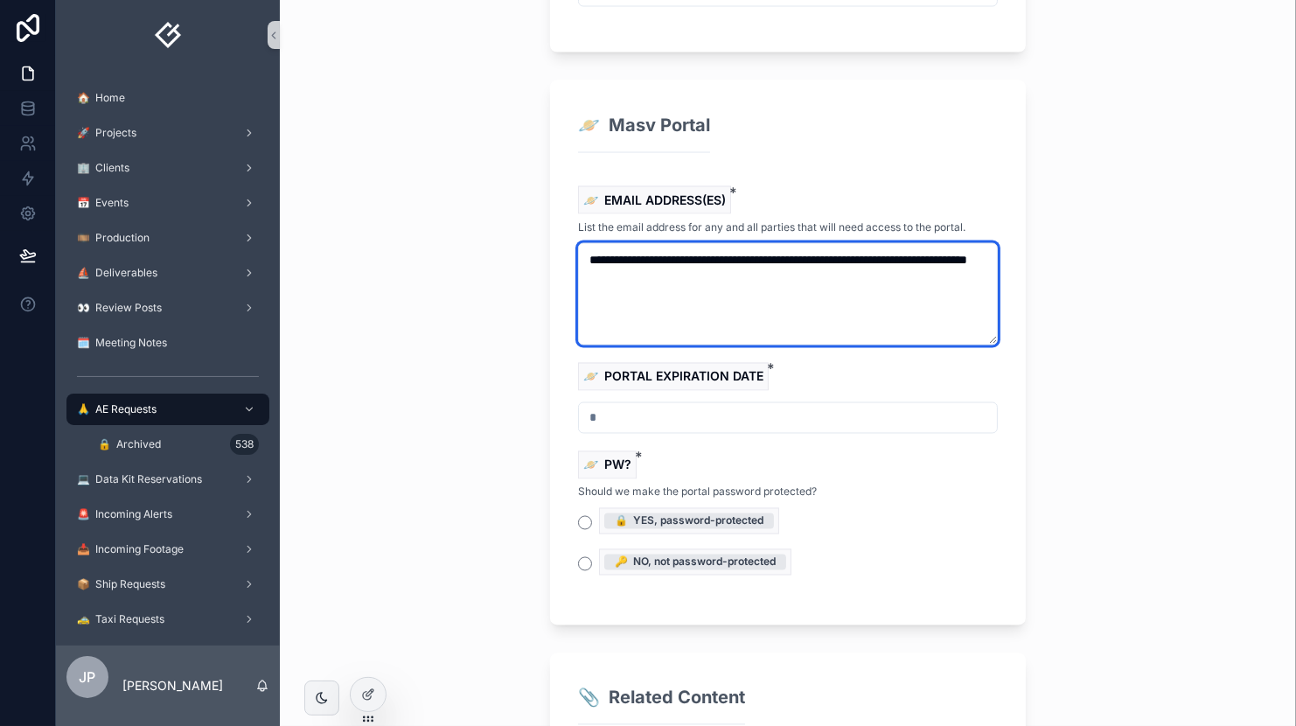
type textarea "**********"
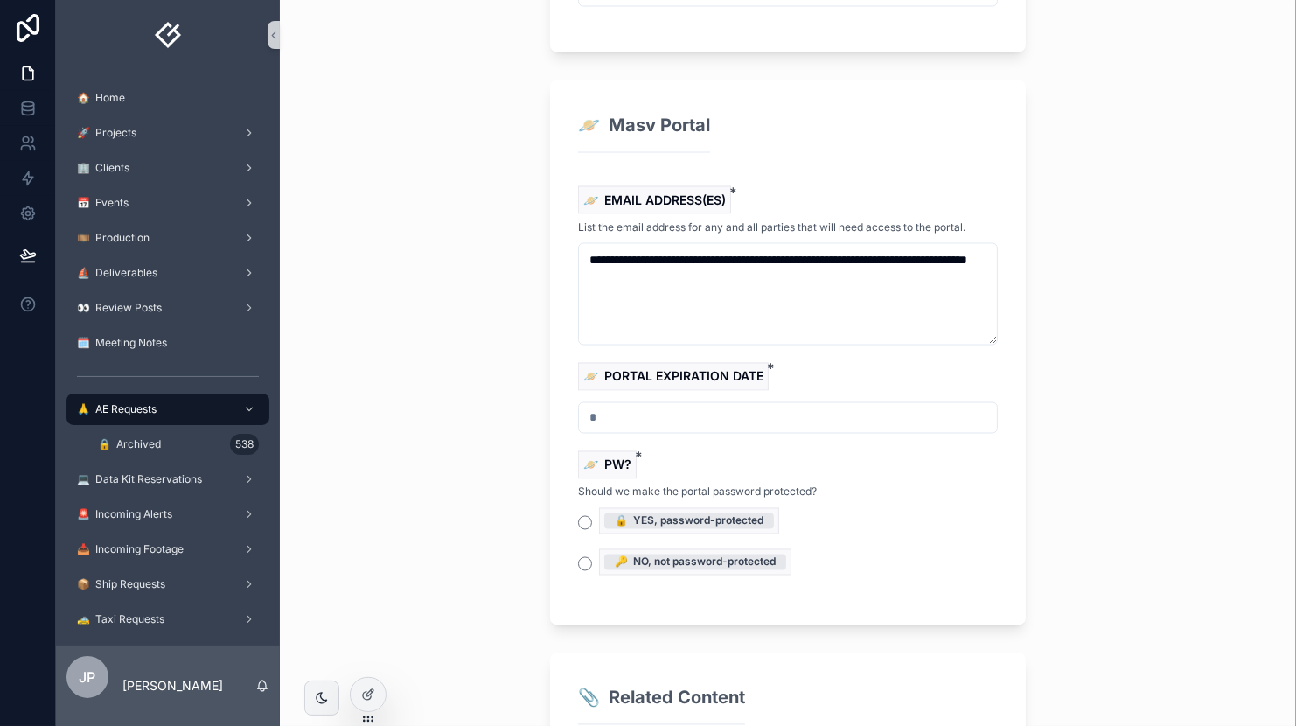
click at [711, 402] on div "scrollable content" at bounding box center [788, 417] width 420 height 31
click at [707, 406] on input "scrollable content" at bounding box center [788, 418] width 418 height 24
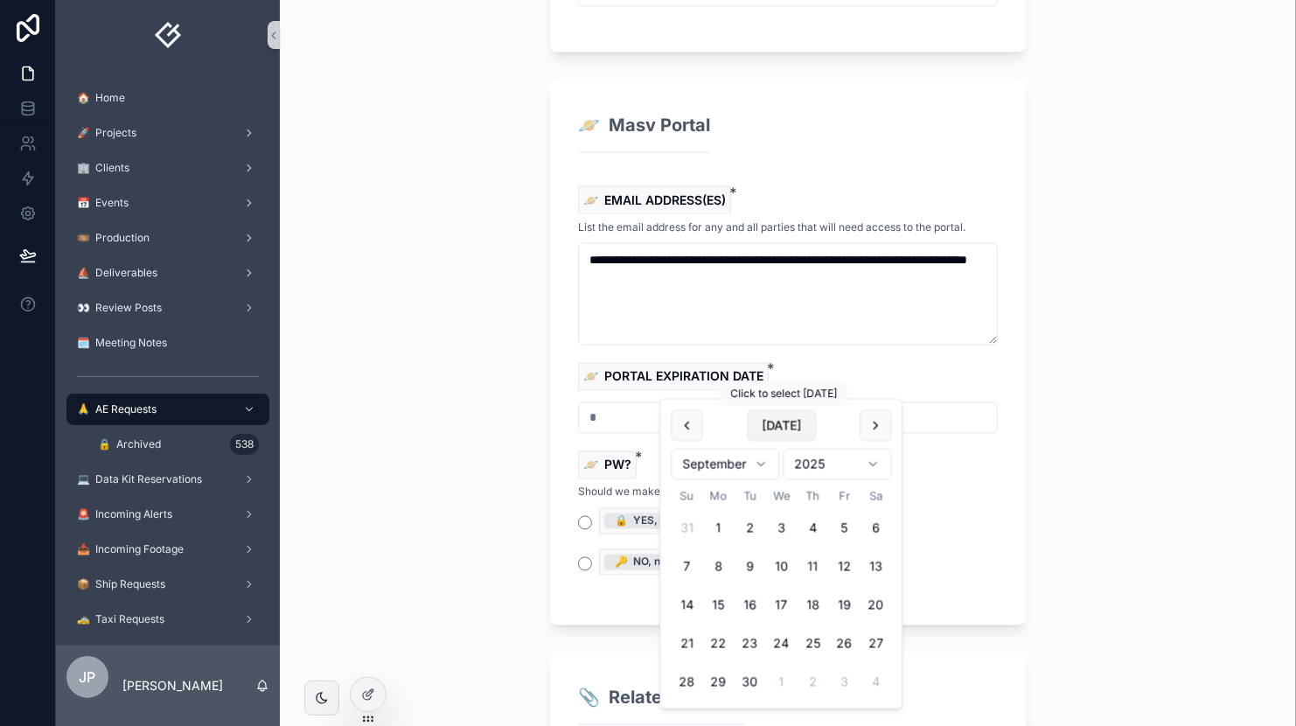
click at [790, 426] on button "[DATE]" at bounding box center [781, 425] width 69 height 31
click at [718, 685] on button "29" at bounding box center [717, 682] width 31 height 31
type input "*********"
click at [1165, 602] on div "🙏 AE Requests 🙏 Submit an AE Request 🙏 Submit an AE Request 🙏 Request Details 🔑…" at bounding box center [788, 363] width 1017 height 726
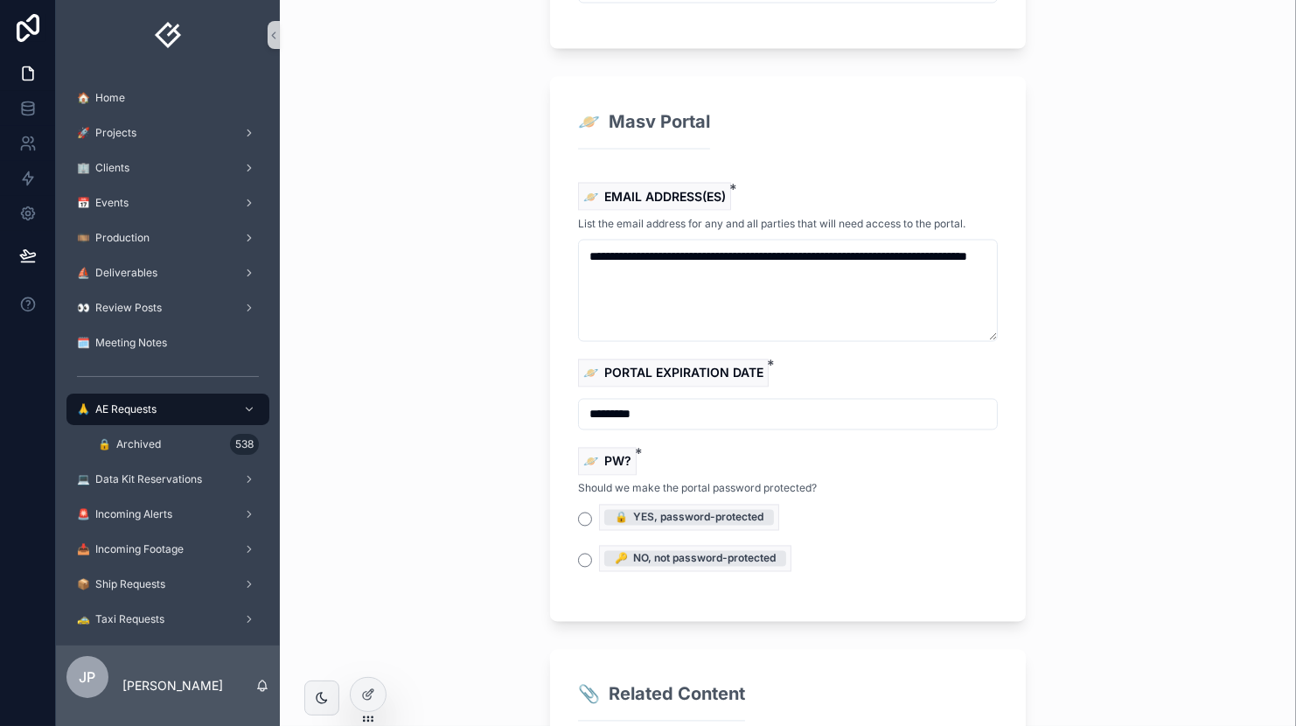
scroll to position [2653, 0]
click at [599, 546] on label "🔑 NO, not password-protected" at bounding box center [695, 559] width 192 height 26
click at [592, 554] on button "🔑 NO, not password-protected" at bounding box center [585, 561] width 14 height 14
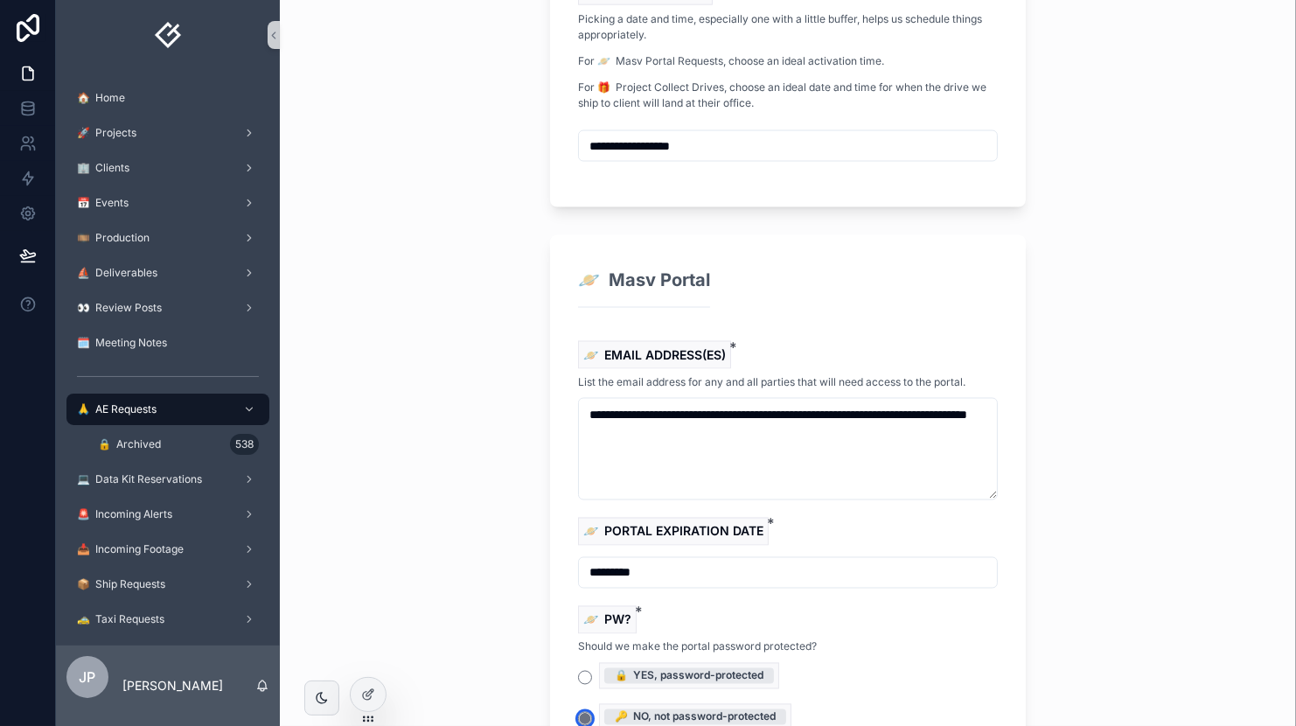
scroll to position [2487, 0]
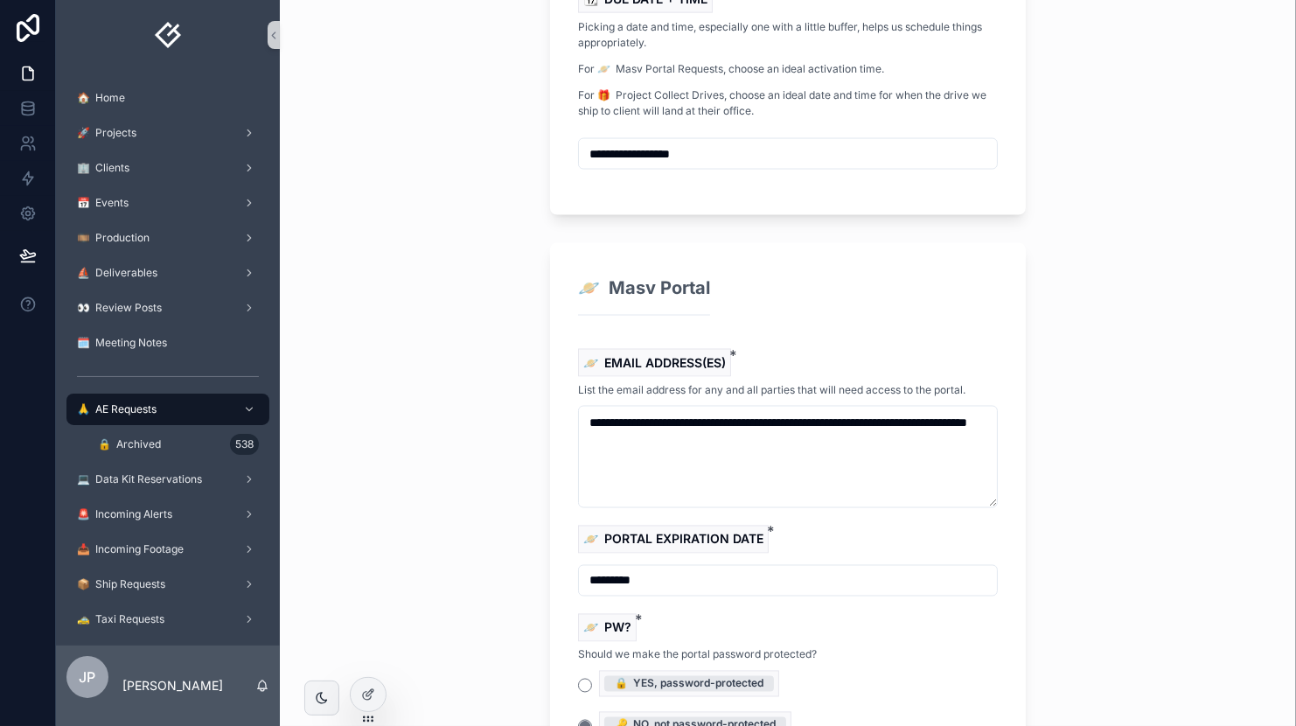
click at [1130, 337] on div "🙏 AE Requests 🙏 Submit an AE Request 🙏 Submit an AE Request 🙏 Request Details 🔑…" at bounding box center [788, 363] width 1017 height 726
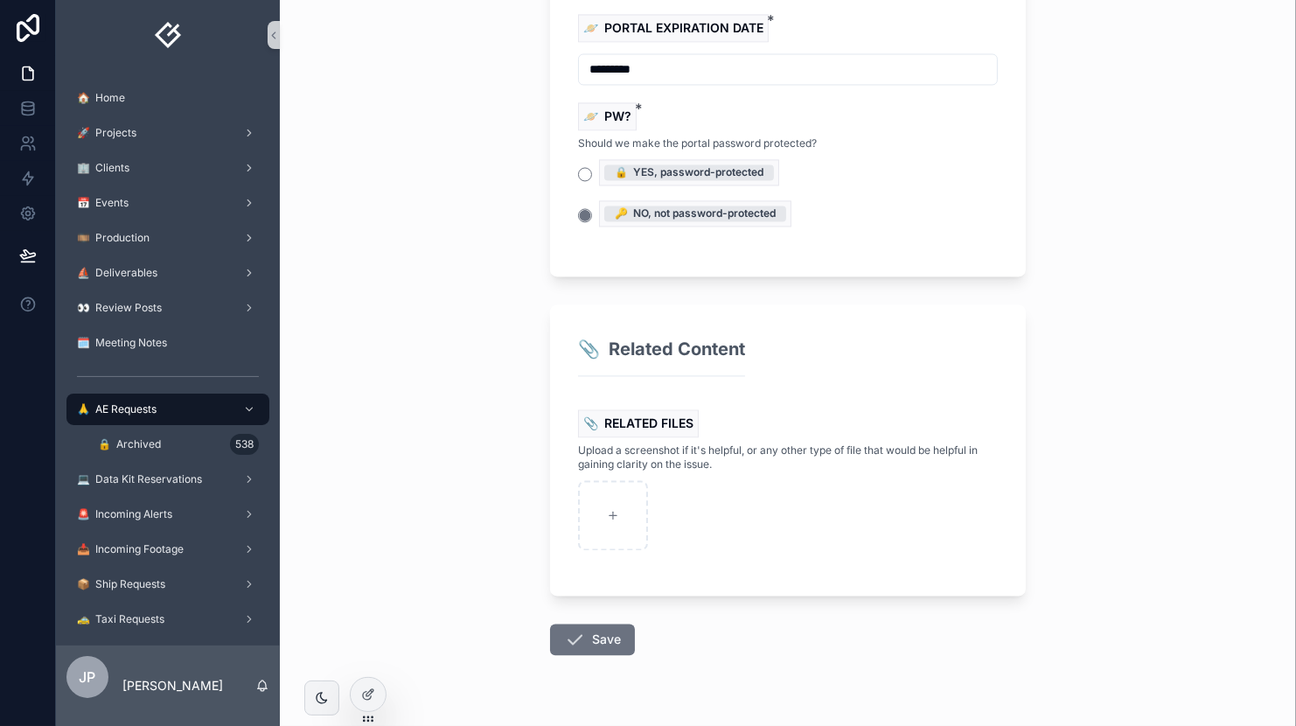
scroll to position [3001, 0]
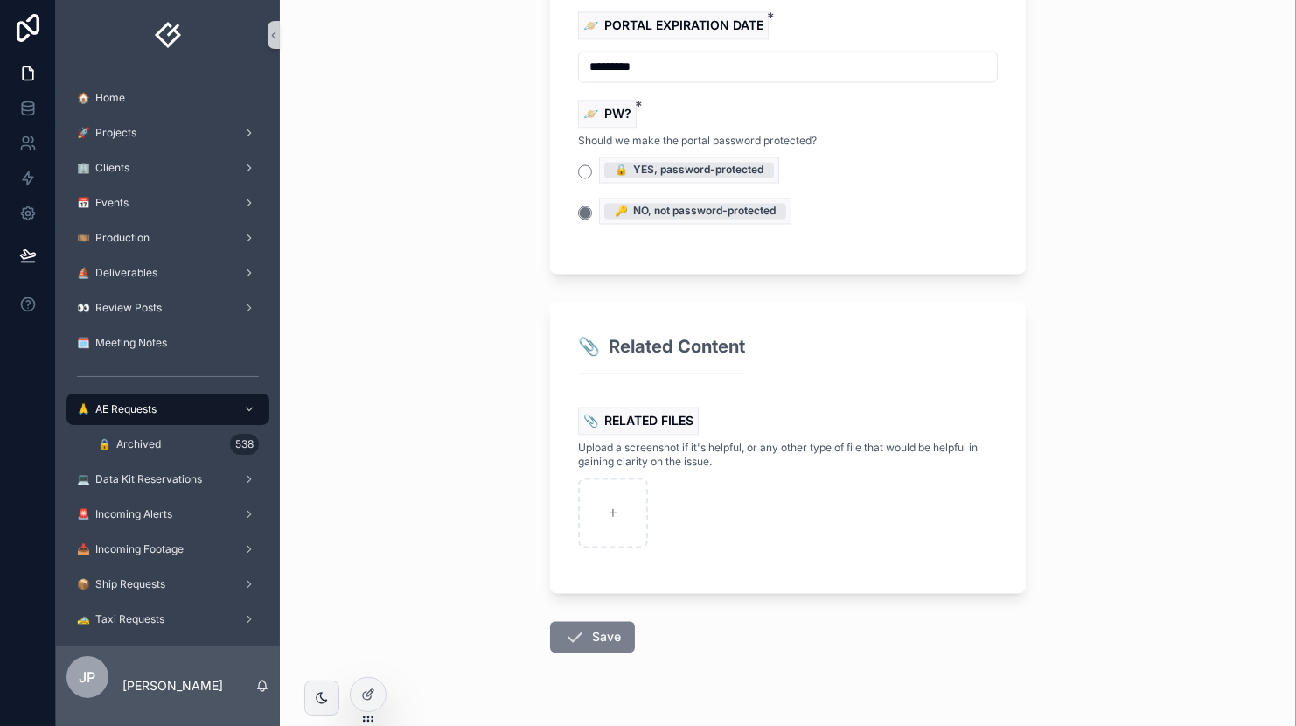
click at [593, 621] on button "Save" at bounding box center [592, 636] width 85 height 31
